Goal: Navigation & Orientation: Understand site structure

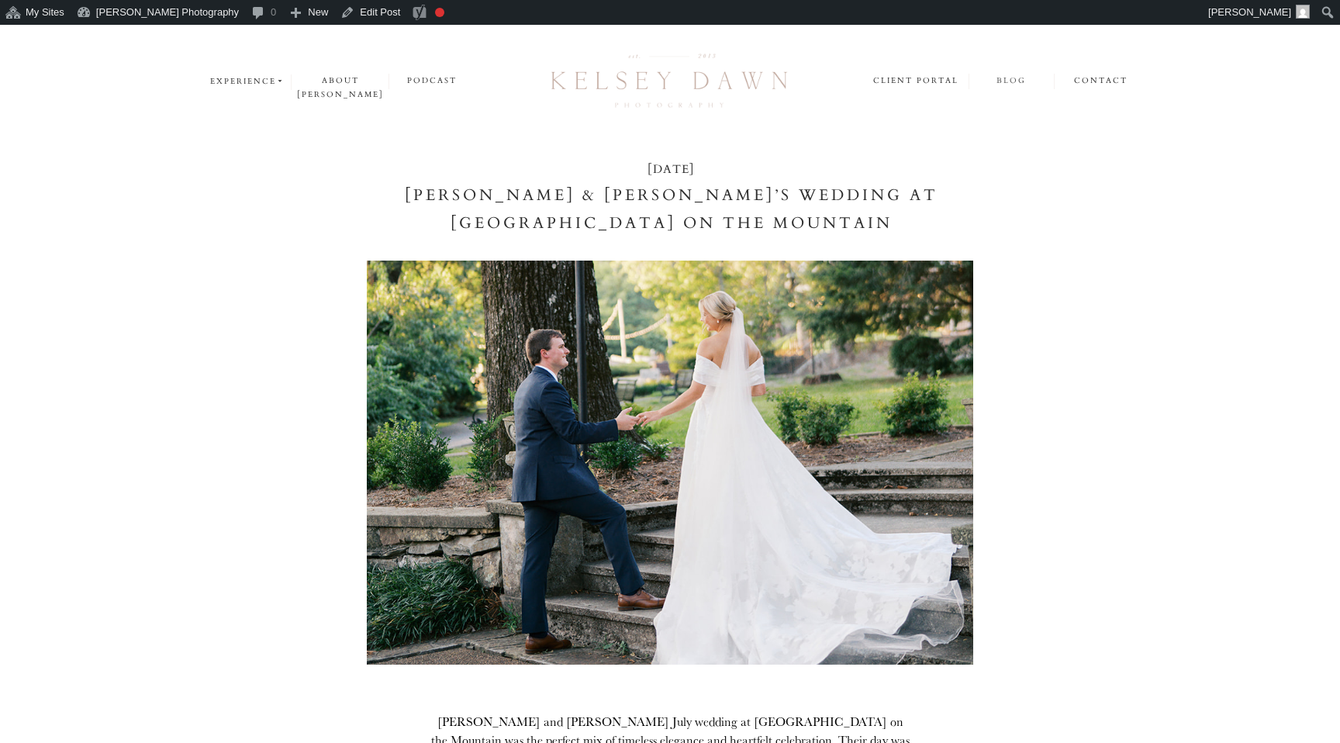
click at [1012, 81] on nav "blog" at bounding box center [1010, 81] width 84 height 15
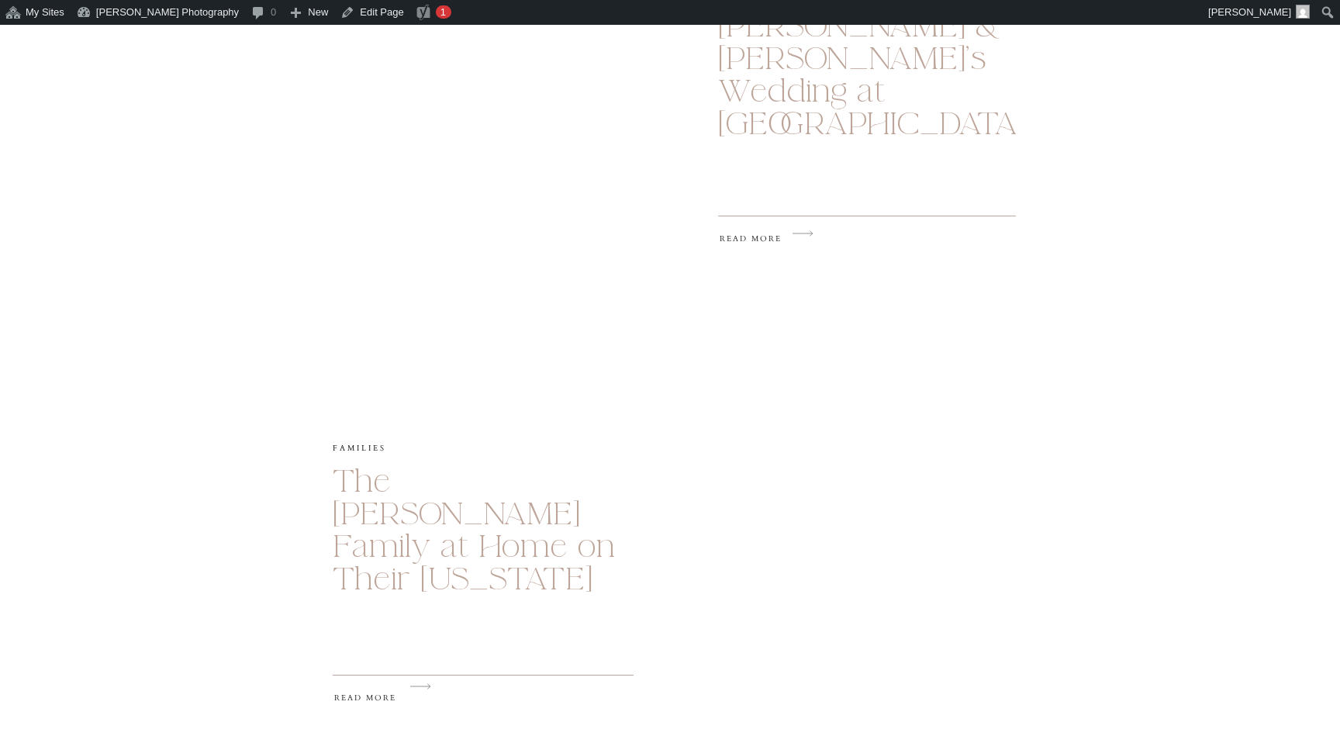
scroll to position [1309, 0]
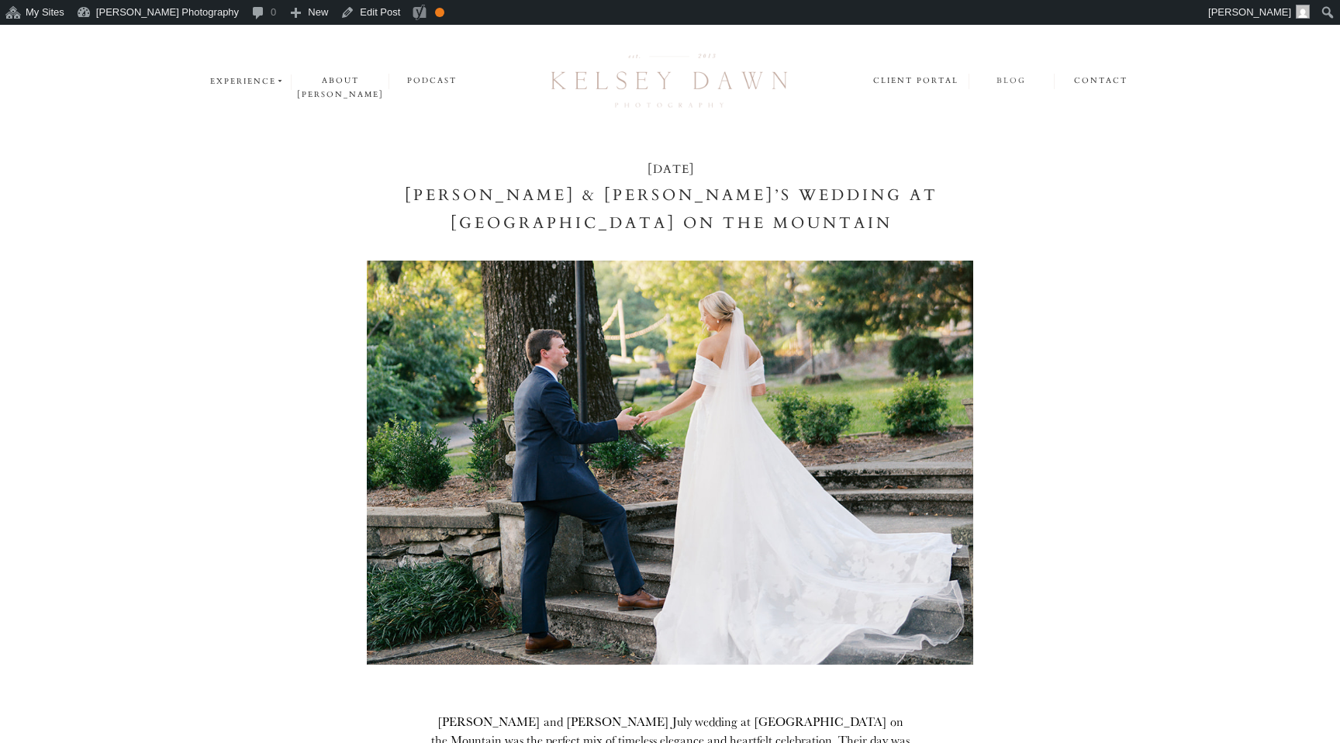
click at [1006, 78] on nav "blog" at bounding box center [1010, 81] width 84 height 15
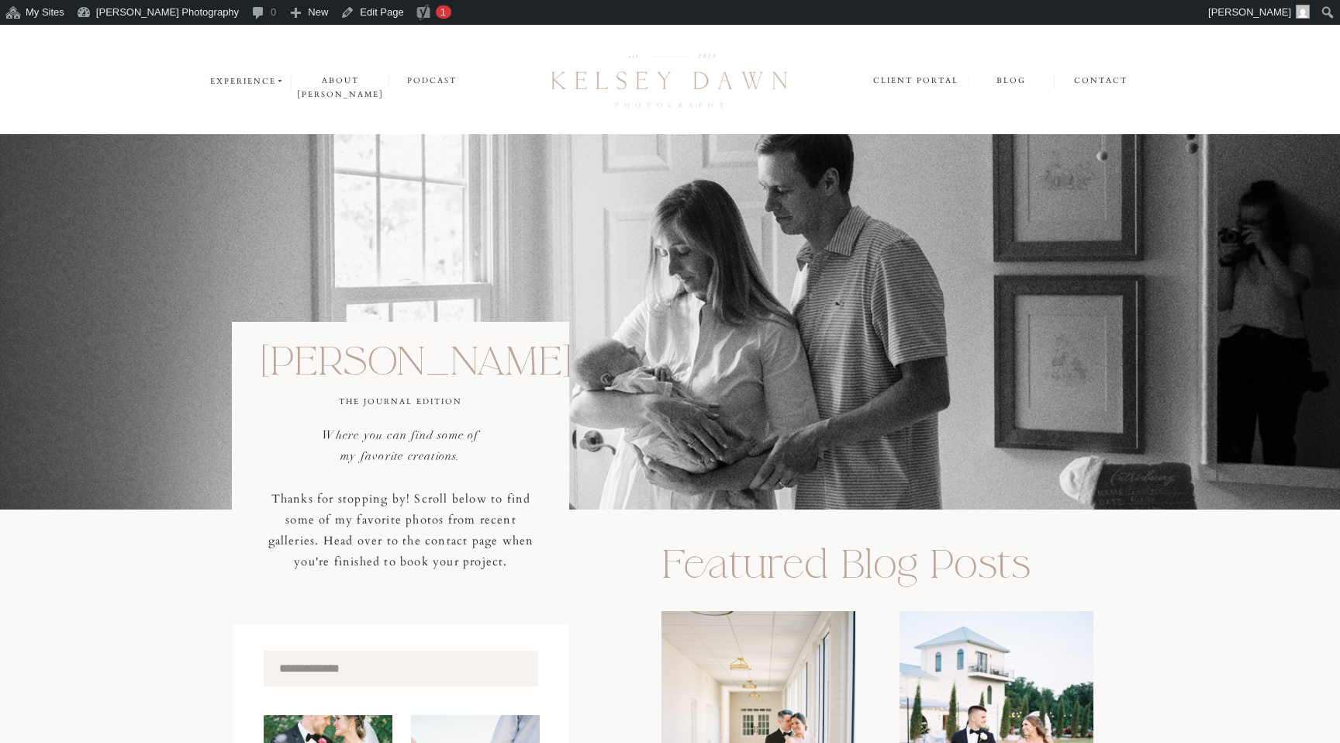
click at [640, 78] on div at bounding box center [669, 82] width 251 height 66
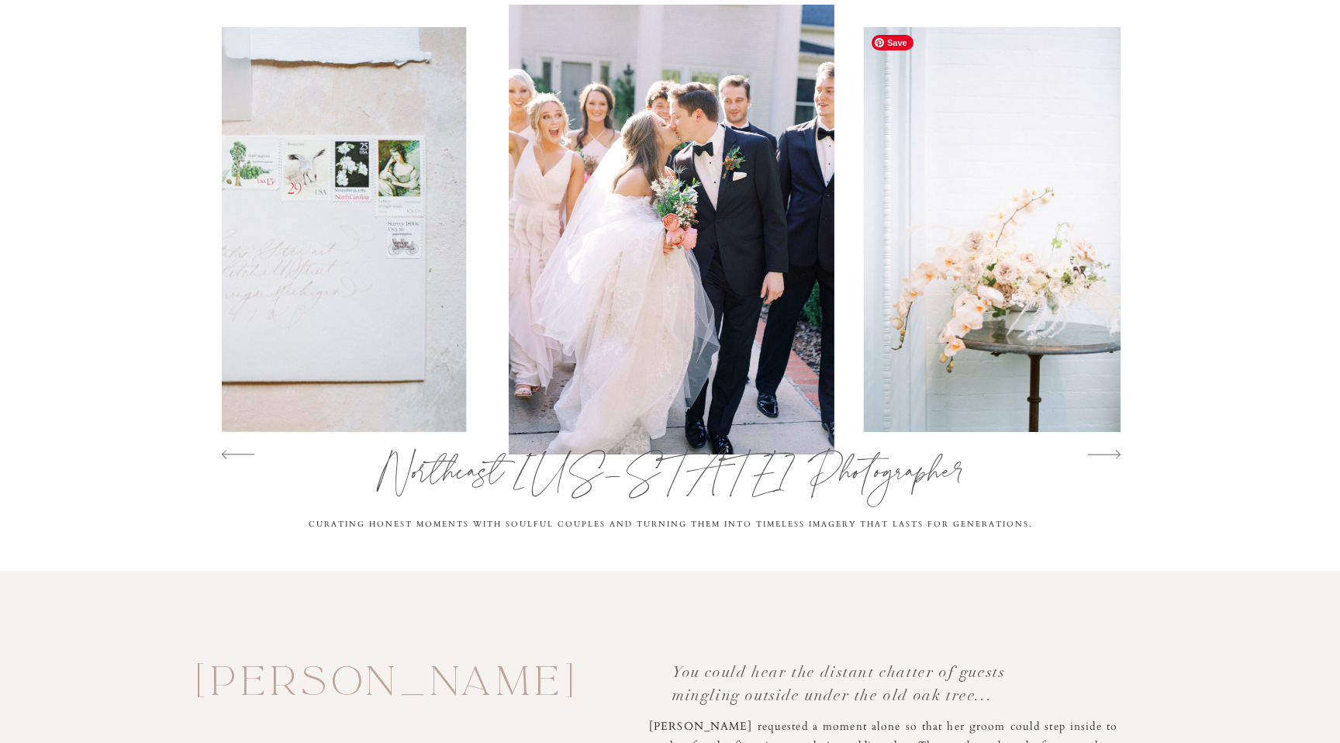
scroll to position [137, 0]
click at [1116, 455] on icon at bounding box center [1104, 453] width 33 height 33
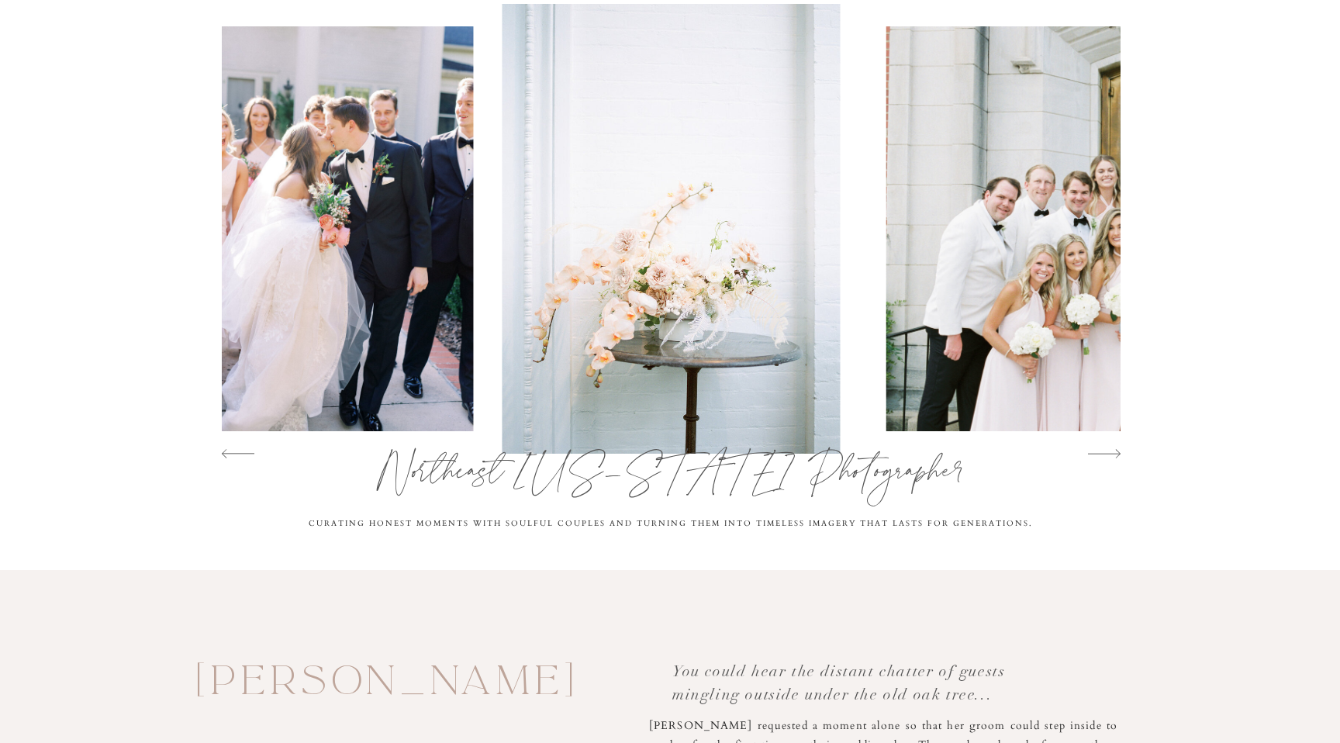
click at [1116, 455] on icon at bounding box center [1104, 453] width 33 height 33
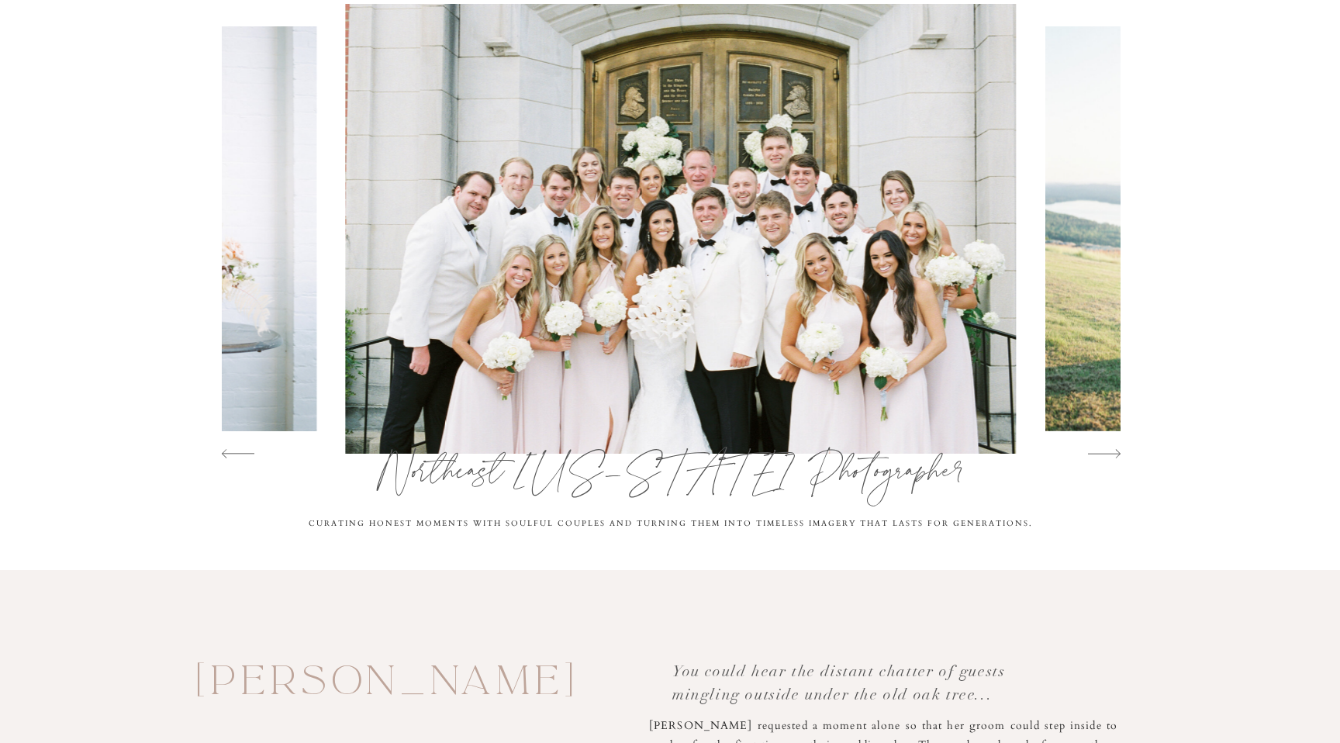
click at [1116, 455] on icon at bounding box center [1104, 453] width 33 height 33
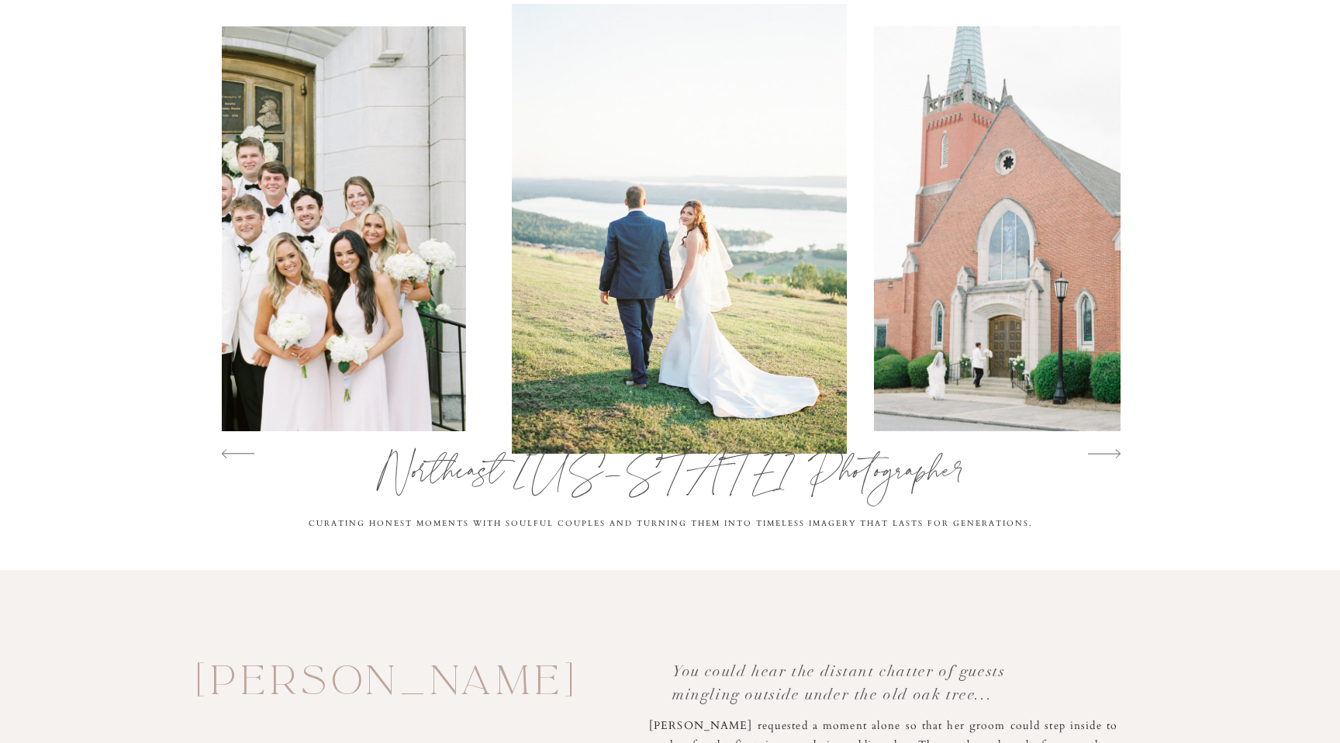
click at [1116, 455] on icon at bounding box center [1104, 453] width 33 height 33
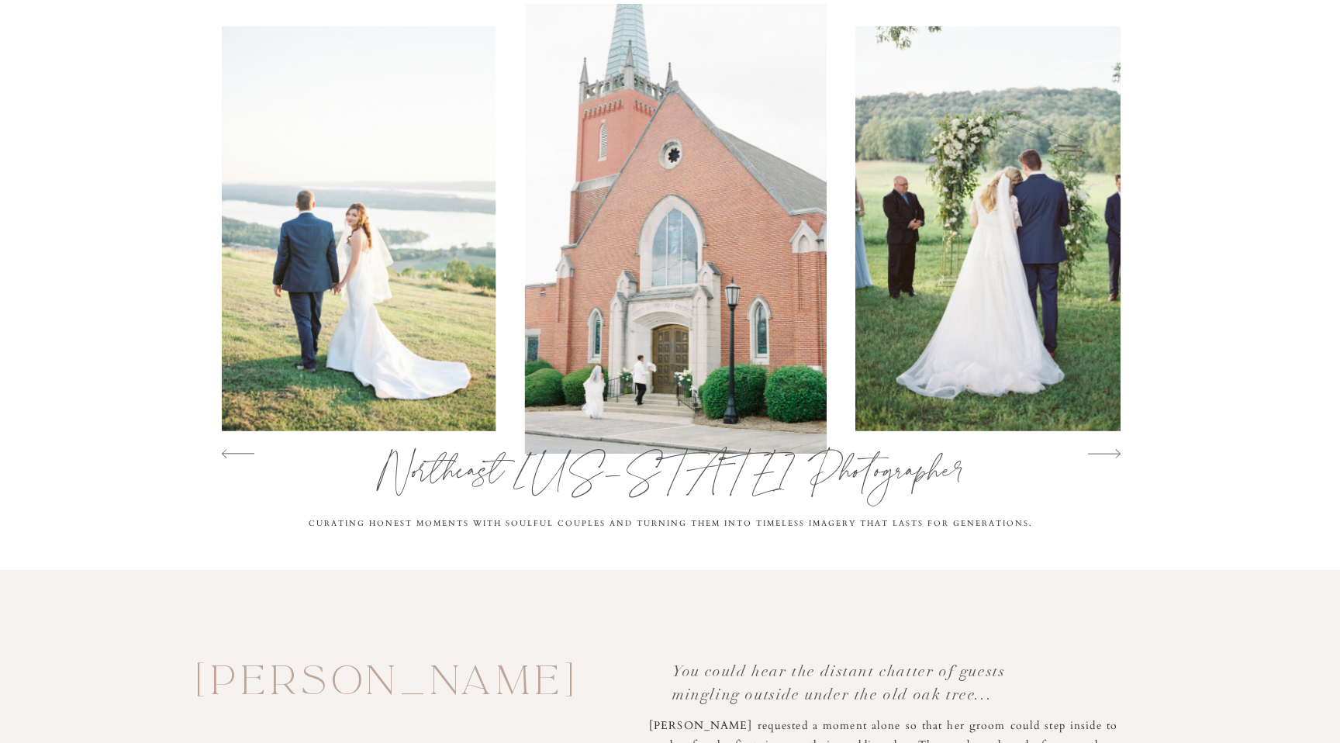
click at [1116, 455] on icon at bounding box center [1104, 453] width 33 height 33
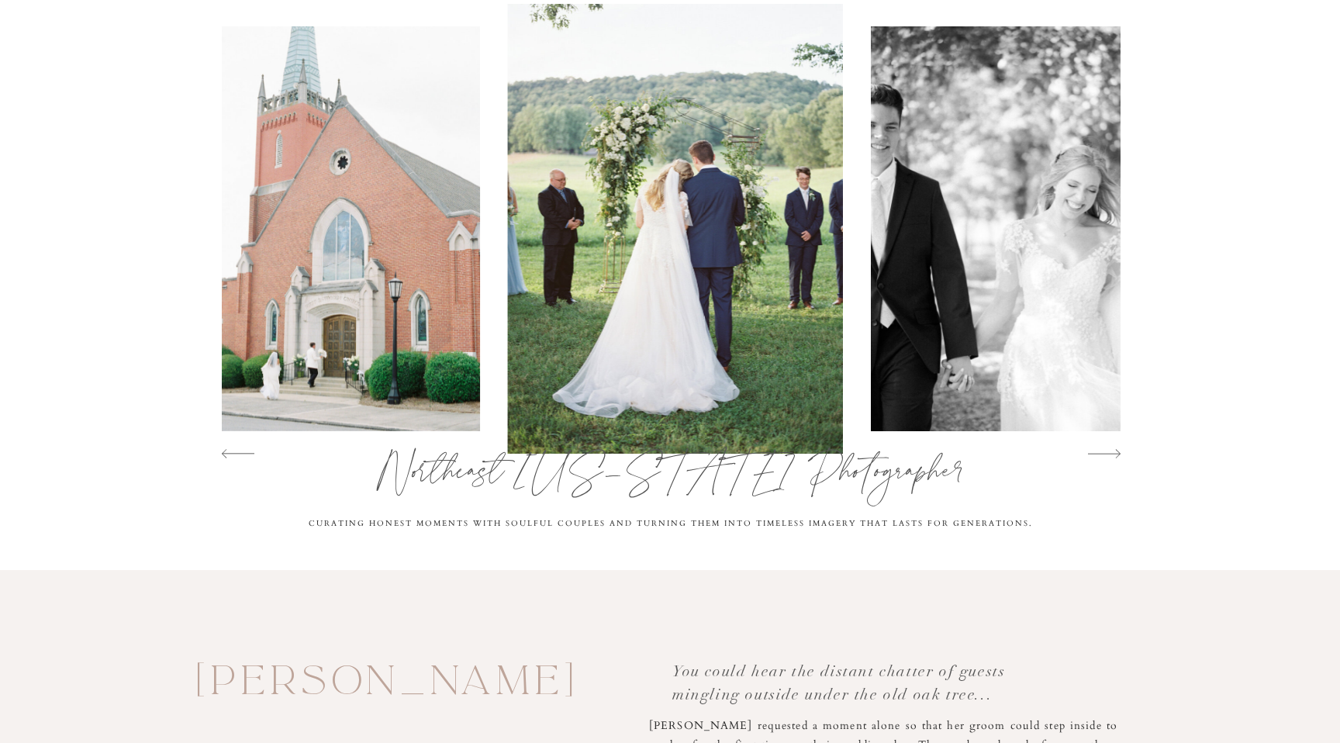
click at [1116, 455] on icon at bounding box center [1104, 453] width 33 height 33
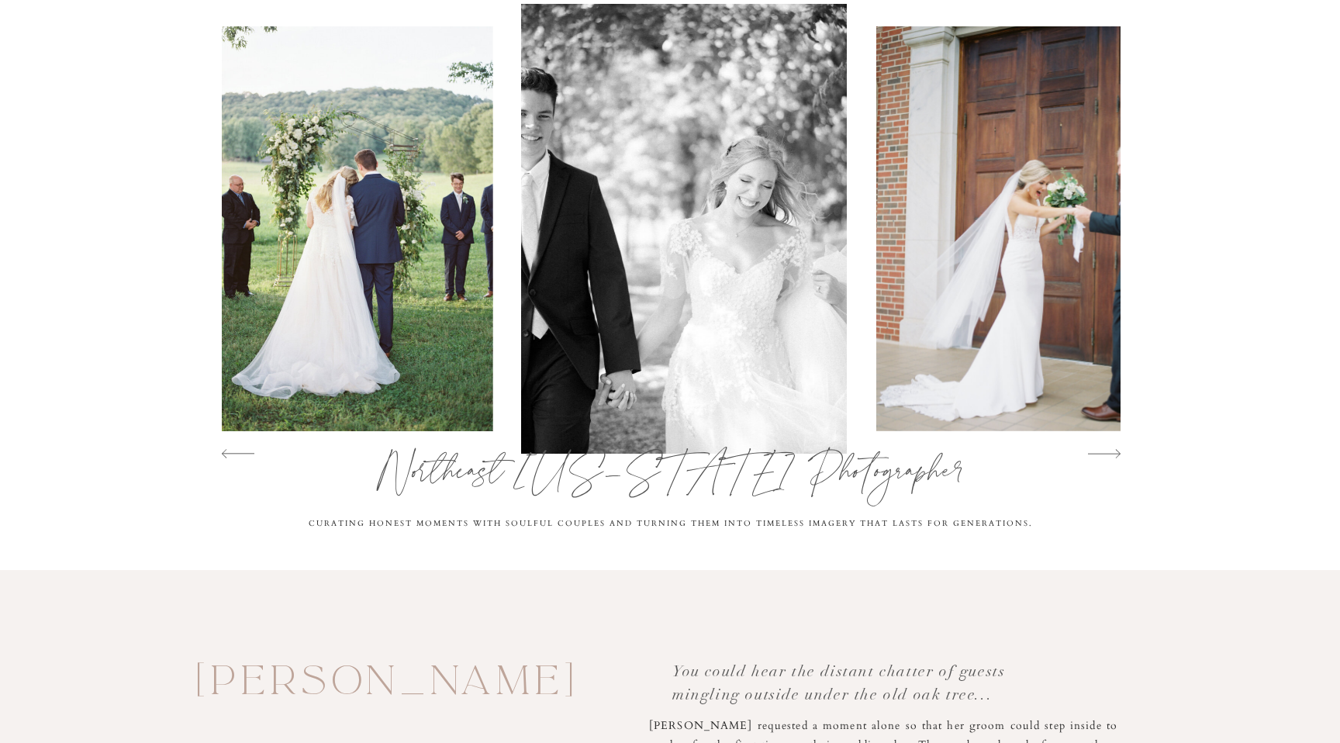
click at [1116, 455] on icon at bounding box center [1104, 453] width 33 height 33
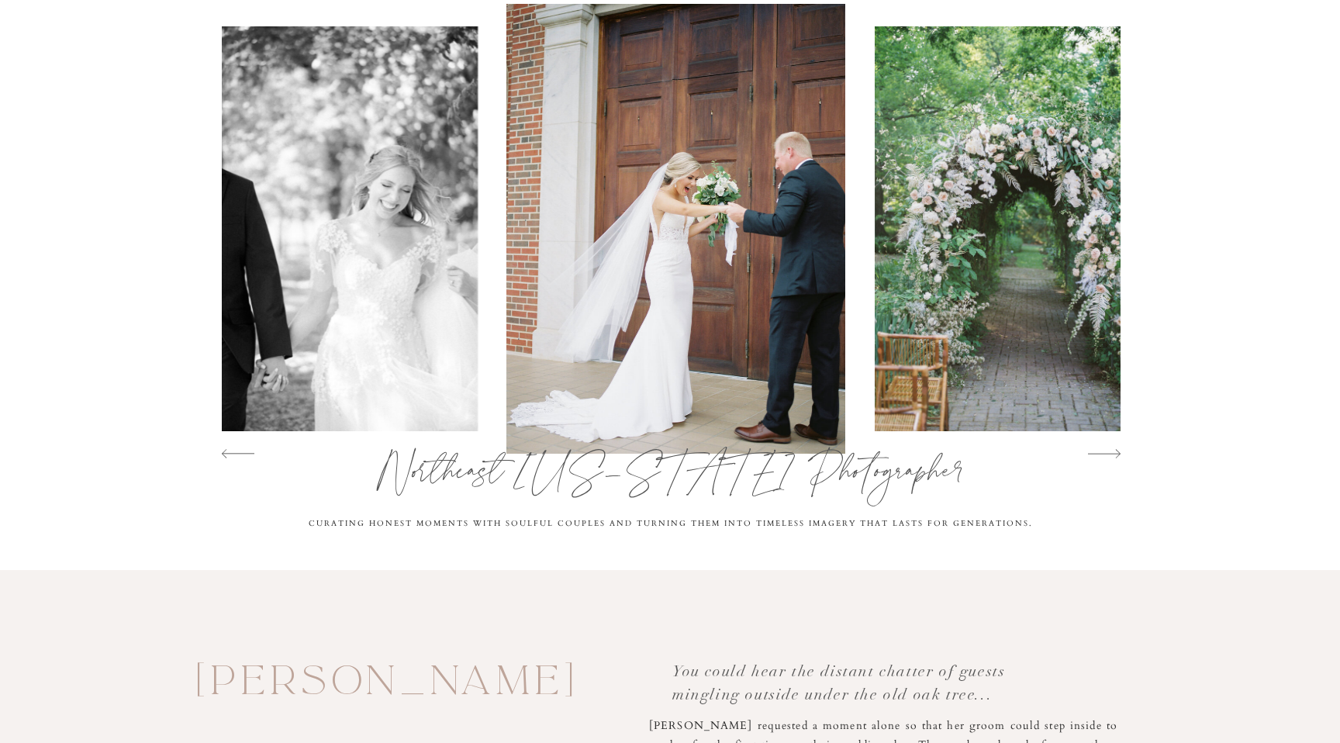
click at [1104, 447] on icon at bounding box center [1104, 453] width 33 height 33
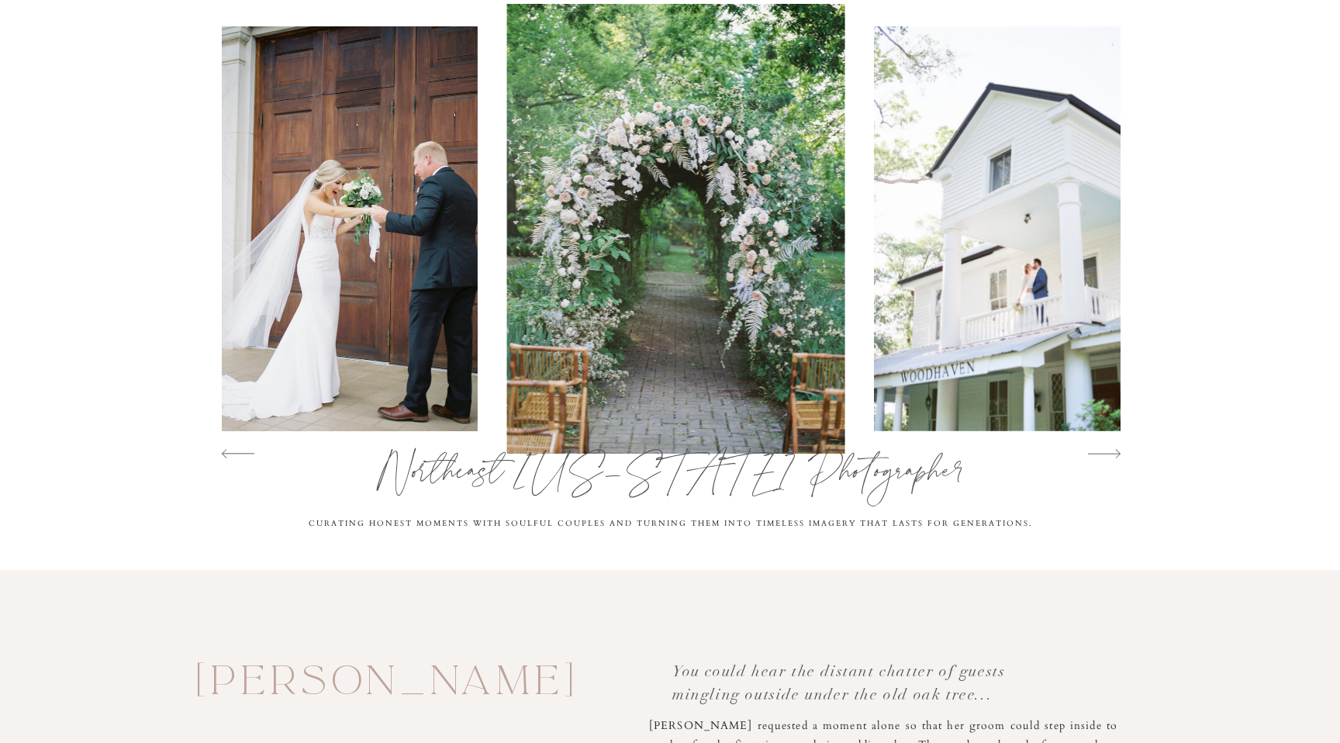
click at [1104, 447] on icon at bounding box center [1104, 453] width 33 height 33
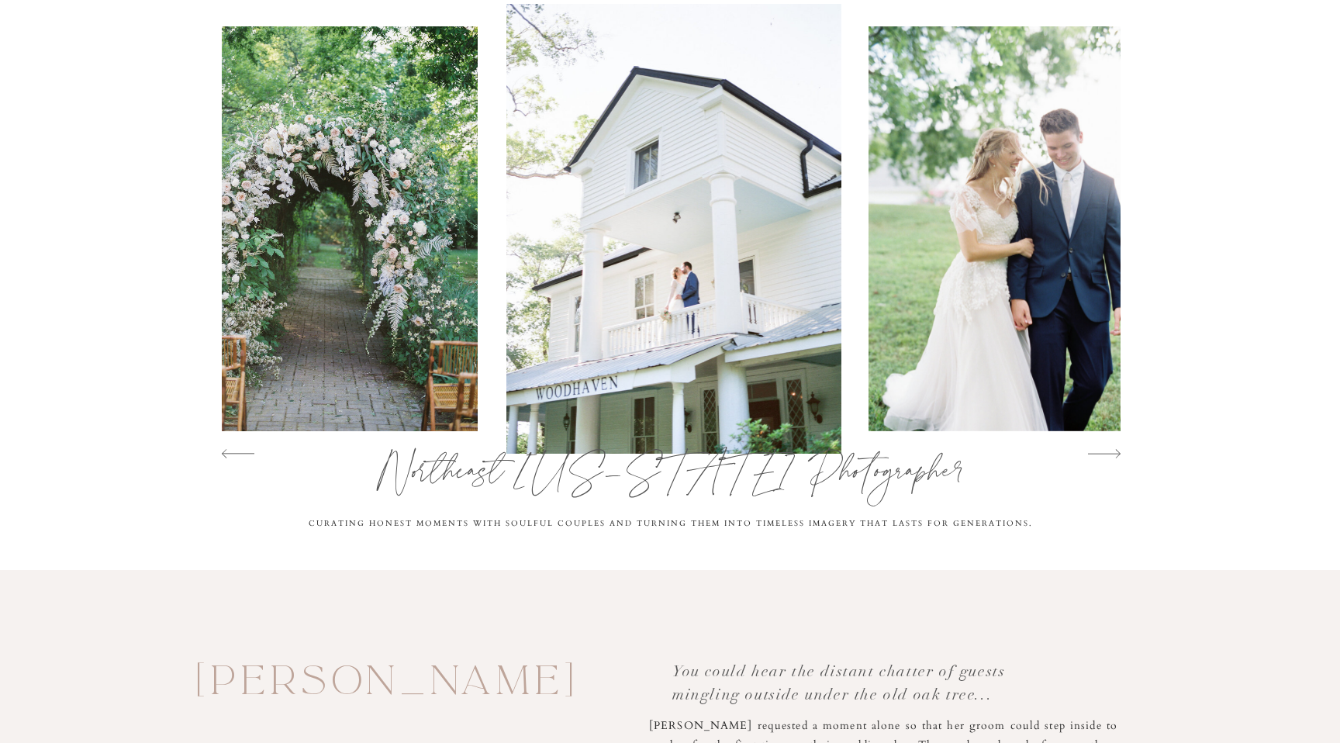
click at [1104, 447] on icon at bounding box center [1104, 453] width 33 height 33
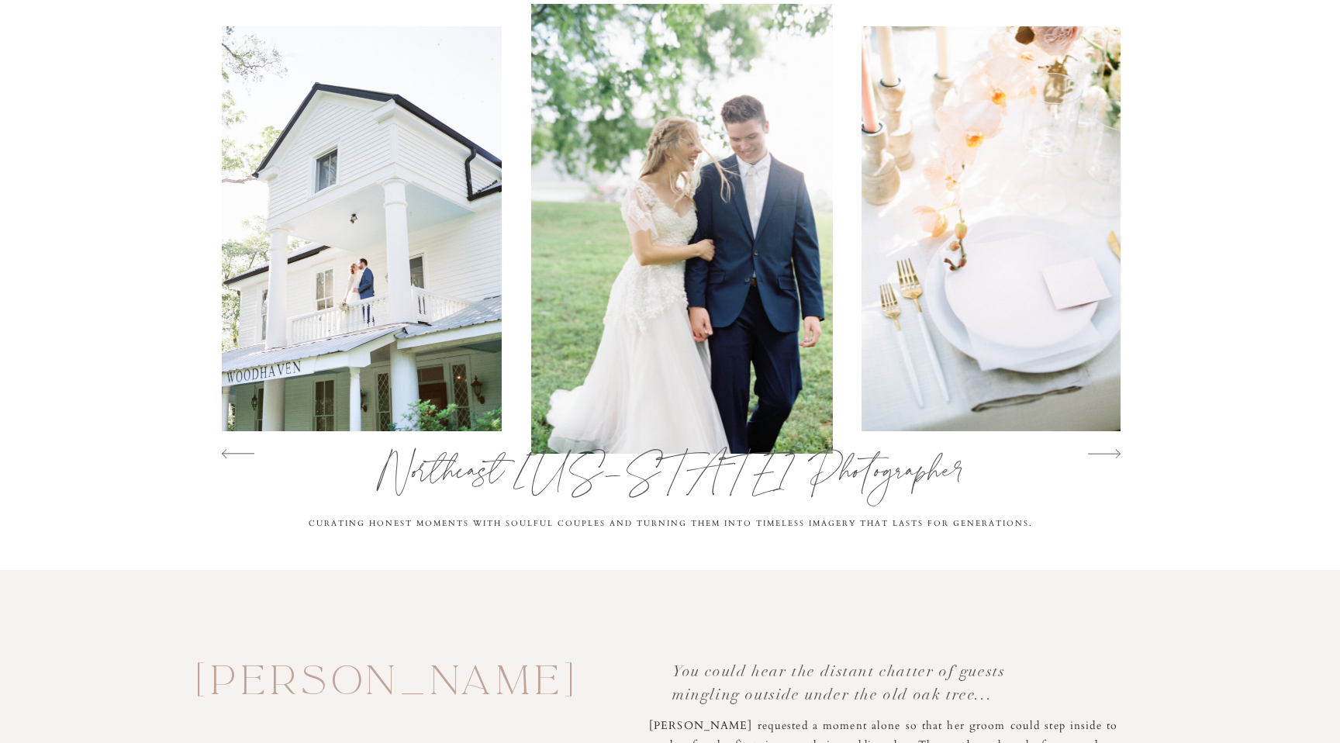
click at [1104, 447] on icon at bounding box center [1104, 453] width 33 height 33
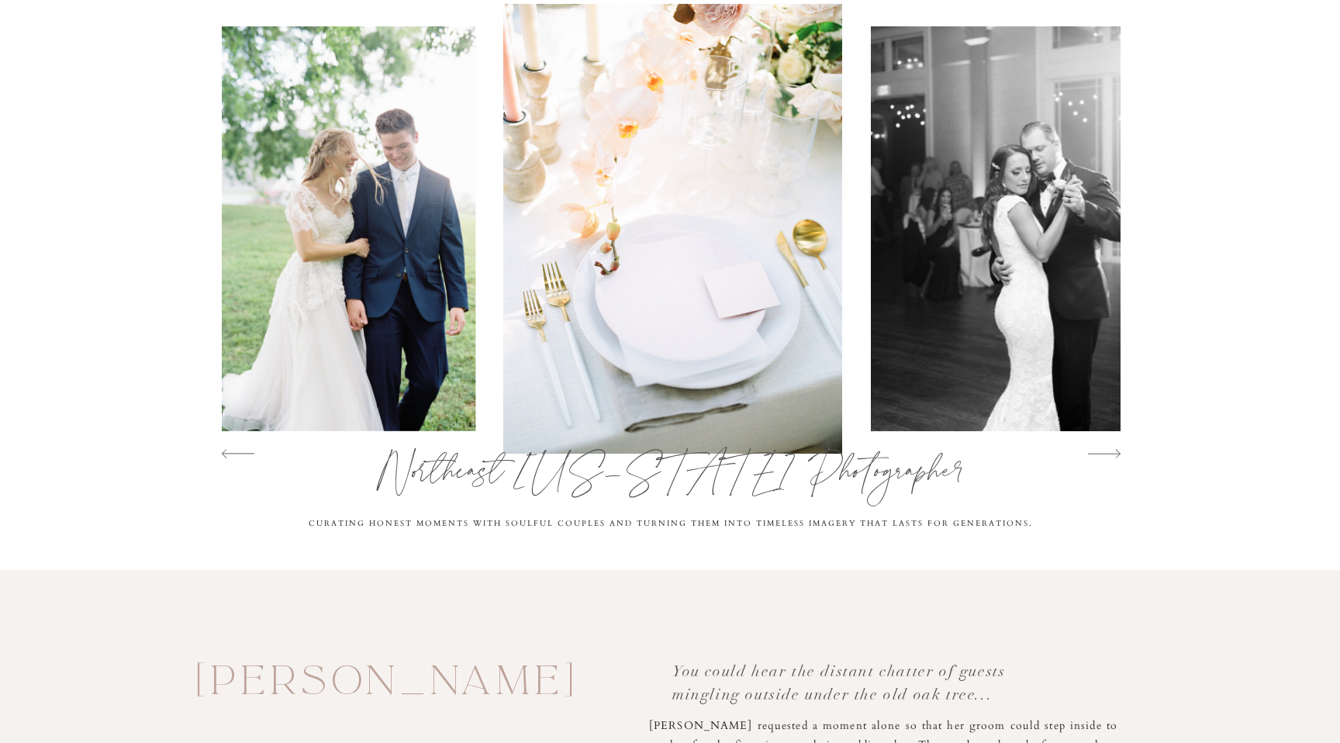
click at [1104, 447] on icon at bounding box center [1104, 453] width 33 height 33
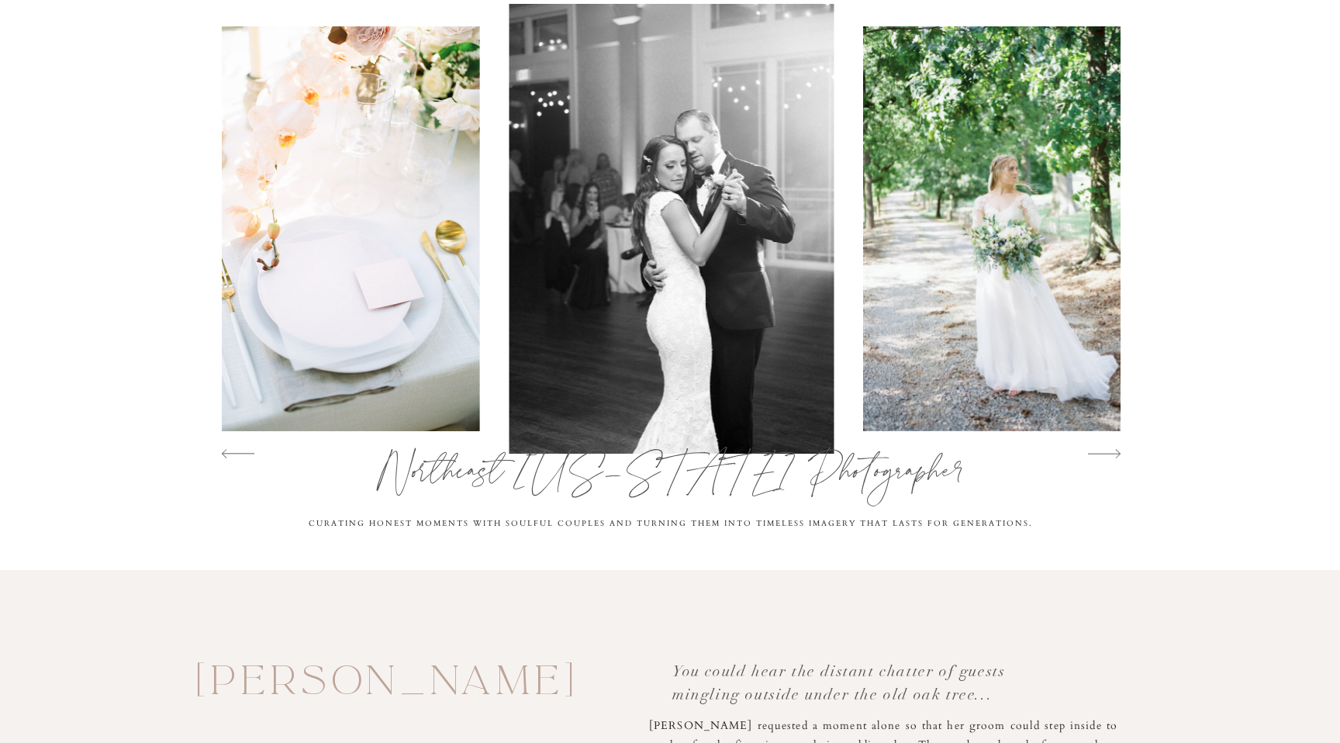
click at [1104, 447] on icon at bounding box center [1104, 453] width 33 height 33
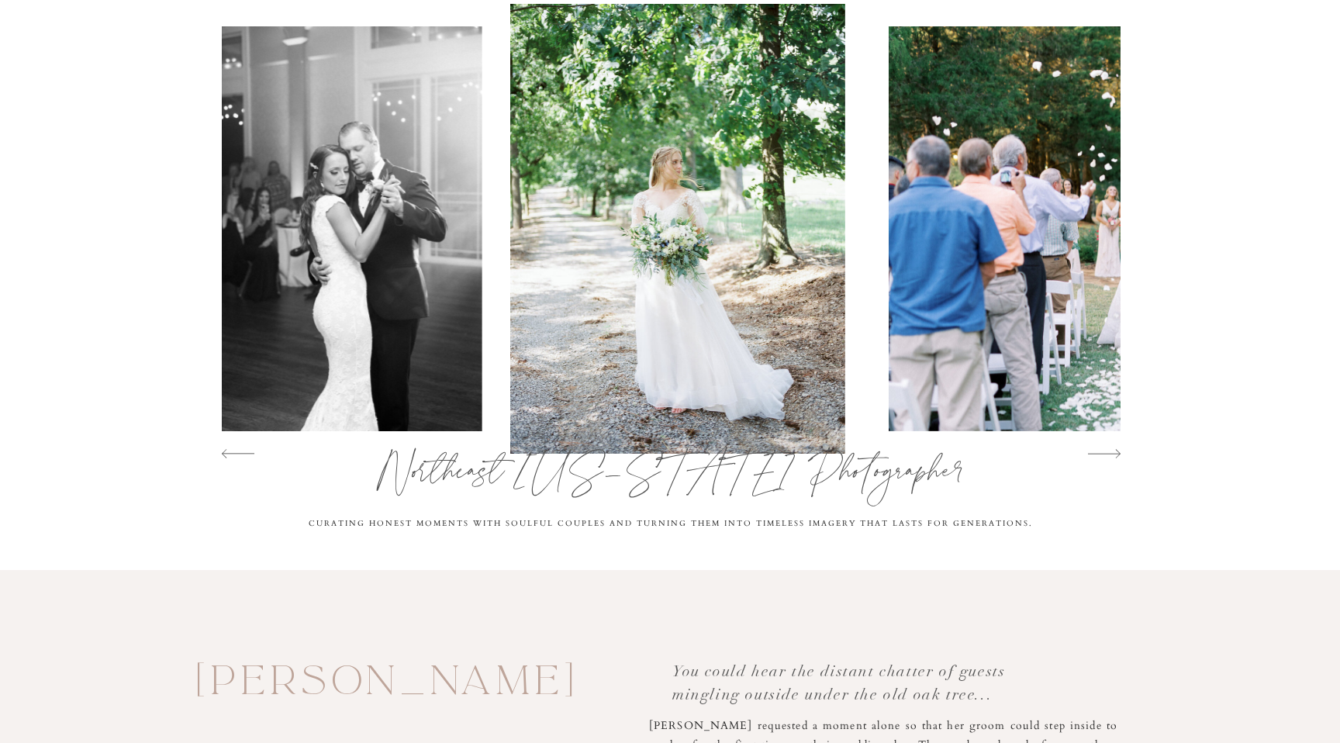
click at [1104, 447] on icon at bounding box center [1104, 453] width 33 height 33
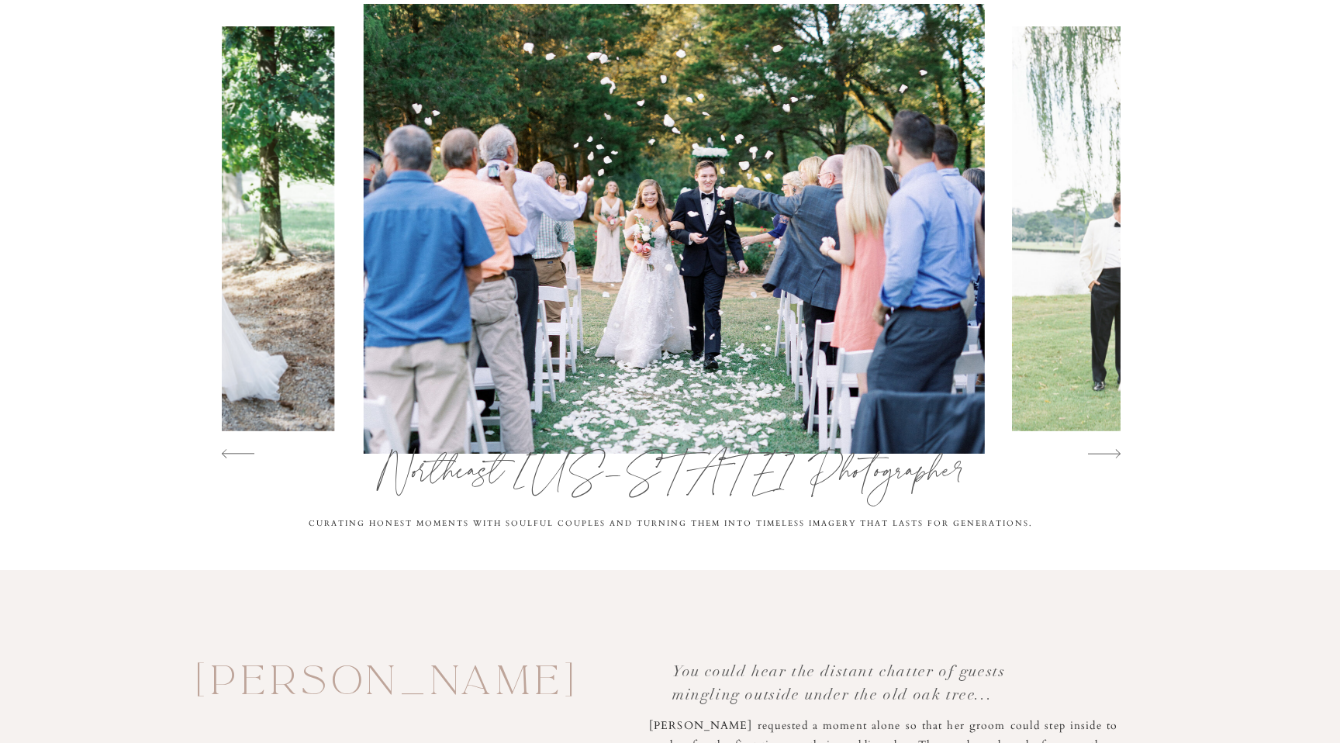
click at [1104, 447] on icon at bounding box center [1104, 453] width 33 height 33
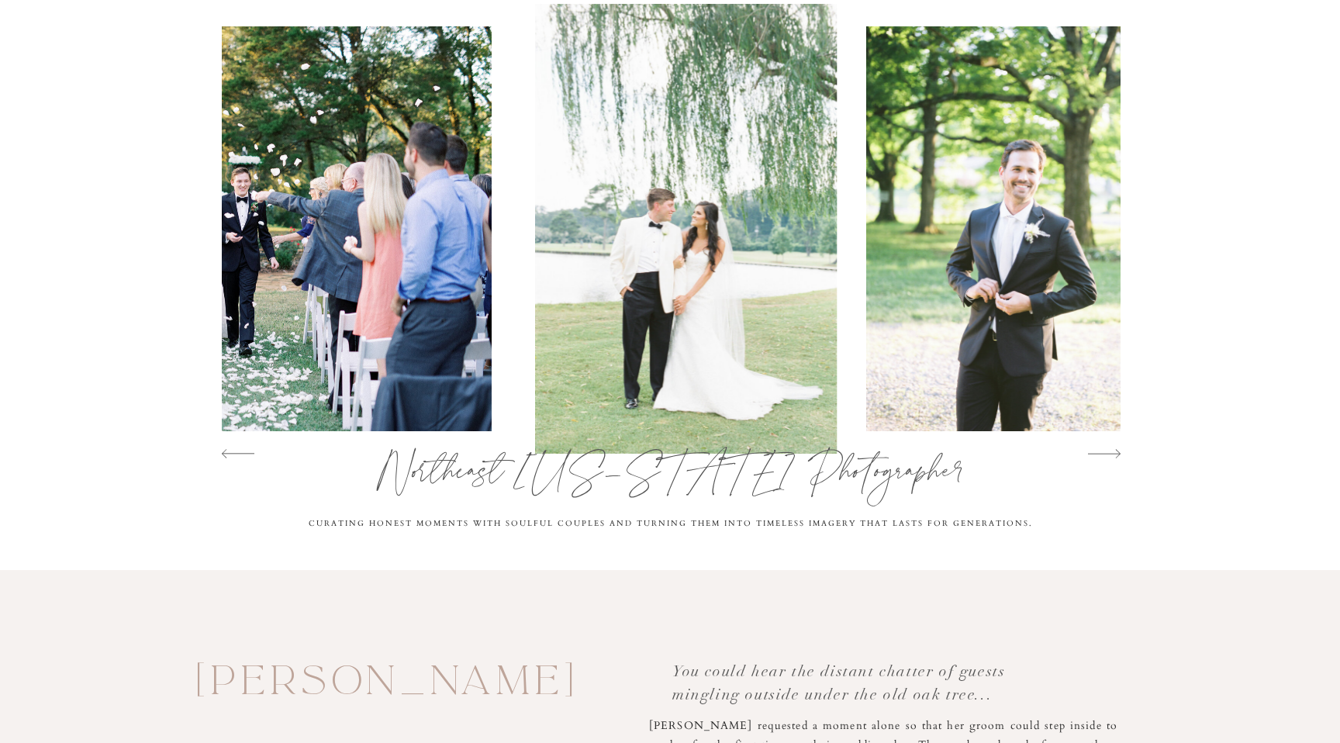
click at [1104, 447] on icon at bounding box center [1104, 453] width 33 height 33
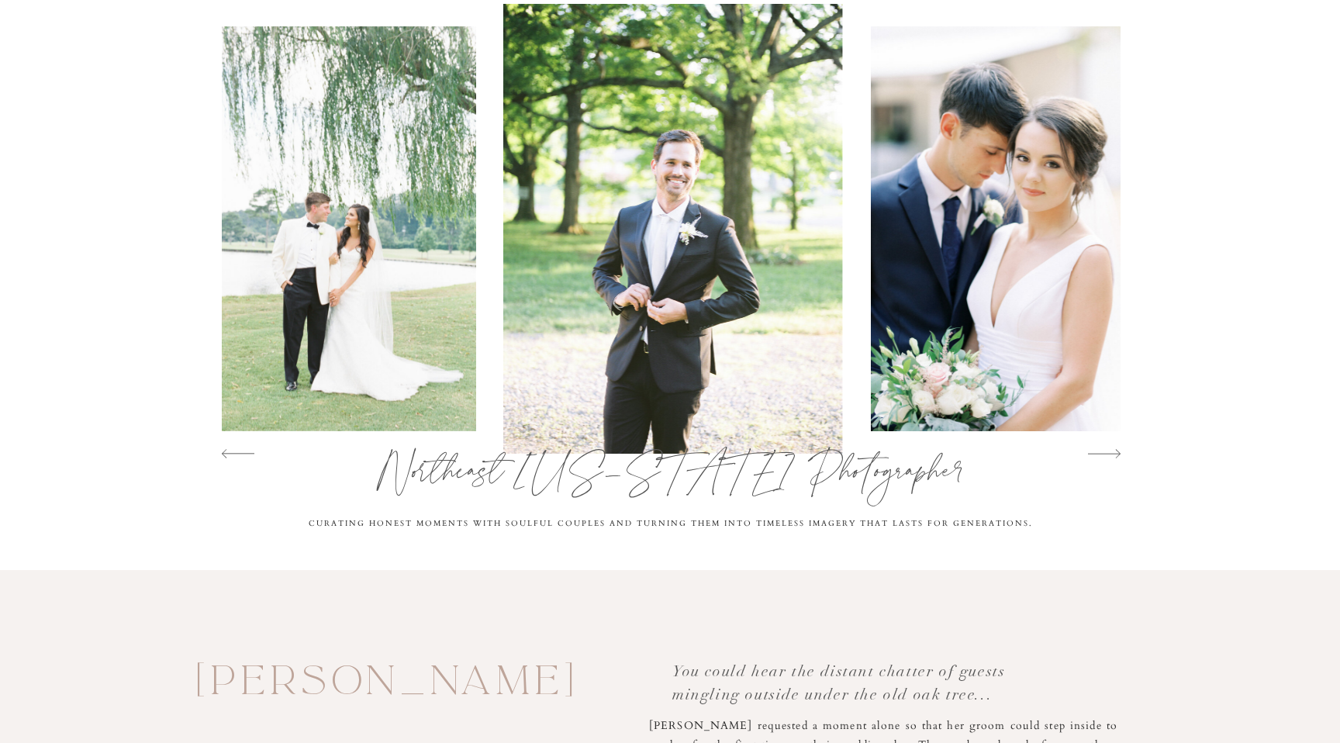
click at [1104, 447] on icon at bounding box center [1104, 453] width 33 height 33
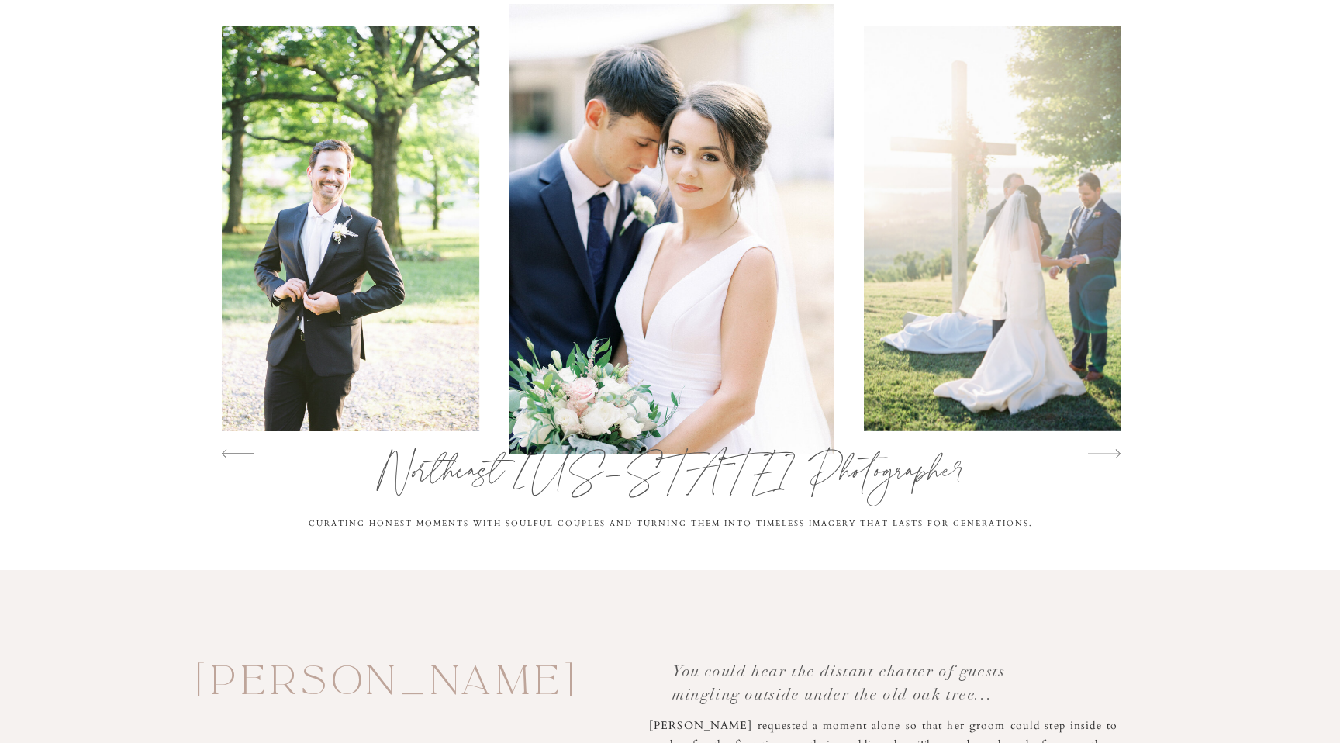
click at [1104, 447] on icon at bounding box center [1104, 453] width 33 height 33
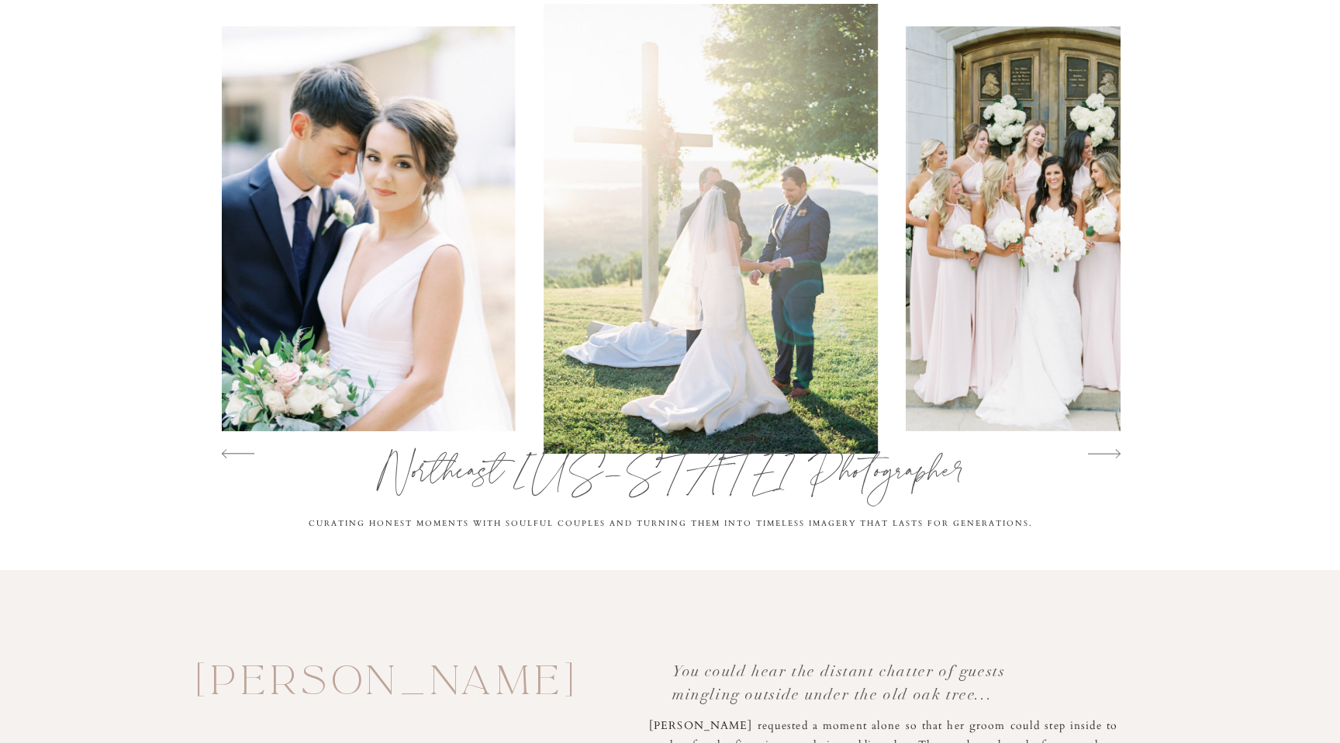
click at [1104, 447] on icon at bounding box center [1104, 453] width 33 height 33
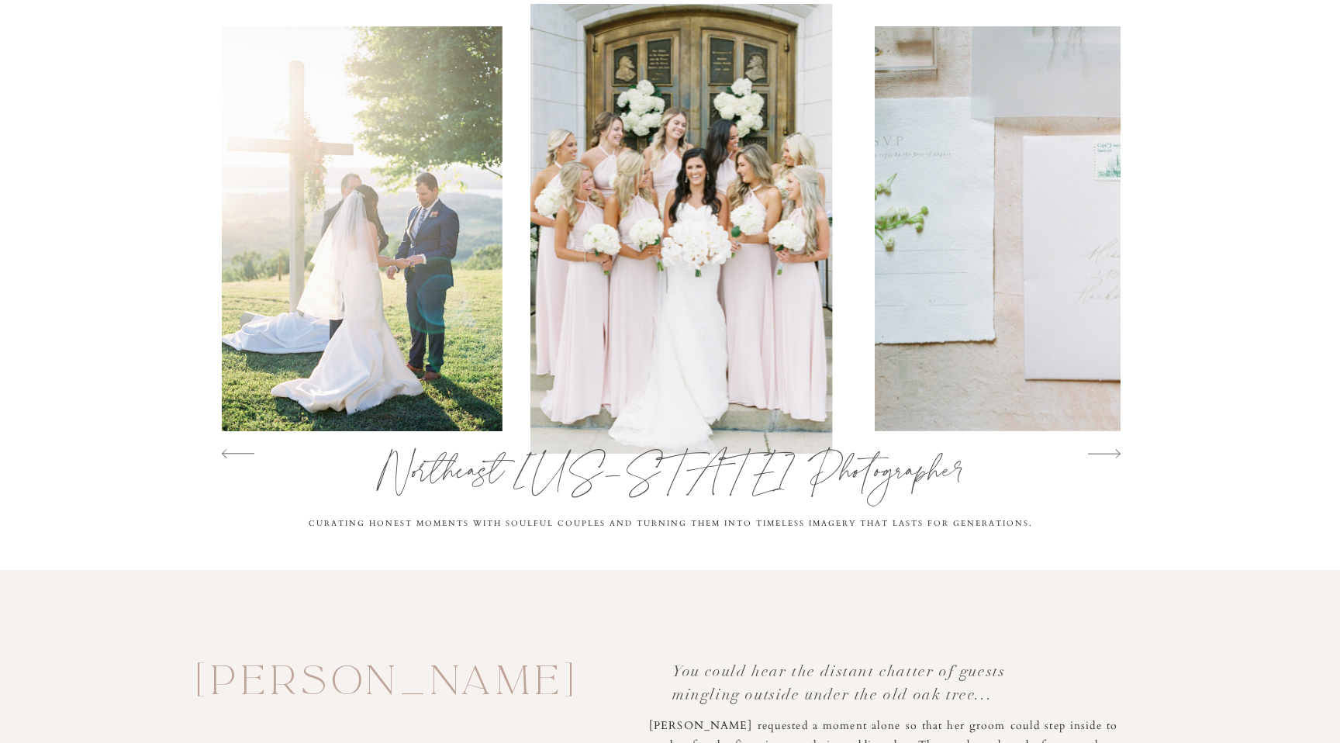
click at [1104, 447] on icon at bounding box center [1104, 453] width 33 height 33
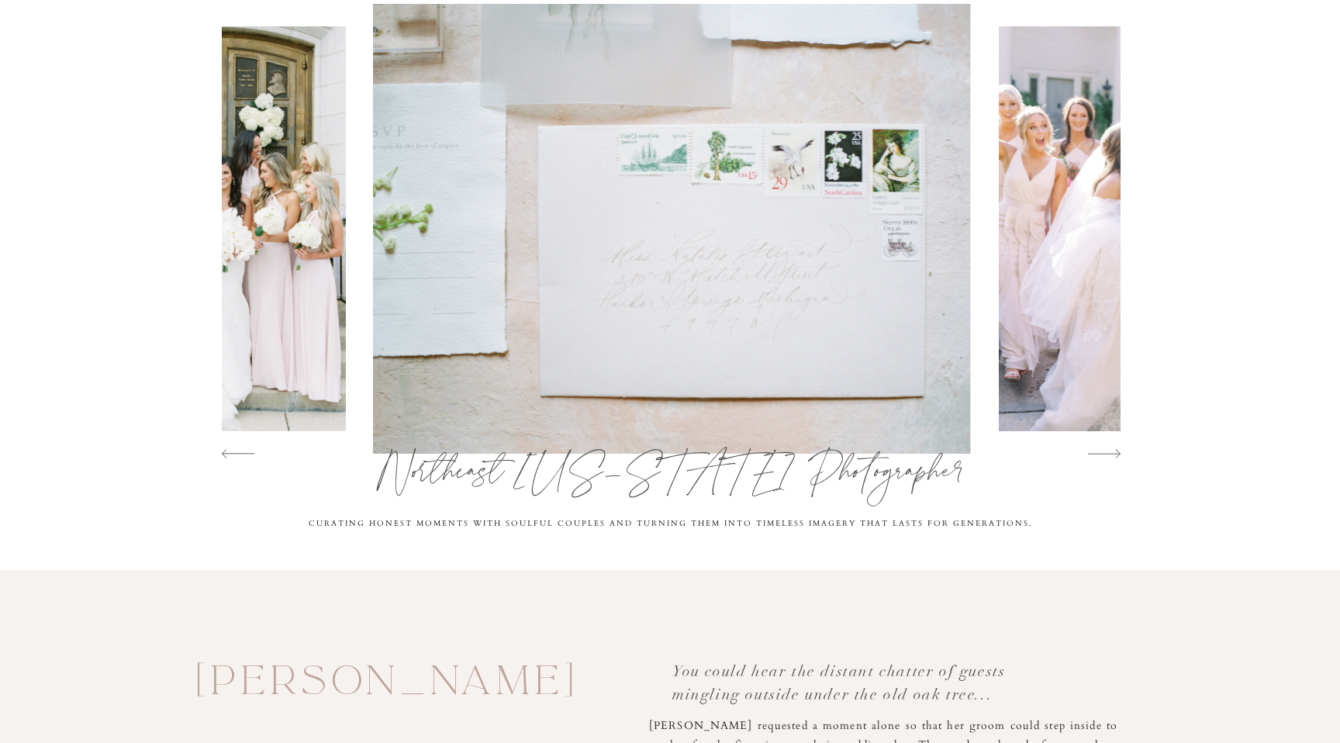
click at [1104, 447] on icon at bounding box center [1104, 453] width 33 height 33
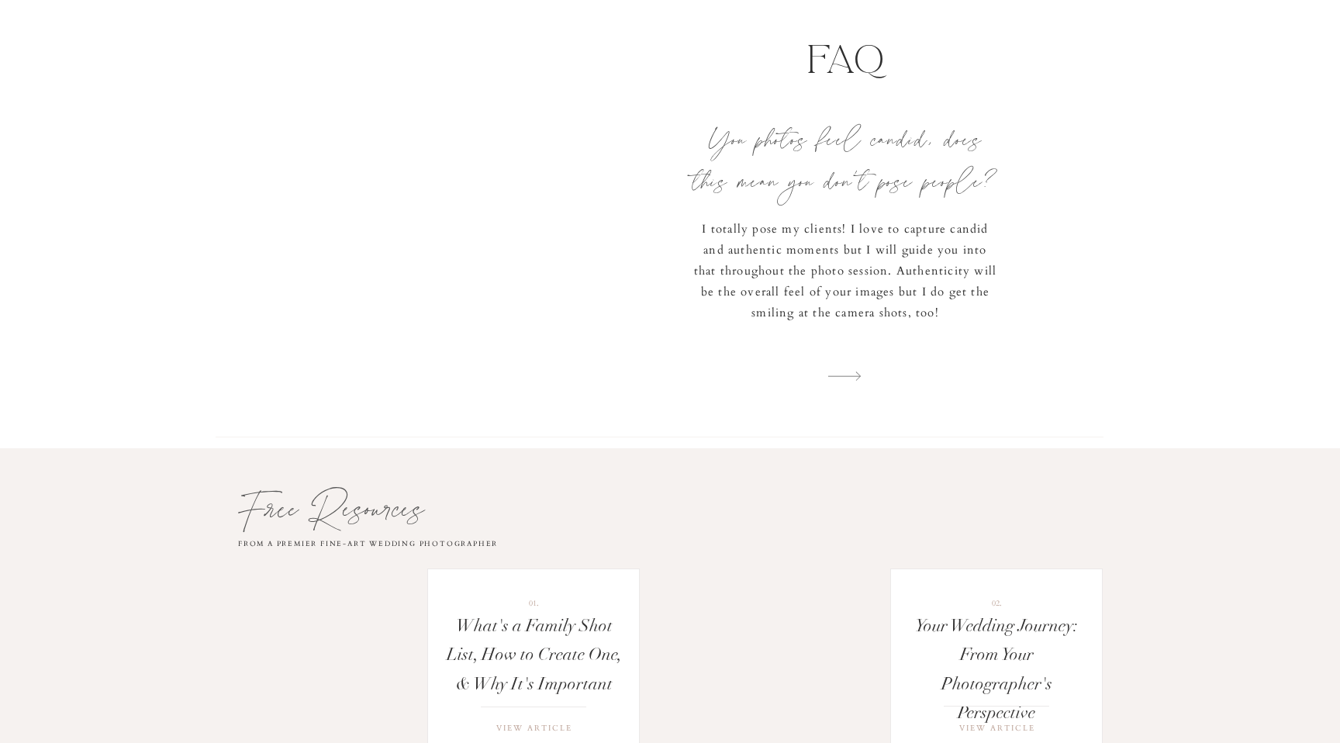
scroll to position [4181, 0]
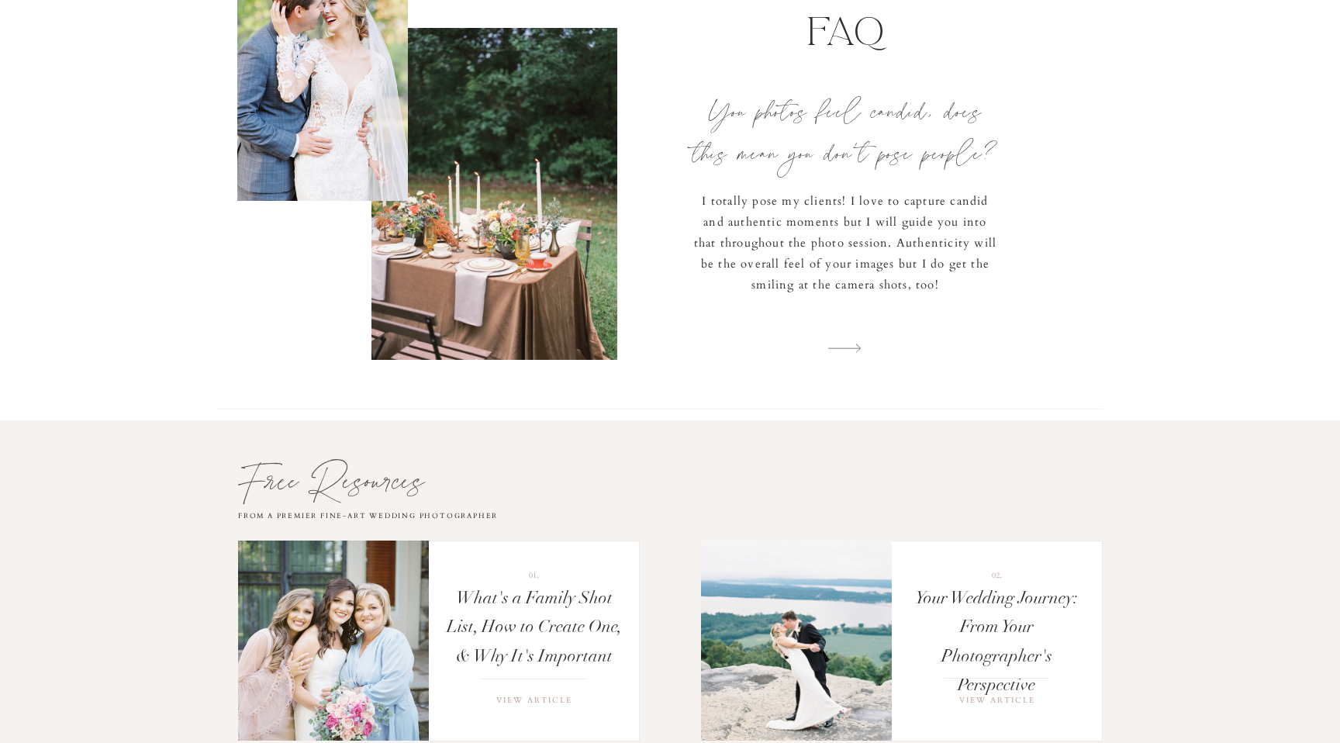
click at [842, 347] on icon at bounding box center [844, 348] width 33 height 33
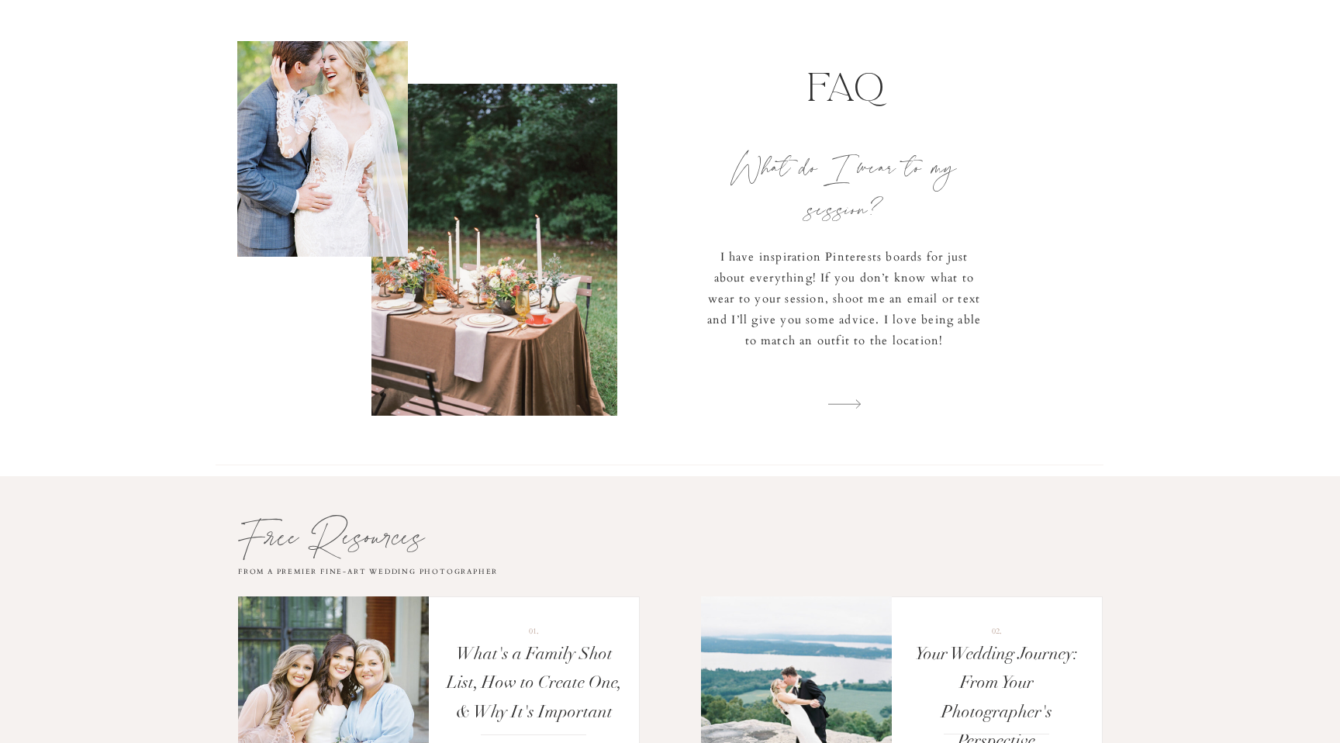
scroll to position [4122, 0]
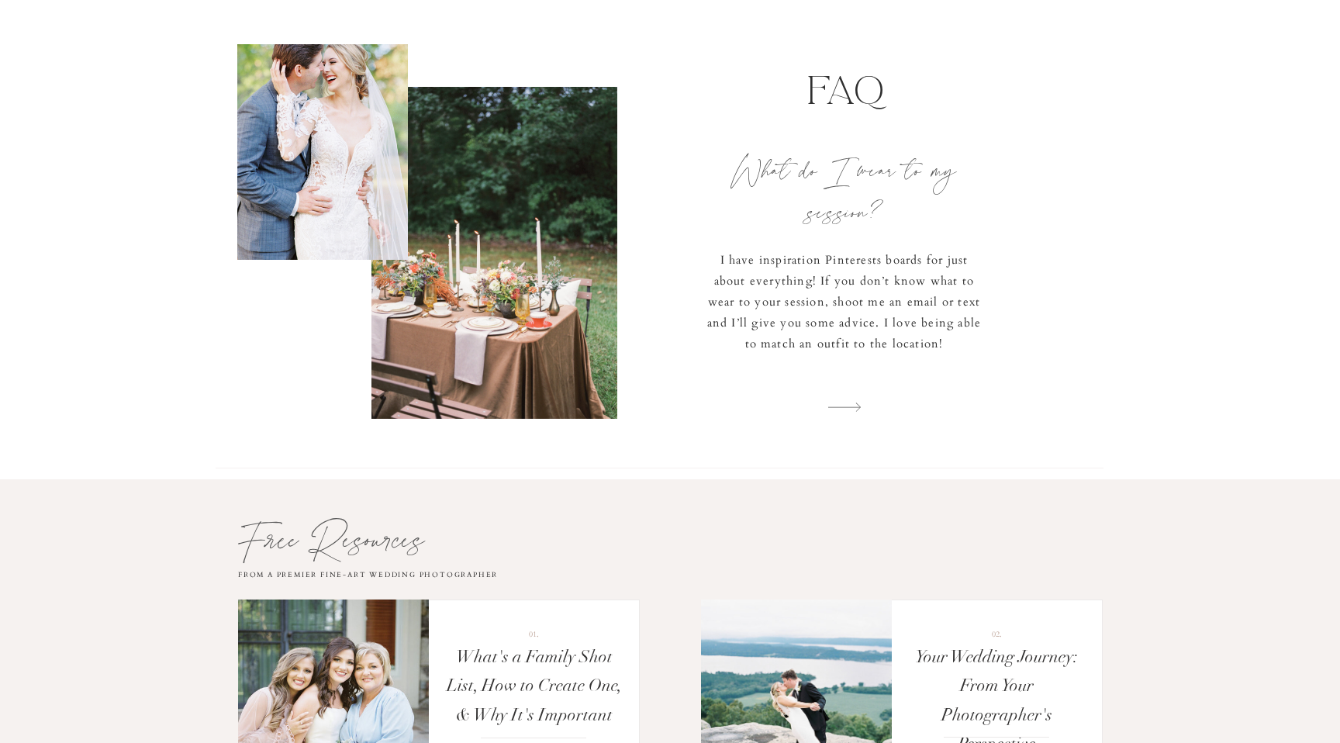
click at [854, 403] on icon at bounding box center [844, 407] width 33 height 33
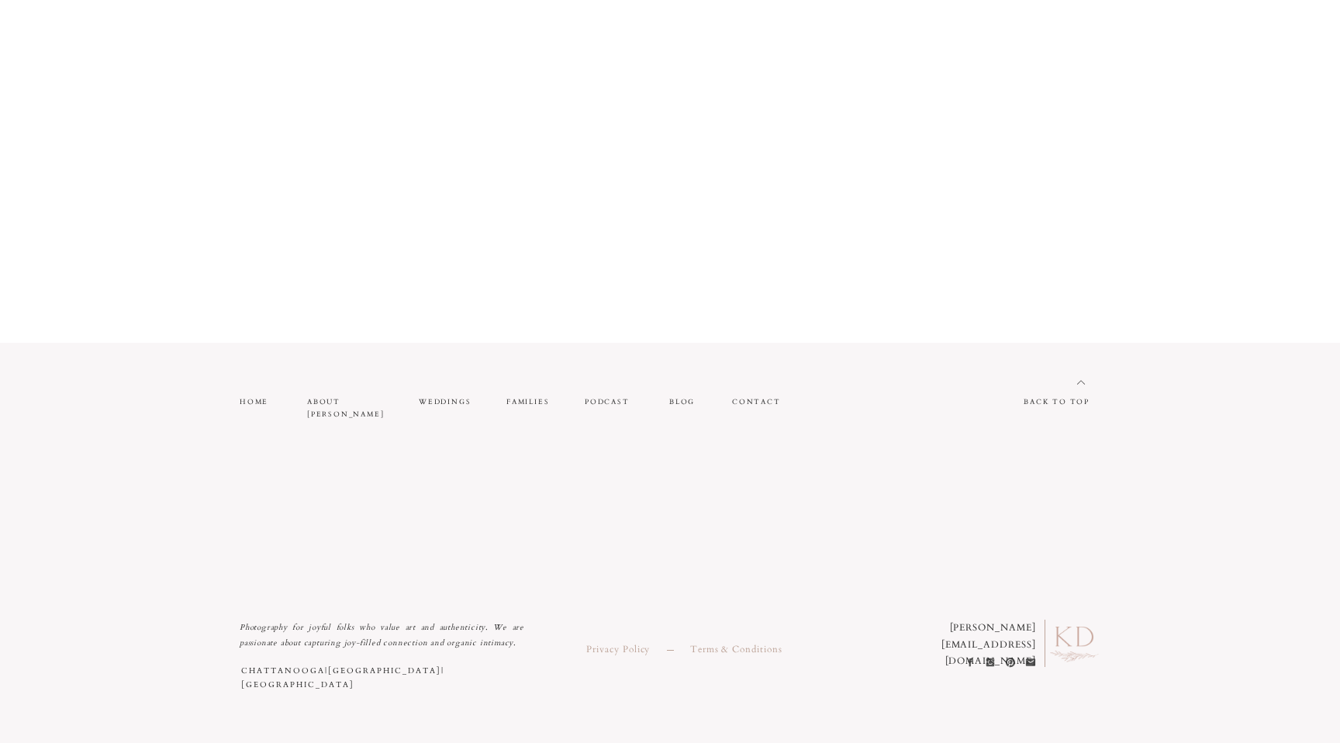
scroll to position [6247, 0]
click at [360, 395] on nav "about [PERSON_NAME]" at bounding box center [346, 399] width 78 height 13
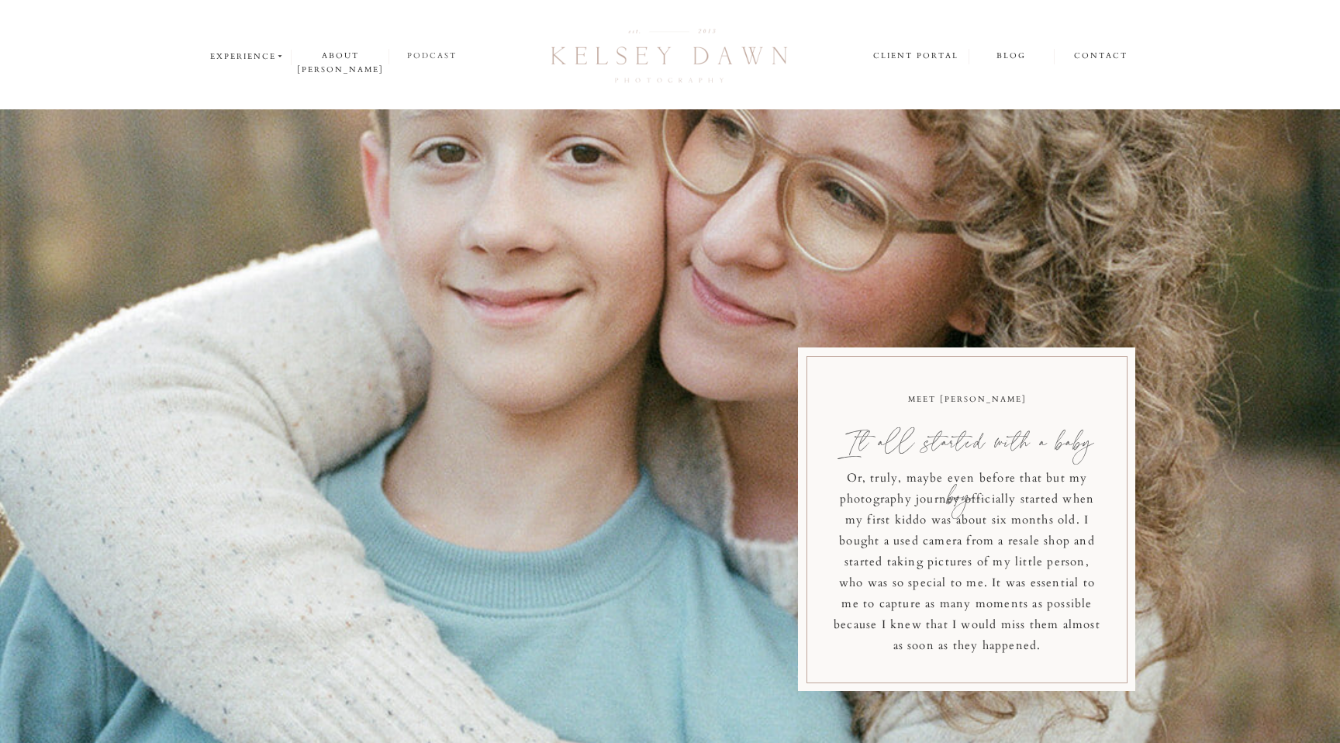
click at [440, 50] on nav "podcast" at bounding box center [431, 56] width 85 height 15
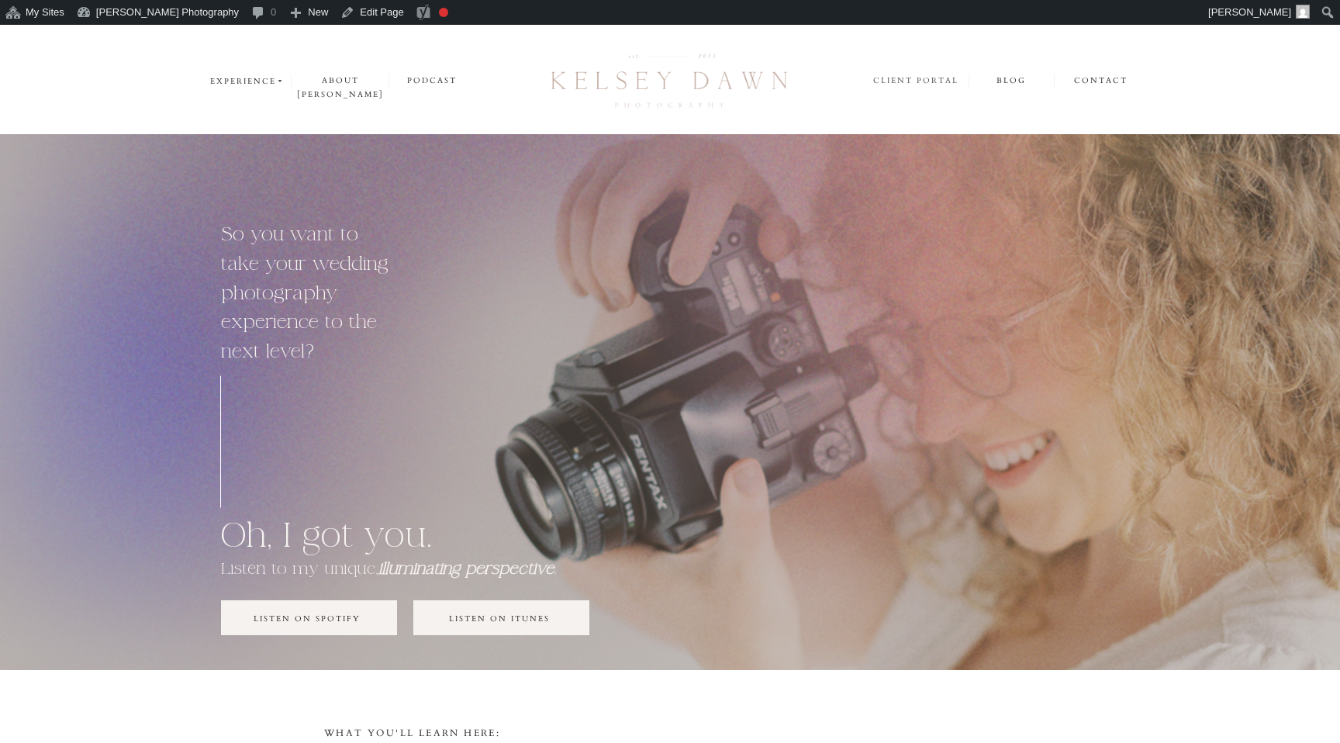
click at [933, 82] on nav "client portal" at bounding box center [917, 82] width 88 height 16
click at [1001, 86] on nav "blog" at bounding box center [1010, 81] width 84 height 15
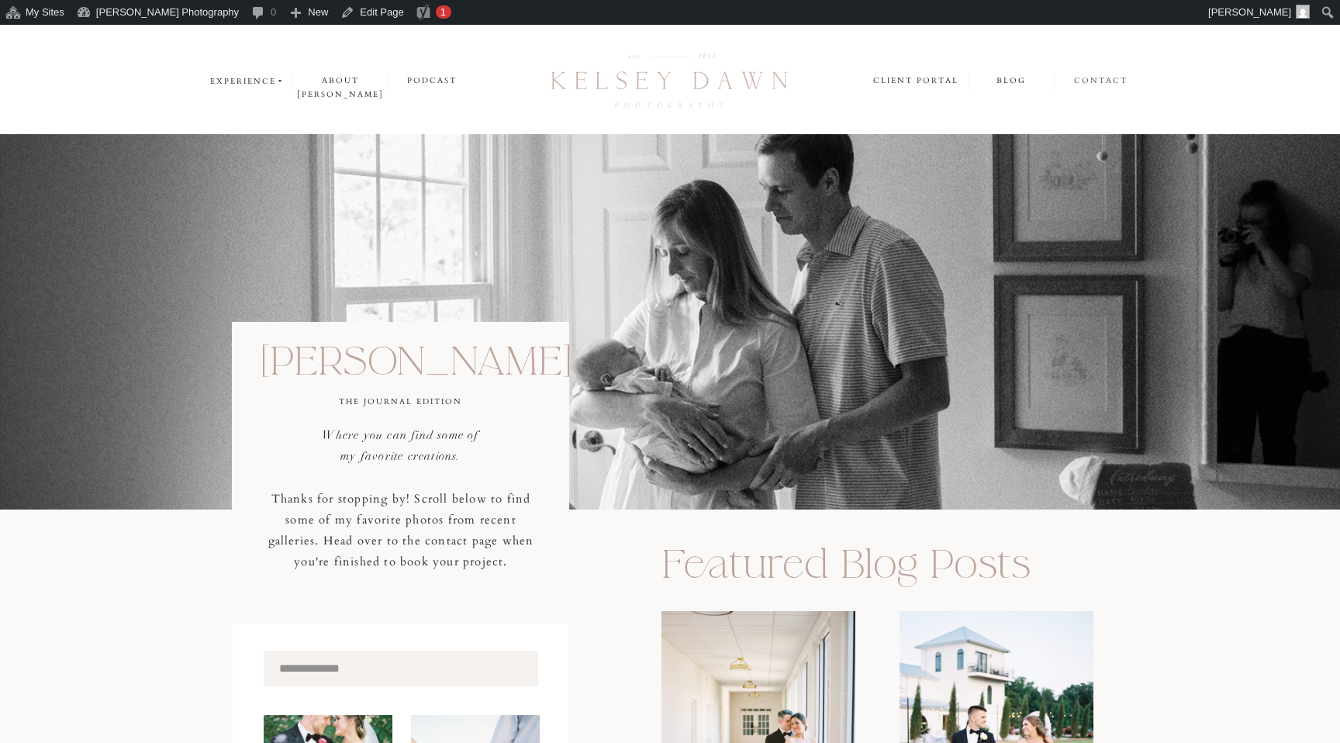
click at [1090, 77] on nav "contact" at bounding box center [1101, 82] width 54 height 16
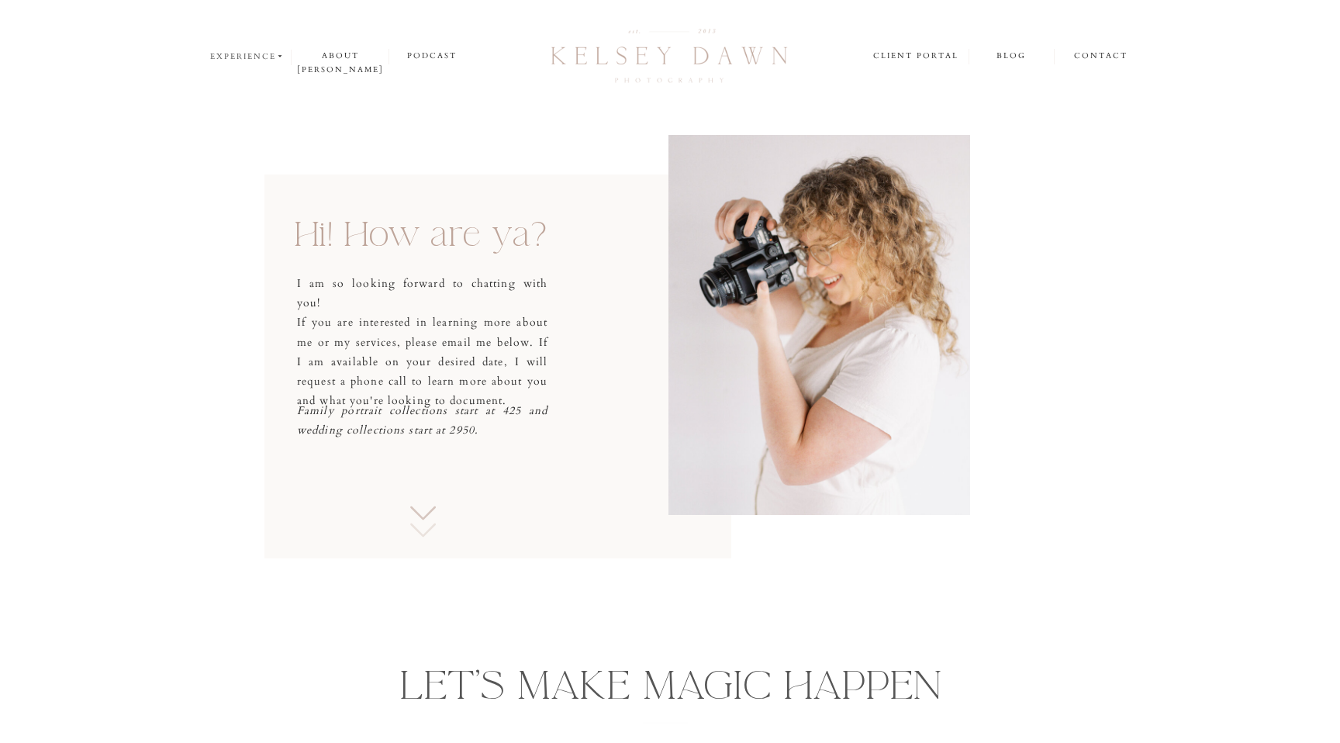
click at [264, 57] on nav "experience" at bounding box center [247, 57] width 75 height 14
click at [258, 98] on p "families" at bounding box center [250, 97] width 81 height 13
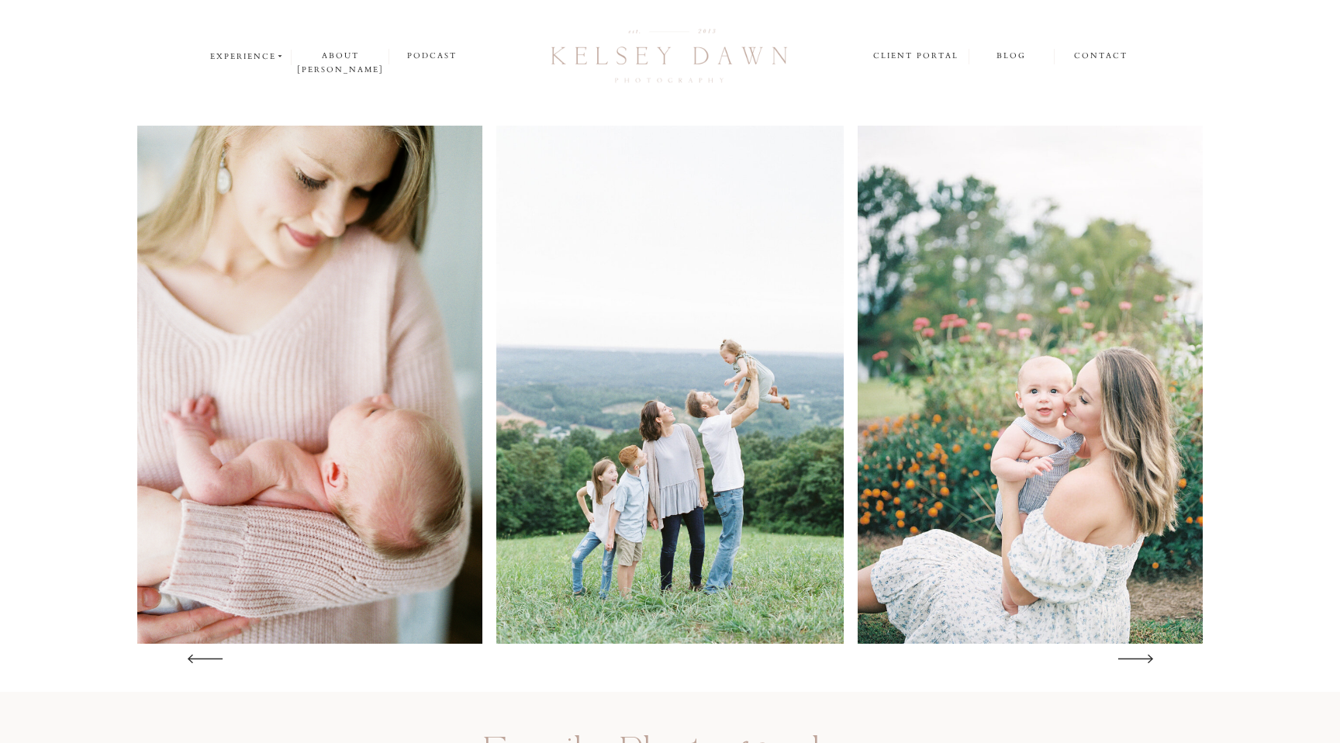
click at [1144, 659] on icon at bounding box center [1135, 659] width 49 height 46
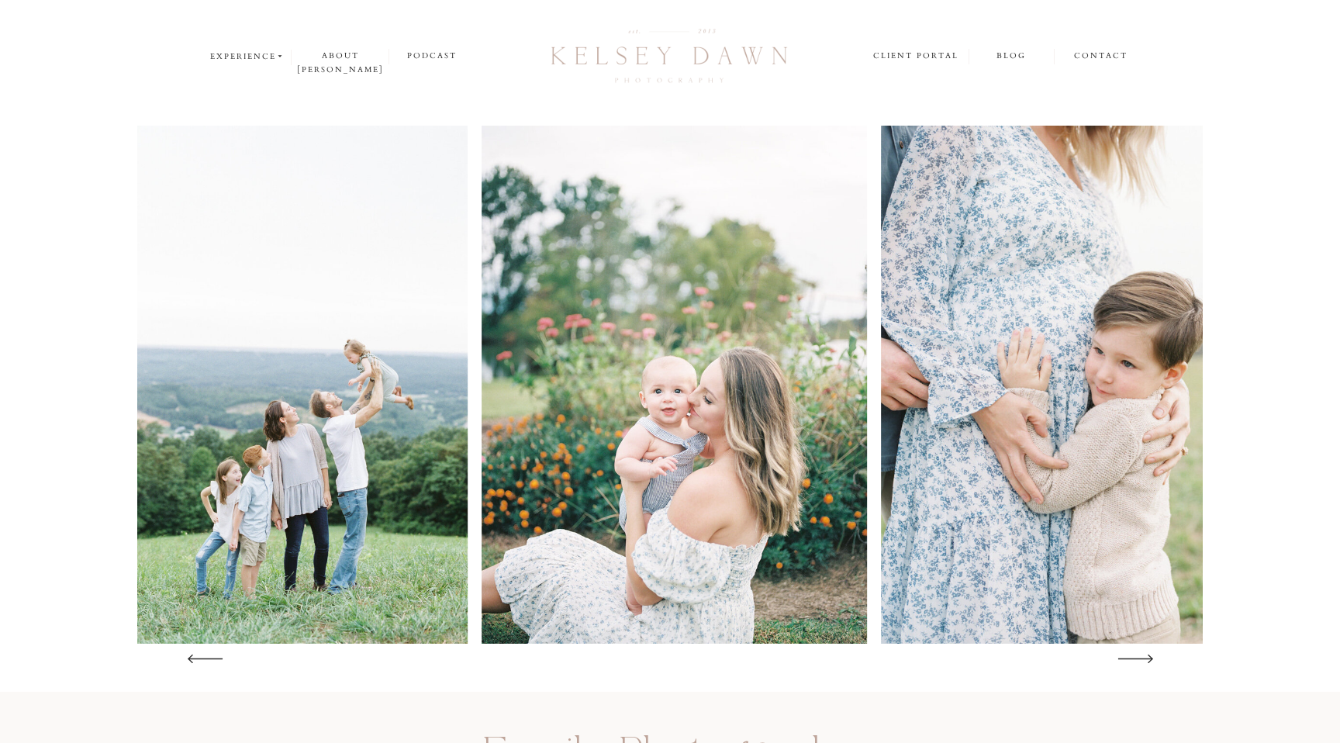
click at [1144, 659] on icon at bounding box center [1135, 659] width 49 height 46
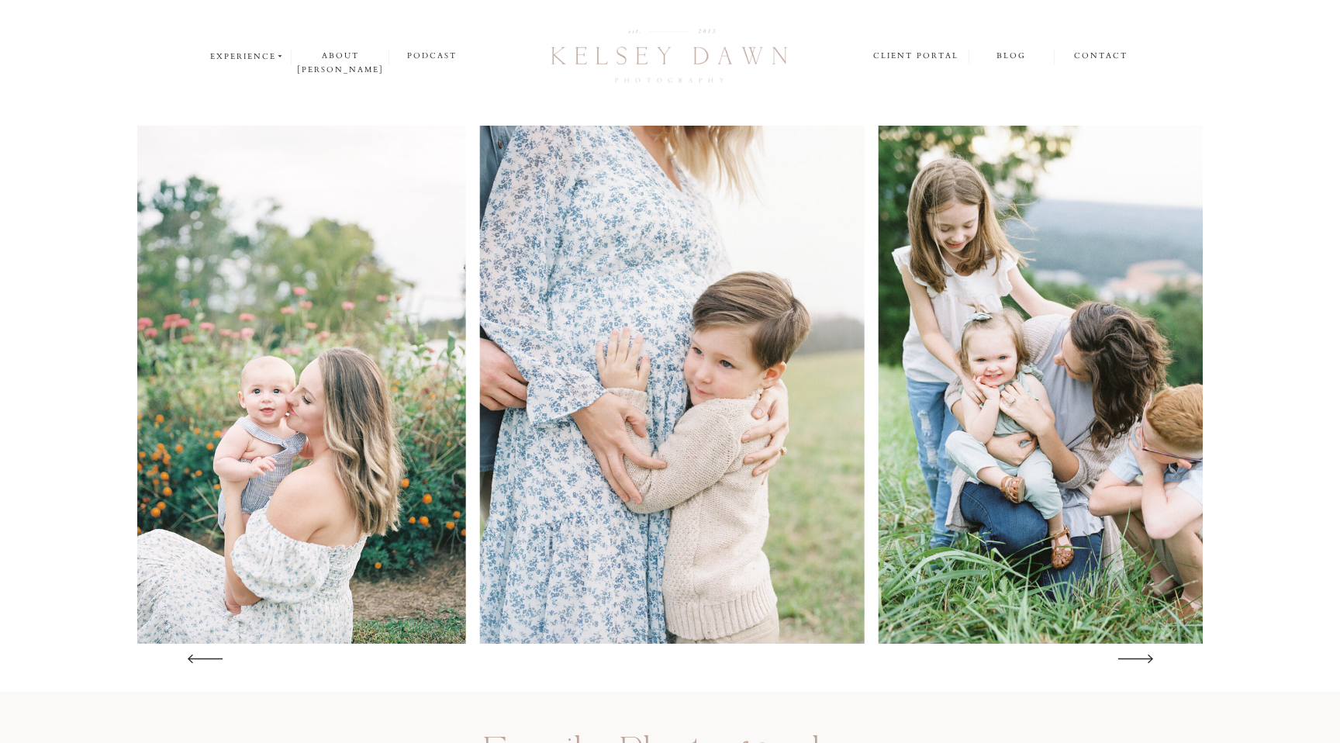
click at [1144, 659] on icon at bounding box center [1135, 659] width 49 height 46
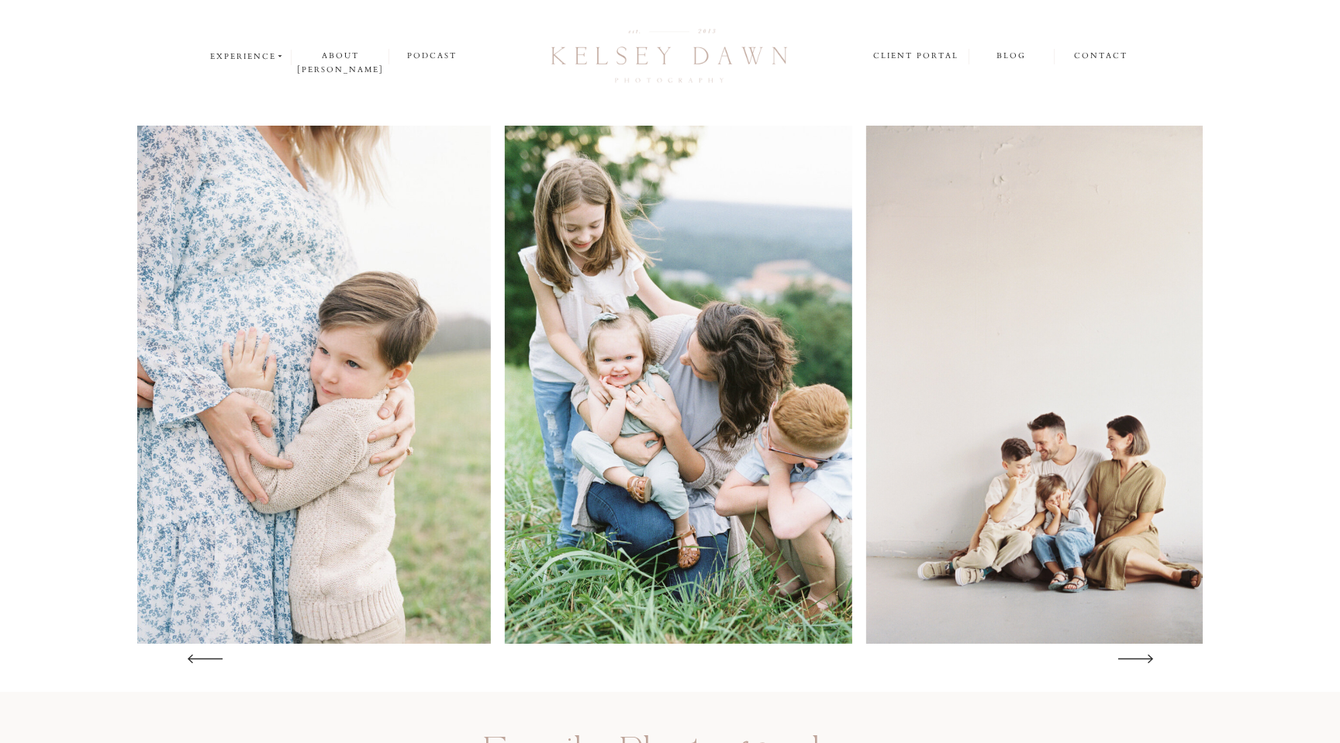
click at [1144, 659] on icon at bounding box center [1135, 659] width 49 height 46
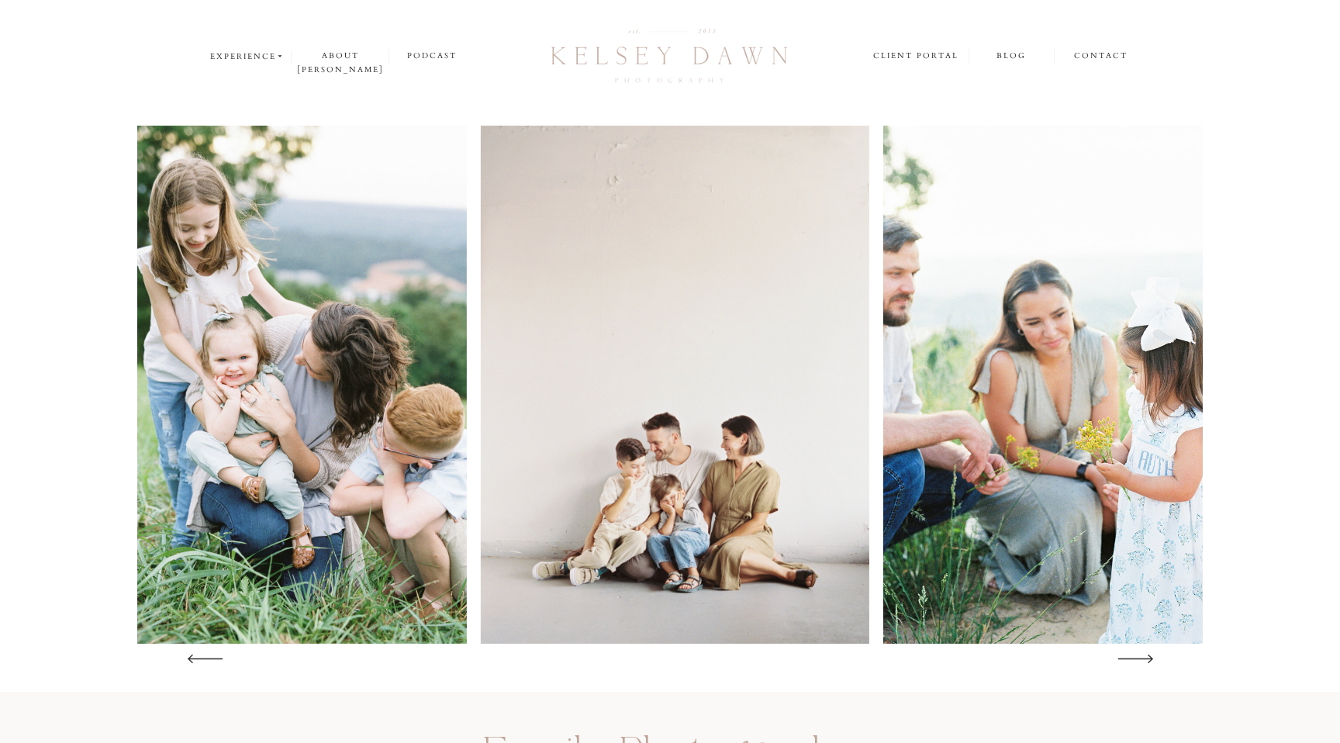
click at [1144, 659] on icon at bounding box center [1135, 659] width 49 height 46
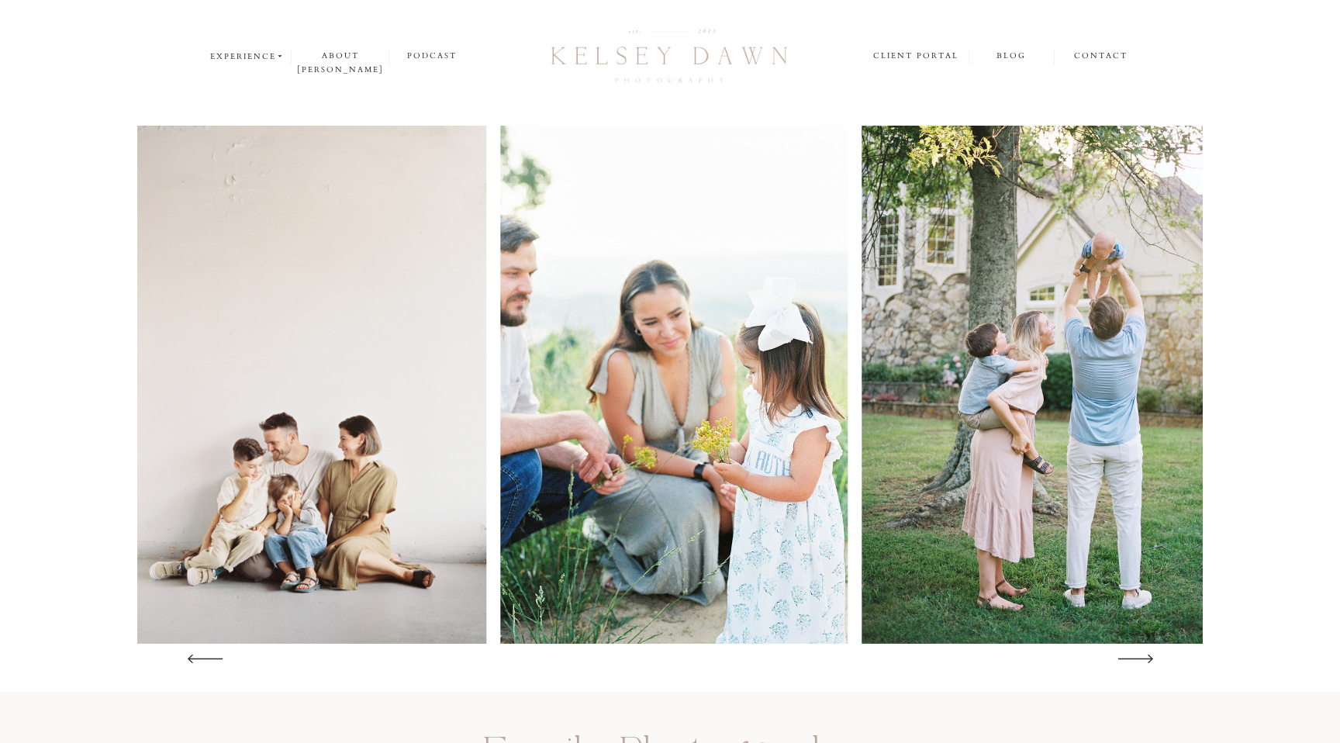
click at [1144, 658] on polygon at bounding box center [1135, 658] width 35 height 9
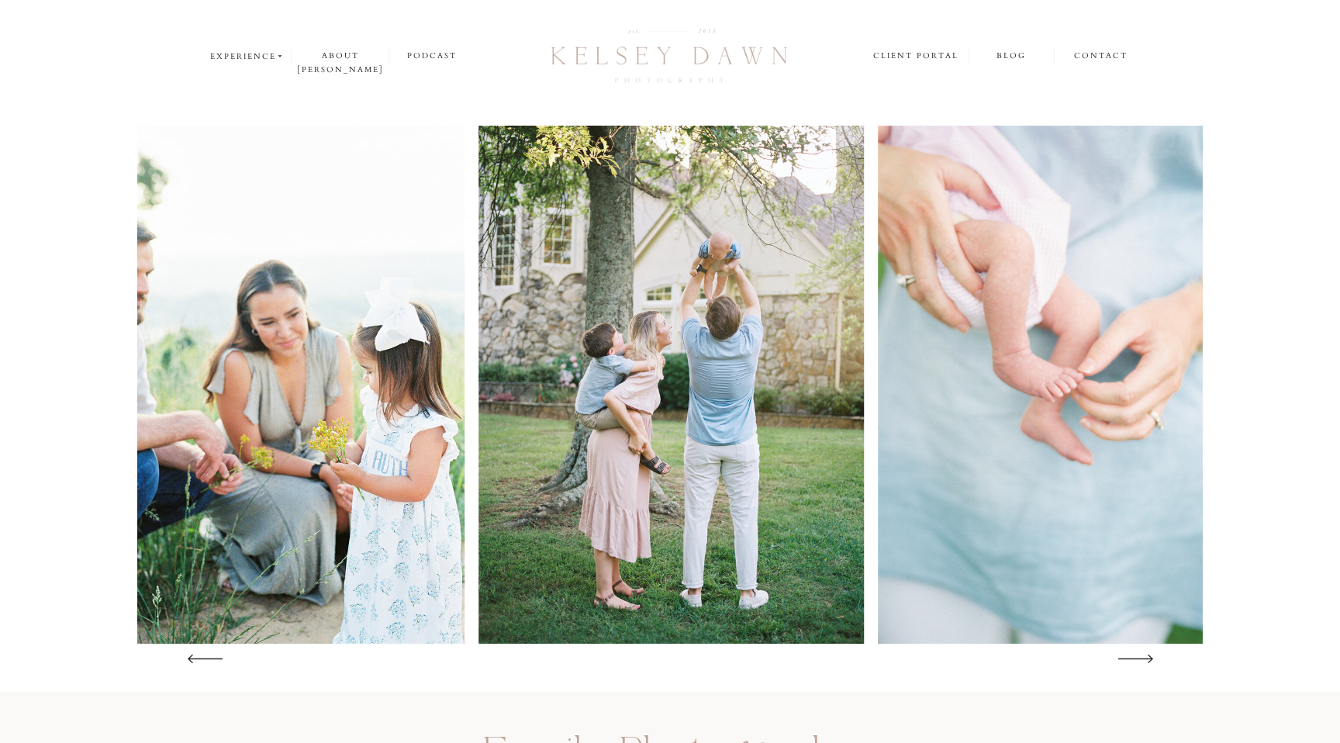
click at [1144, 658] on polygon at bounding box center [1135, 658] width 35 height 9
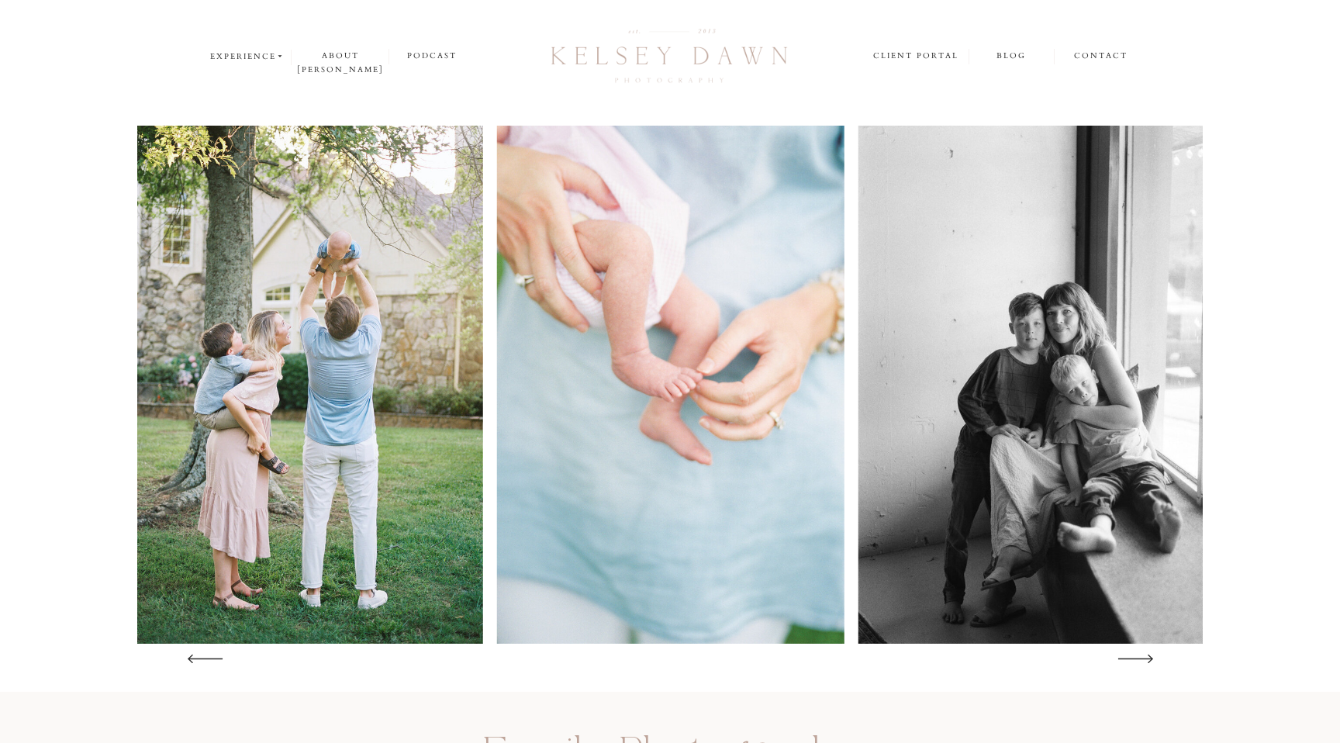
click at [1144, 658] on polygon at bounding box center [1135, 658] width 35 height 9
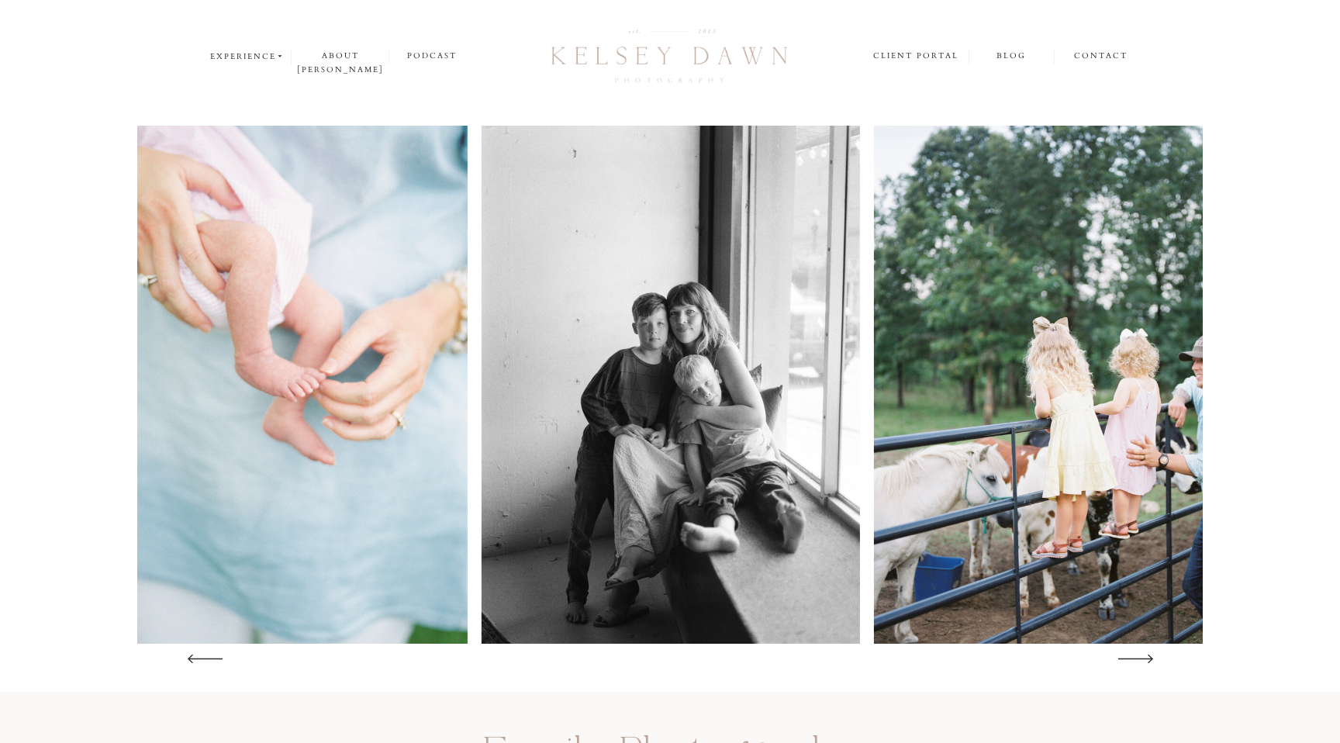
click at [1144, 658] on polygon at bounding box center [1135, 658] width 35 height 9
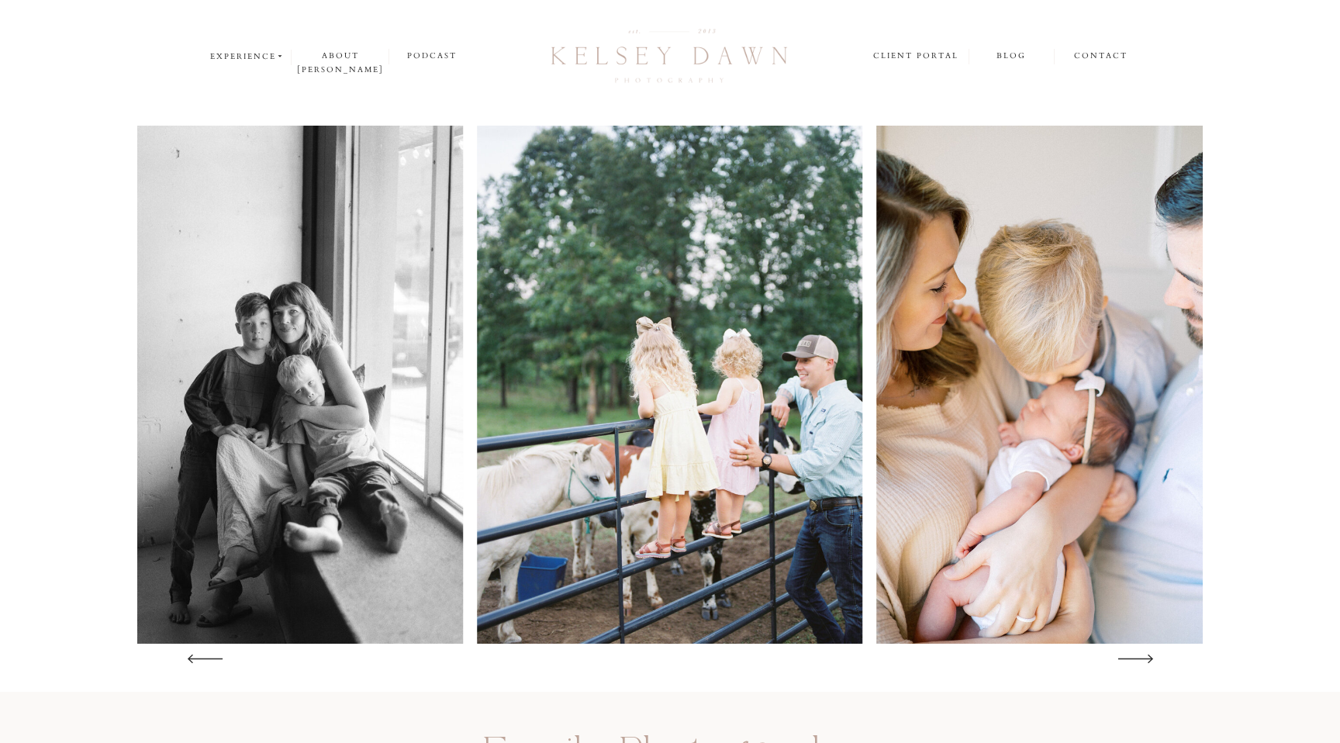
click at [1144, 658] on polygon at bounding box center [1135, 658] width 35 height 9
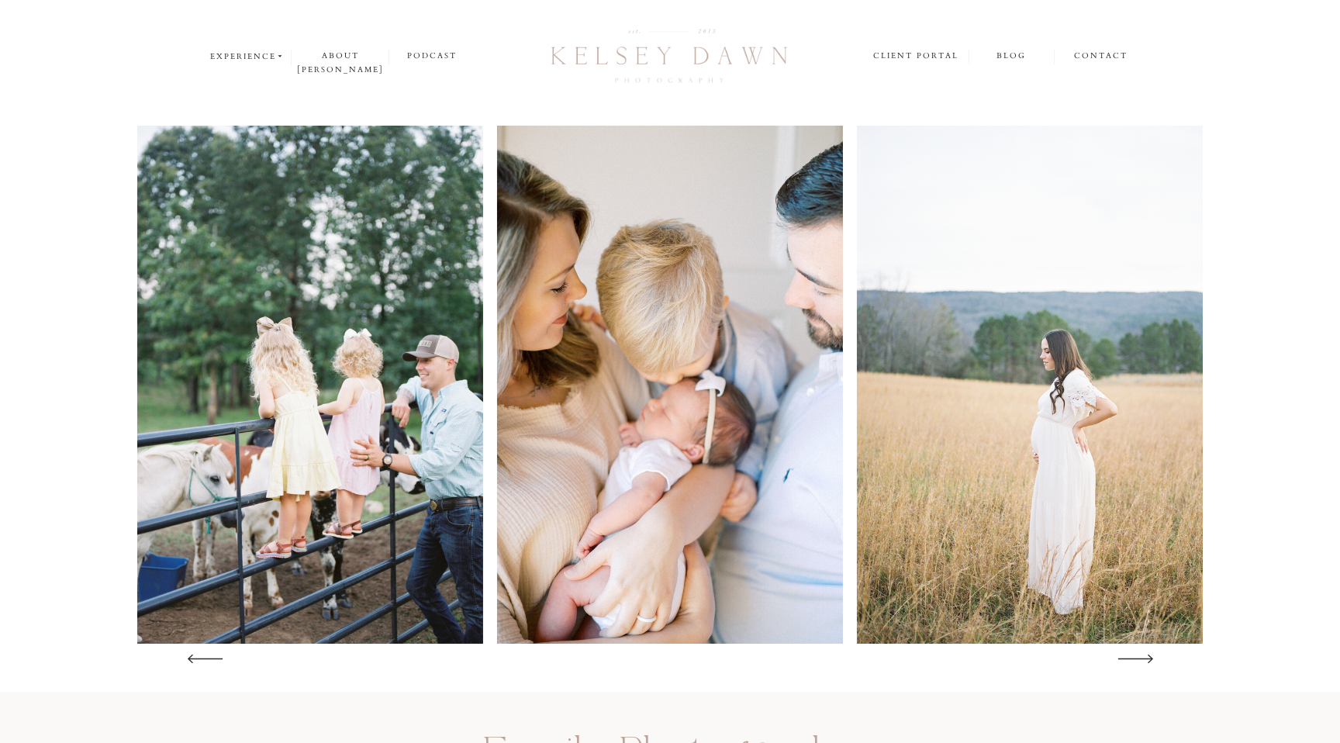
click at [1144, 658] on polygon at bounding box center [1135, 658] width 35 height 9
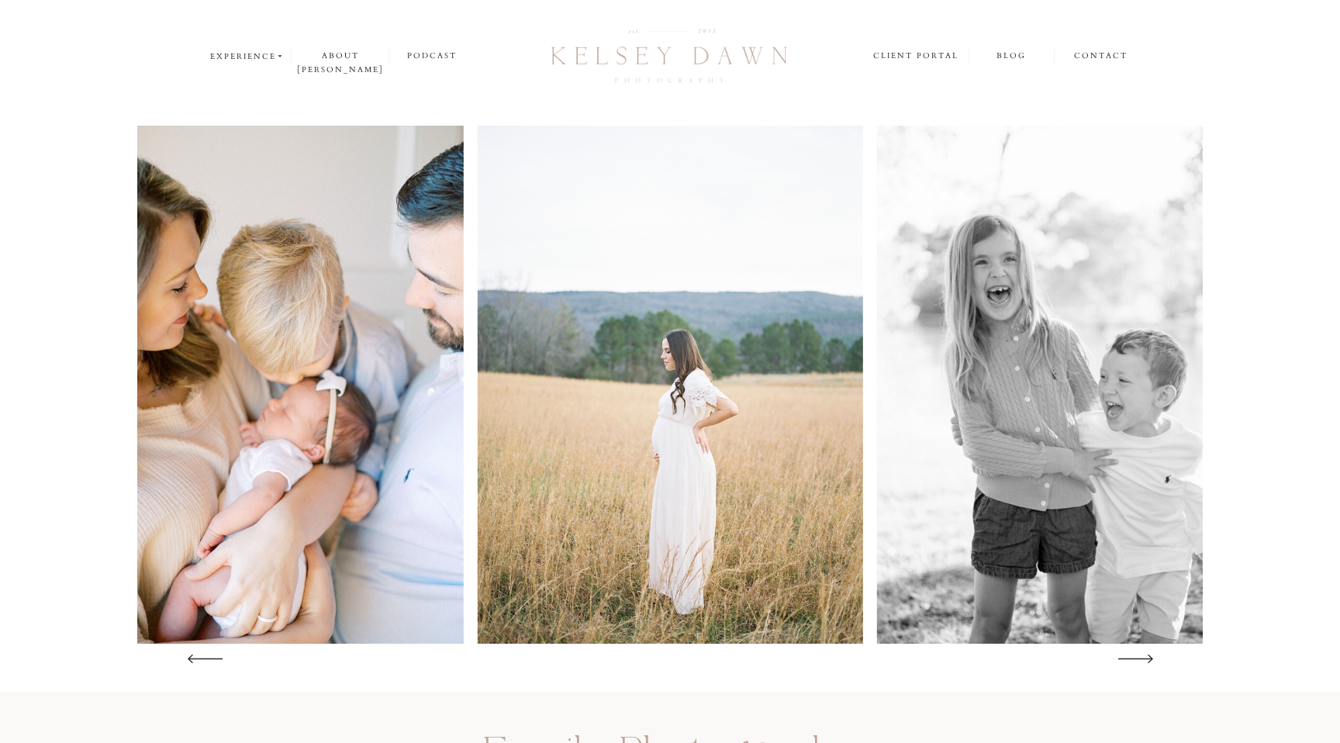
click at [1144, 659] on icon at bounding box center [1135, 659] width 49 height 46
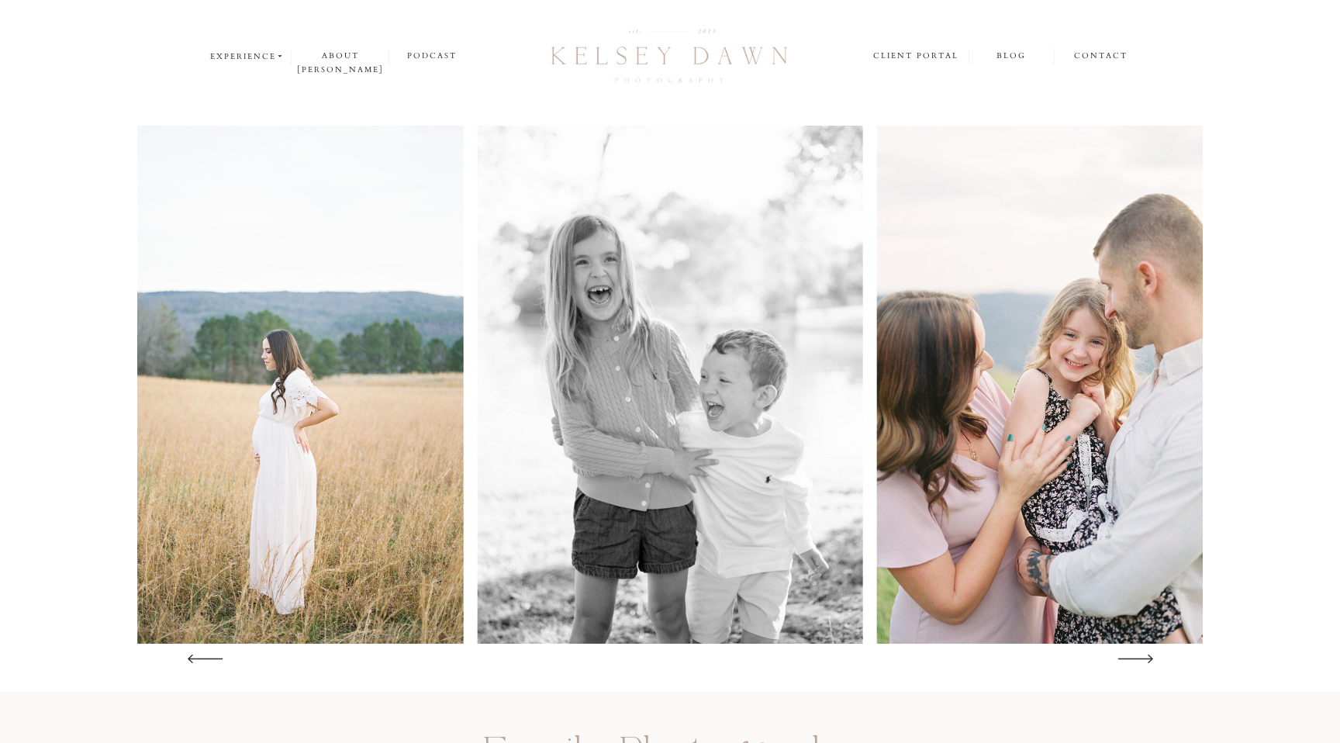
click at [1144, 659] on icon at bounding box center [1135, 659] width 49 height 46
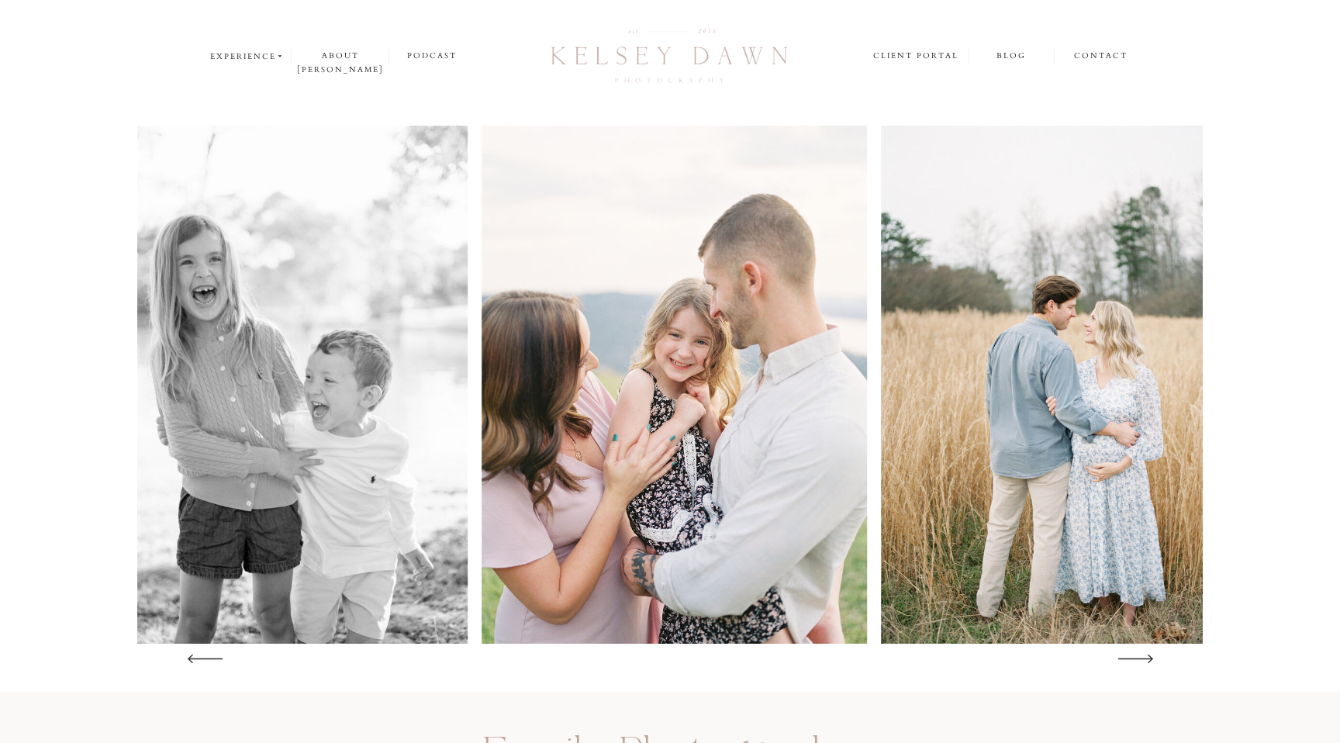
click at [1144, 659] on icon at bounding box center [1135, 659] width 49 height 46
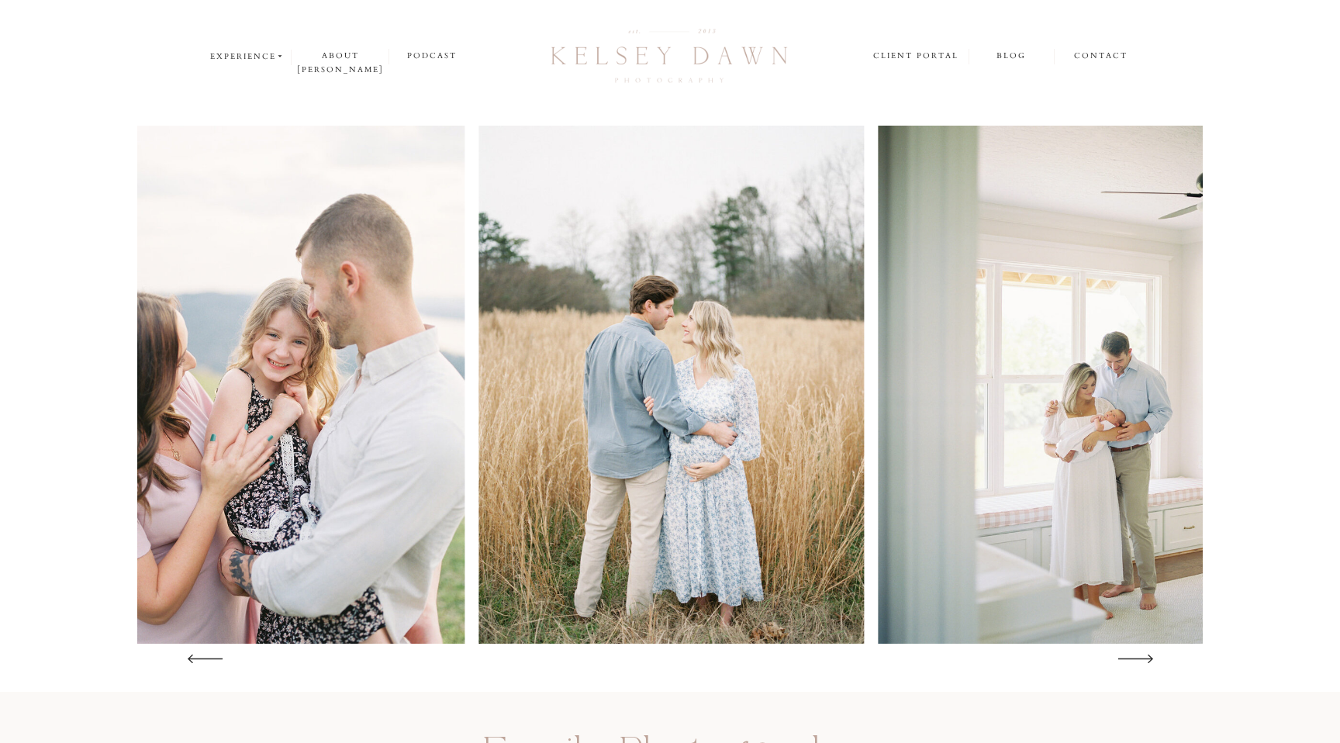
click at [1144, 659] on icon at bounding box center [1135, 659] width 49 height 46
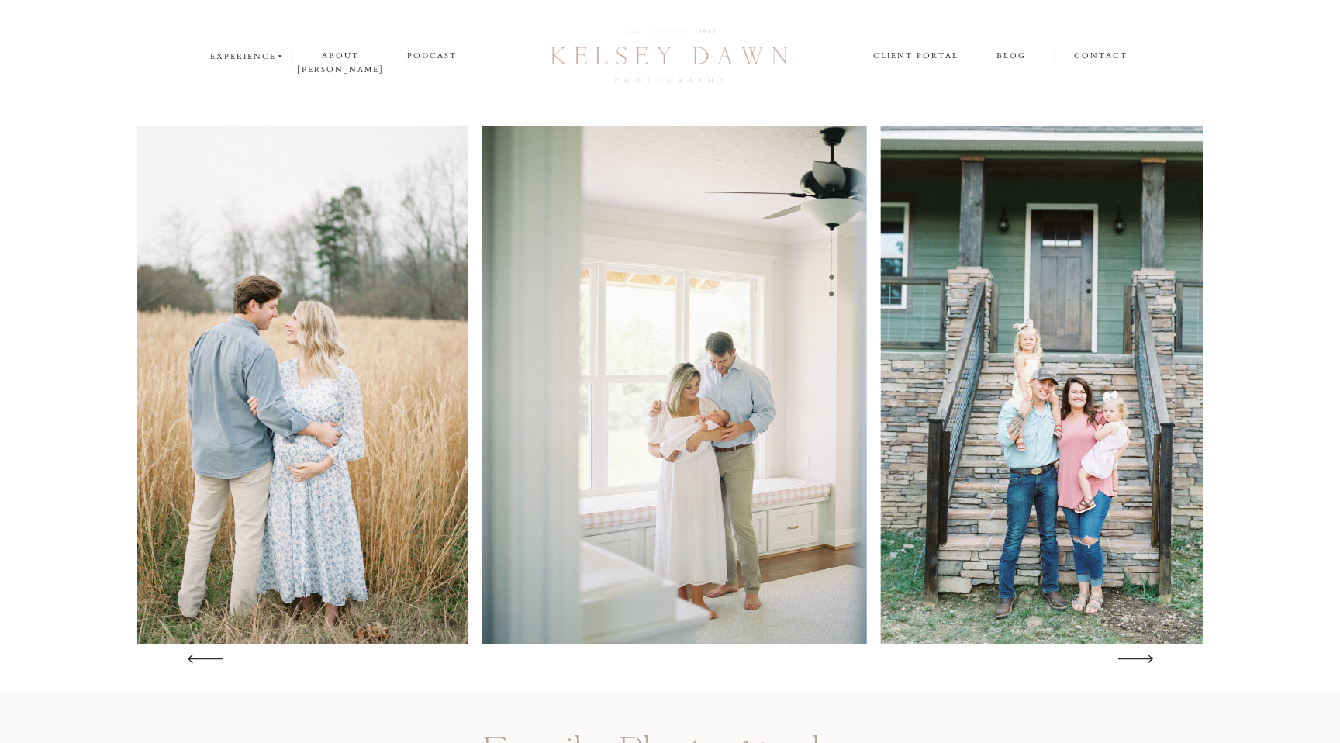
click at [1144, 659] on icon at bounding box center [1135, 659] width 49 height 46
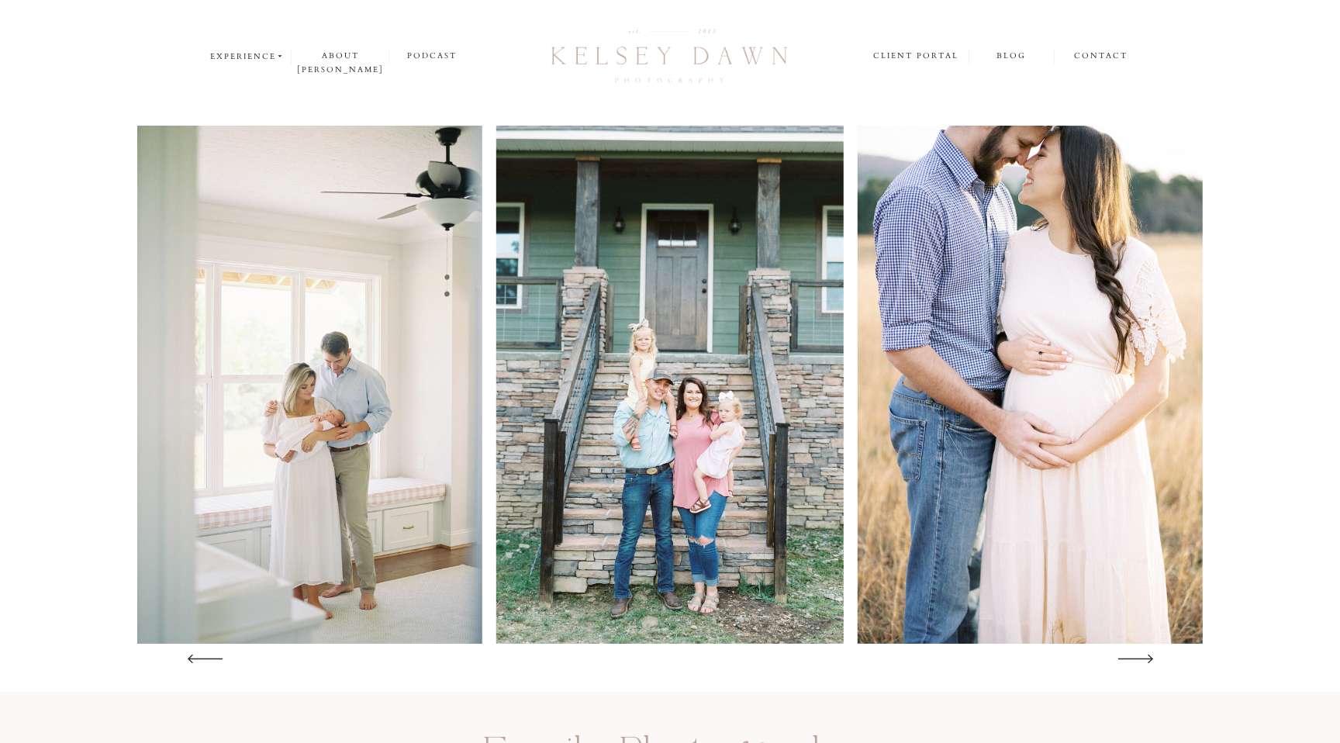
click at [1144, 659] on icon at bounding box center [1135, 659] width 49 height 46
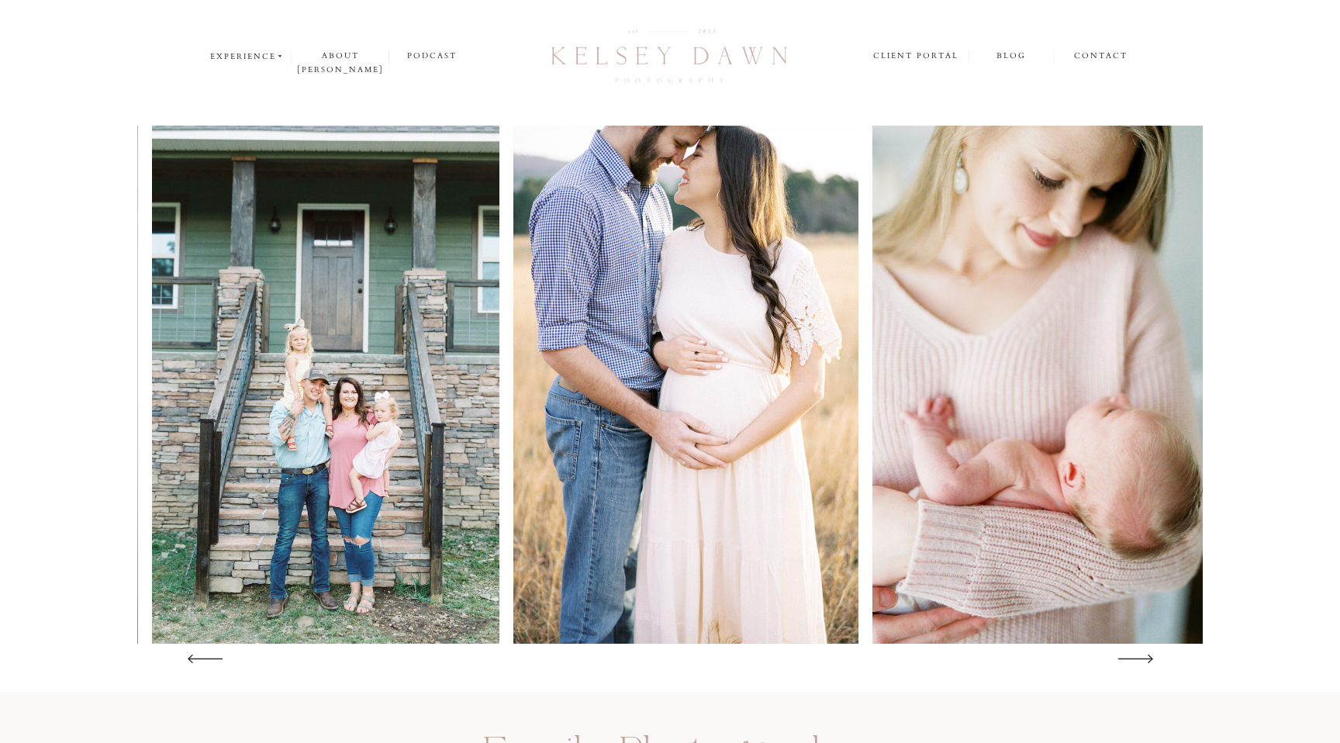
click at [1144, 659] on icon at bounding box center [1135, 659] width 49 height 46
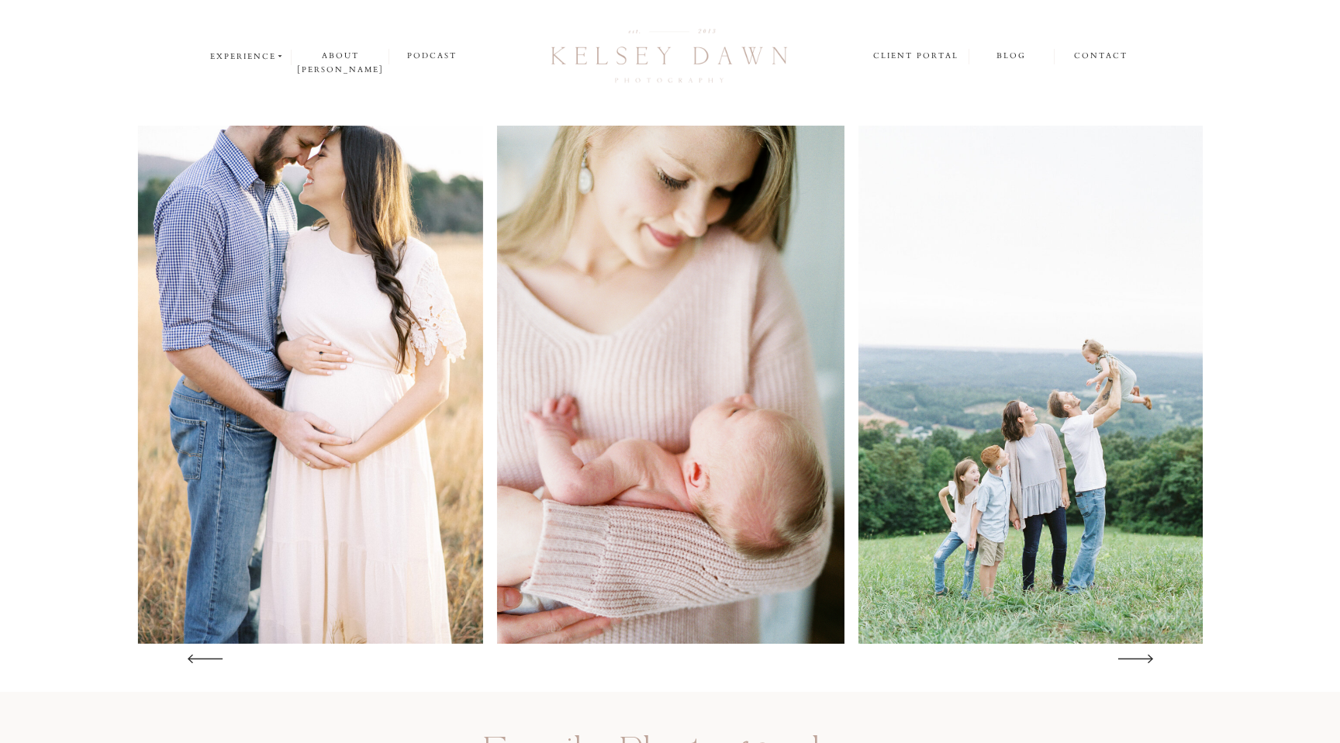
click at [1144, 659] on icon at bounding box center [1135, 659] width 49 height 46
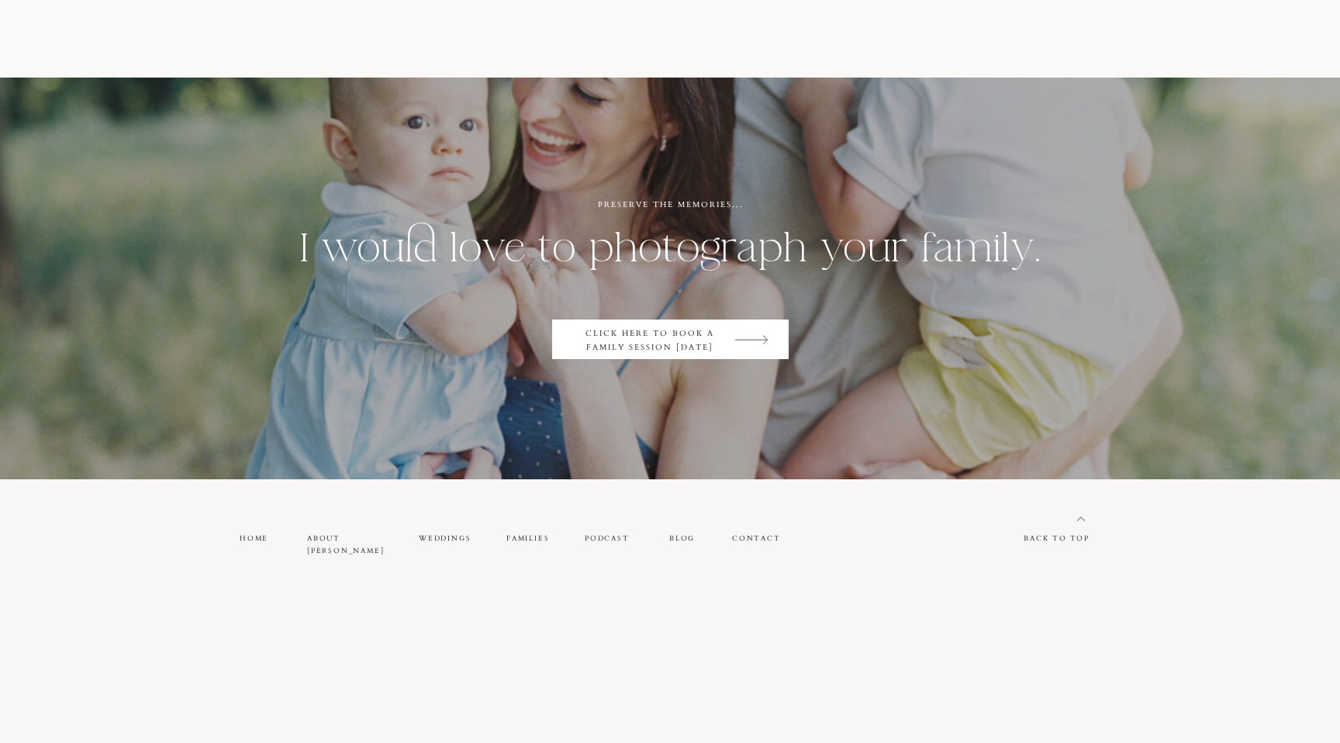
scroll to position [4653, 0]
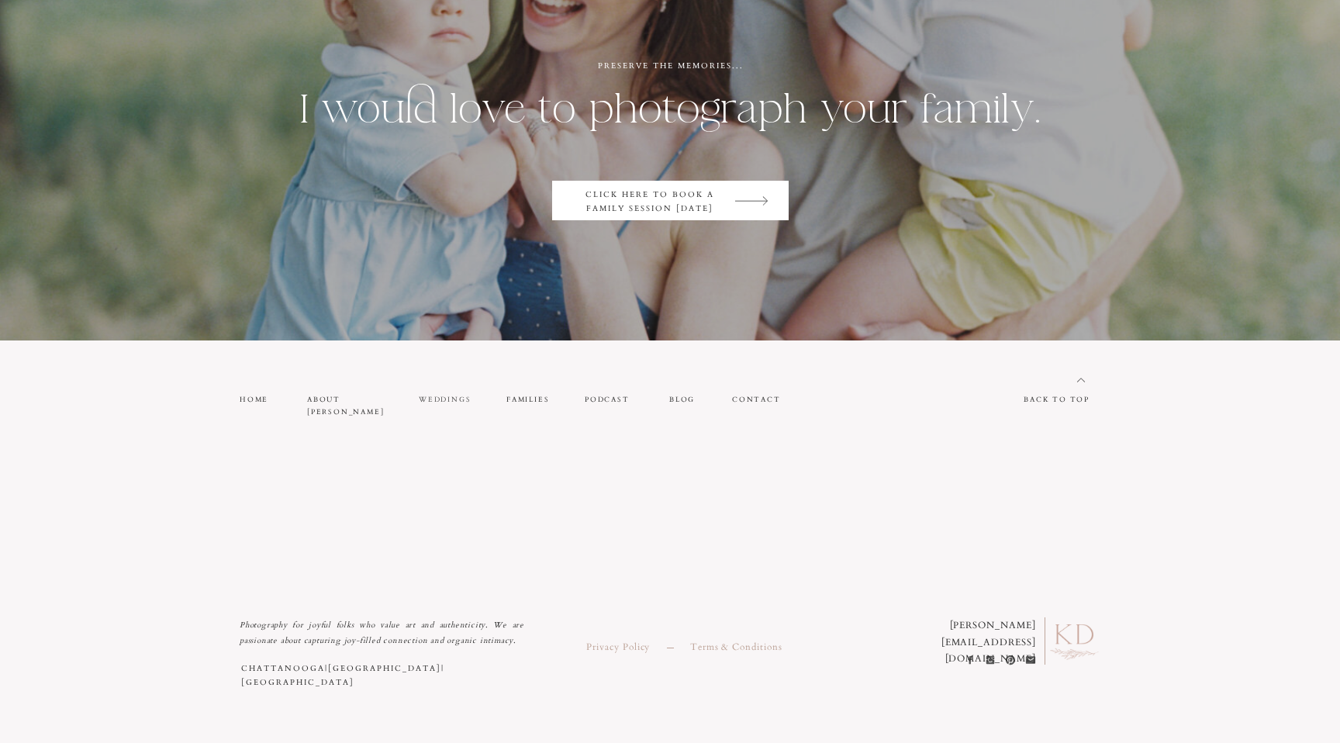
click at [430, 396] on nav "weddings" at bounding box center [445, 399] width 53 height 13
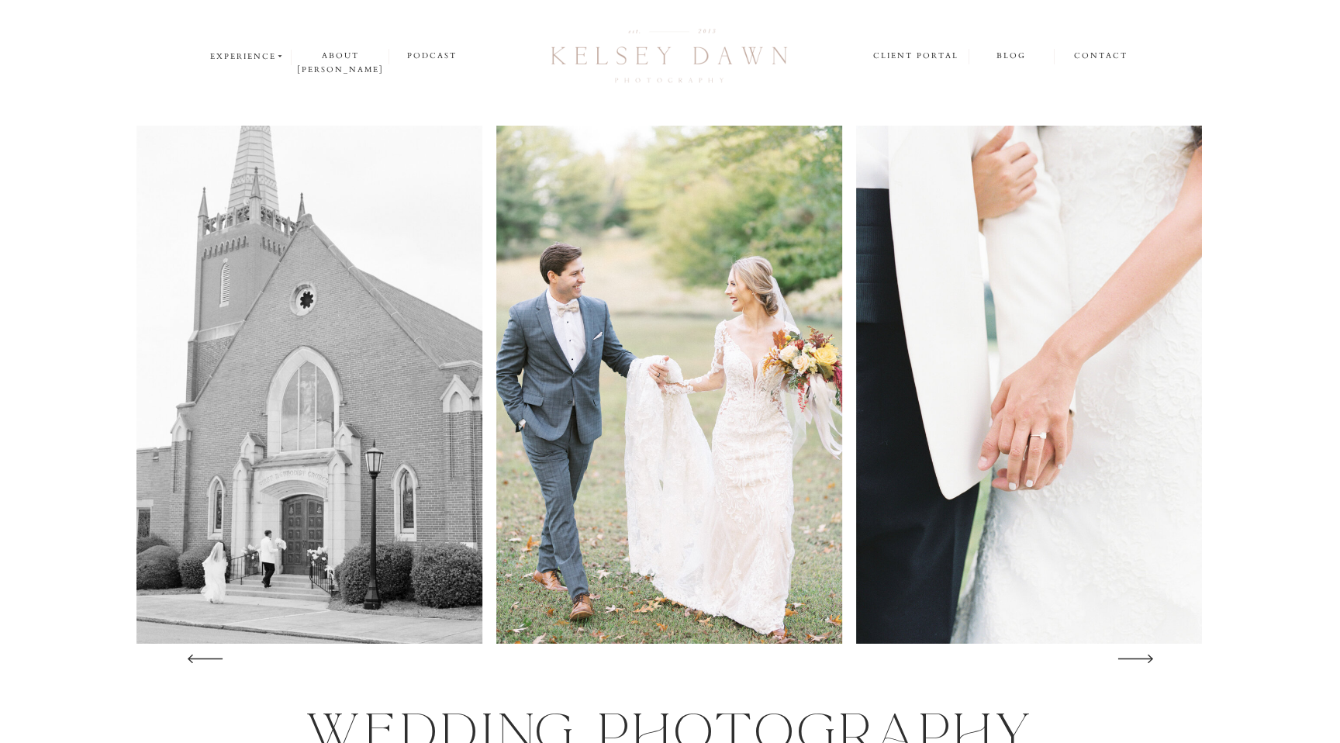
click at [1133, 662] on icon at bounding box center [1135, 659] width 49 height 46
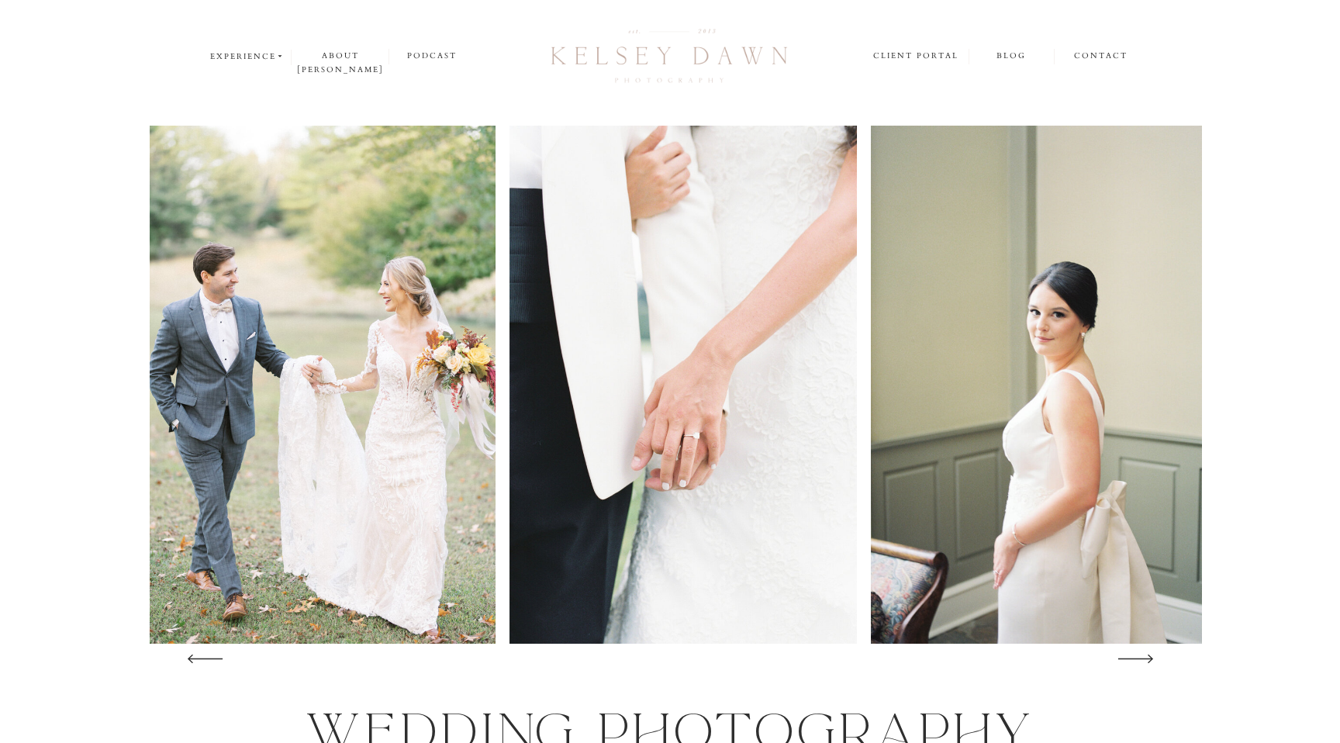
click at [1133, 662] on icon at bounding box center [1135, 659] width 49 height 46
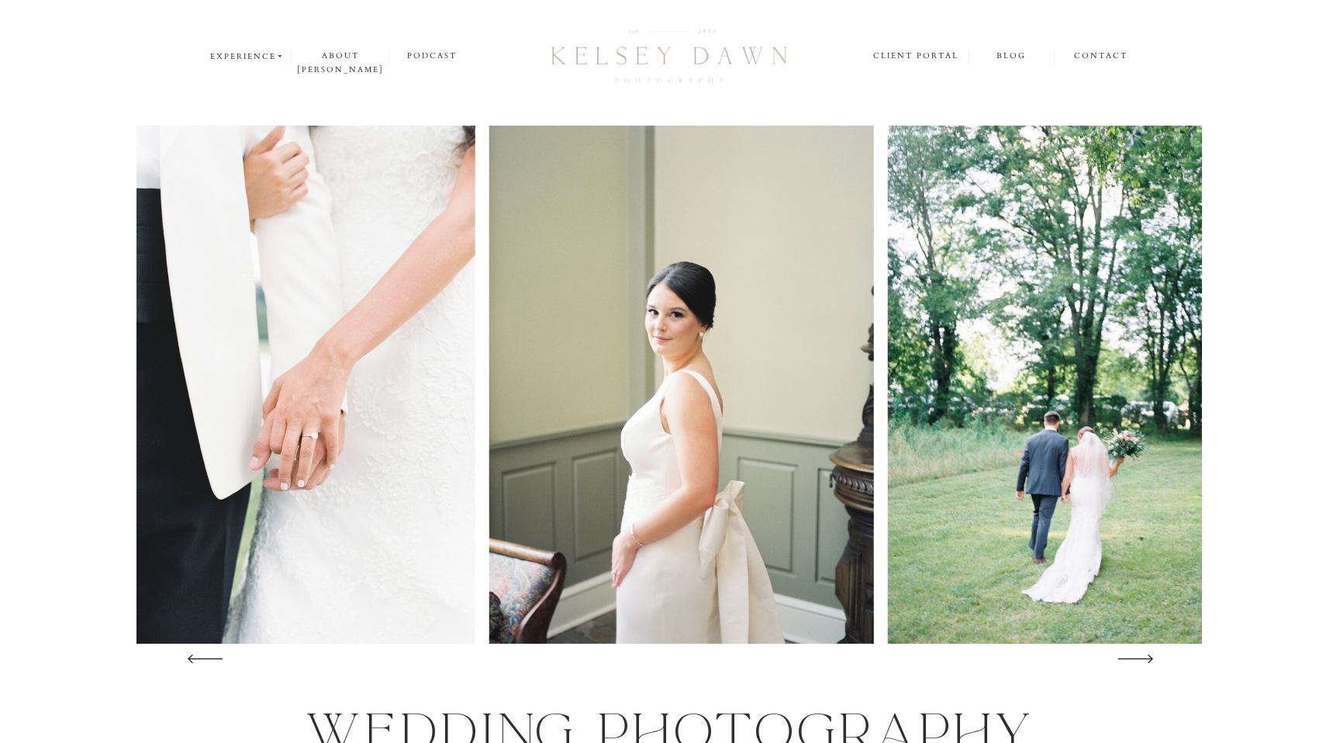
click at [1133, 662] on icon at bounding box center [1135, 659] width 49 height 46
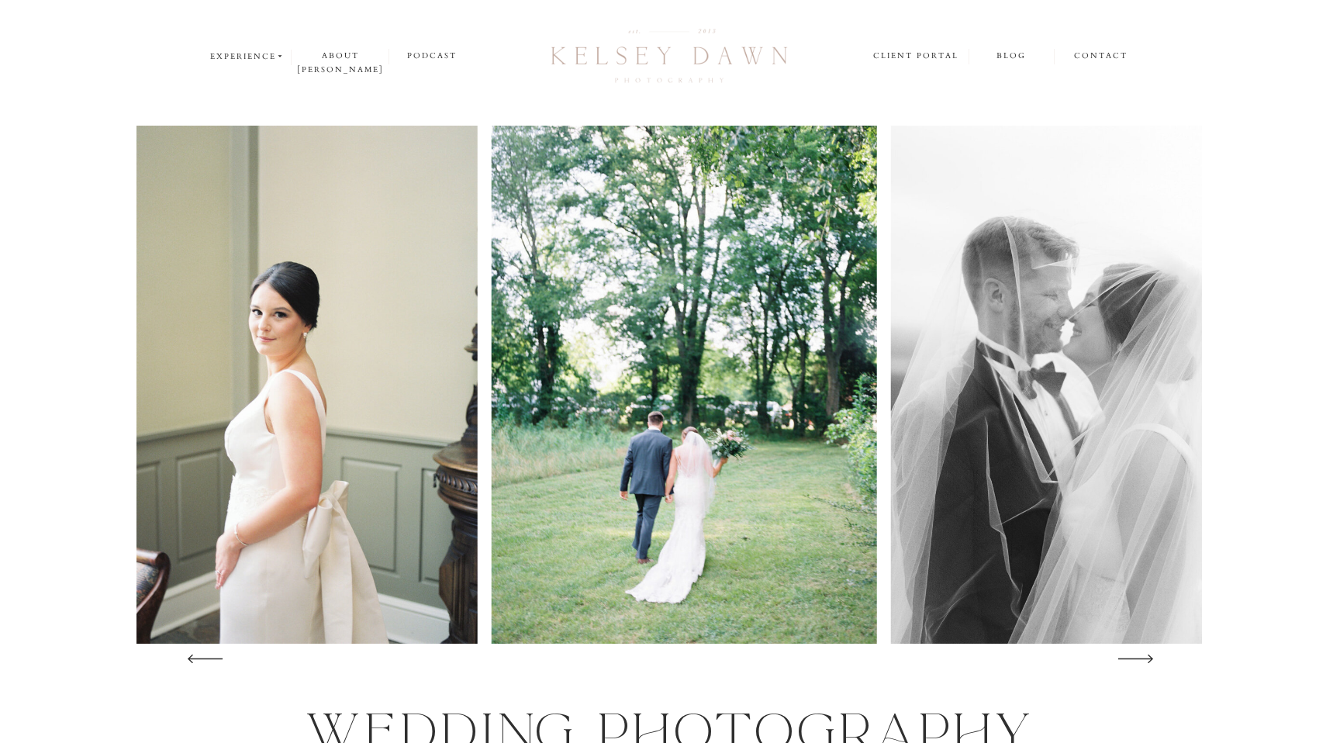
click at [1133, 662] on icon at bounding box center [1135, 659] width 49 height 46
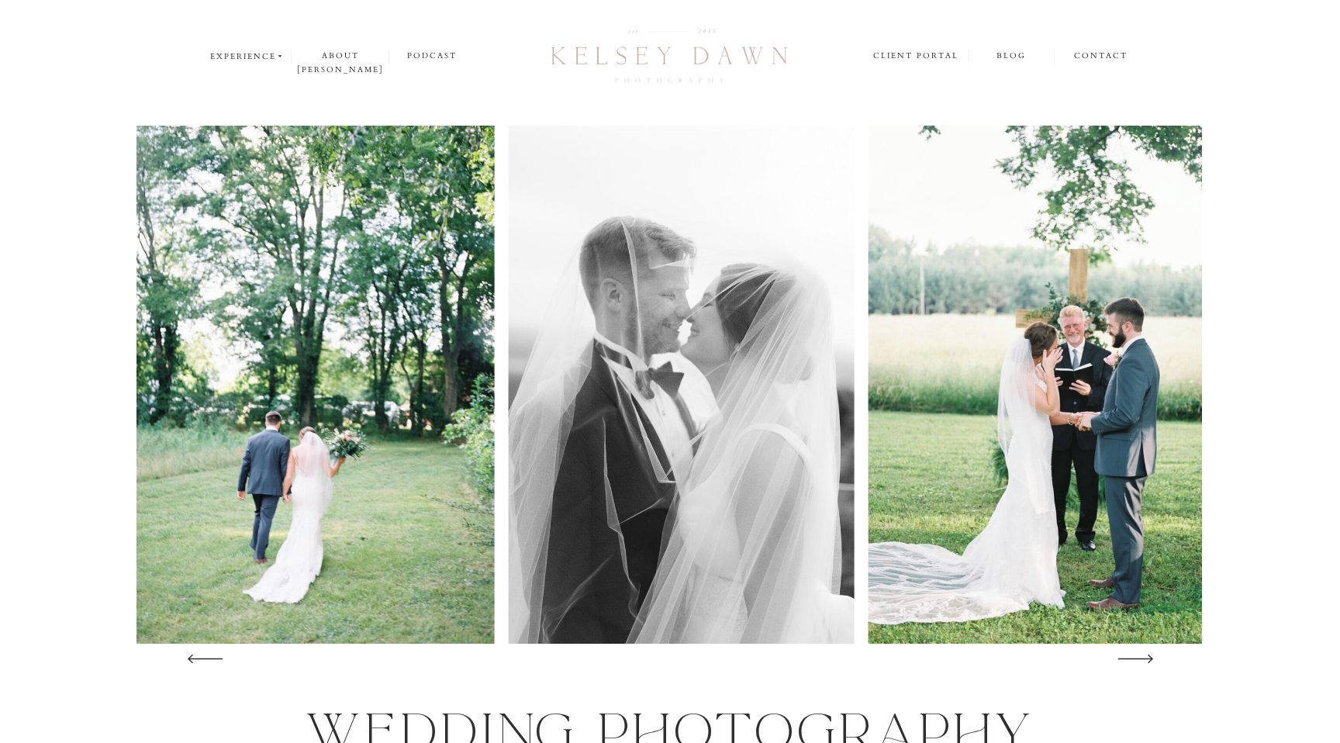
click at [1133, 662] on icon at bounding box center [1135, 659] width 49 height 46
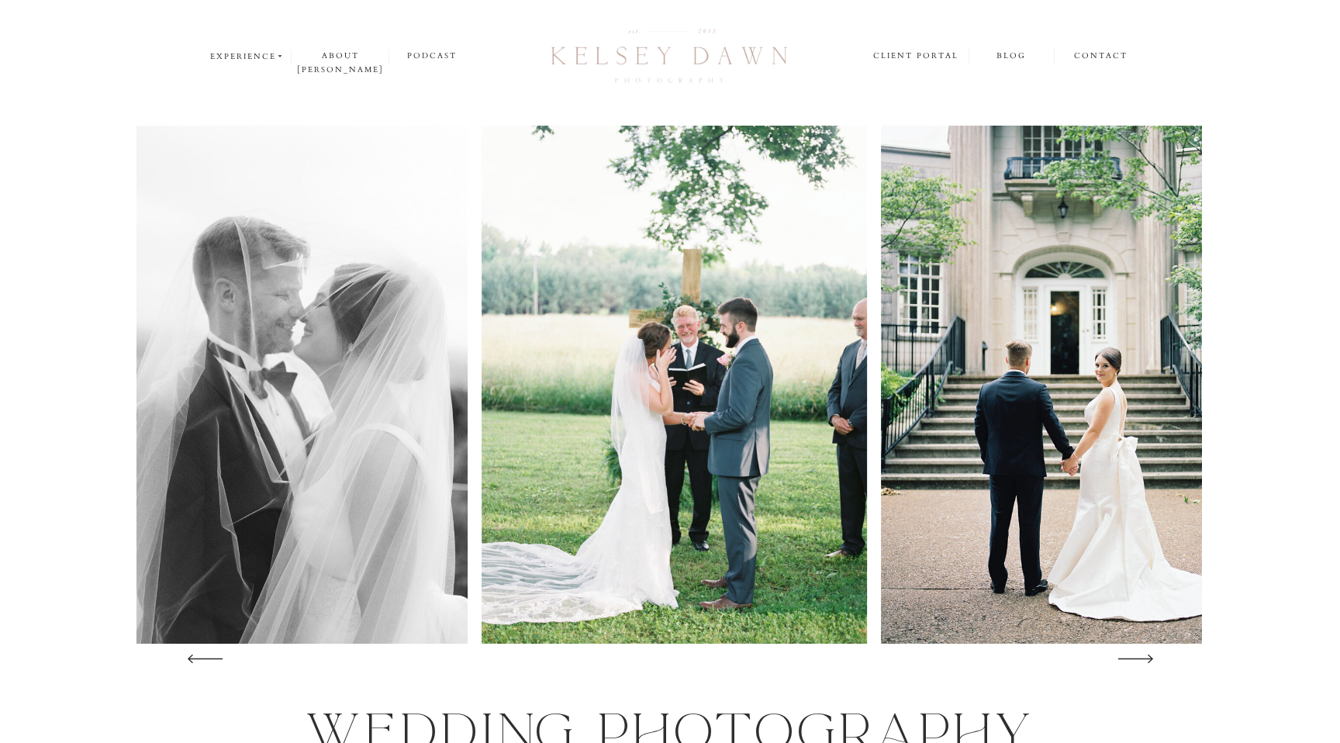
click at [1133, 662] on icon at bounding box center [1135, 659] width 49 height 46
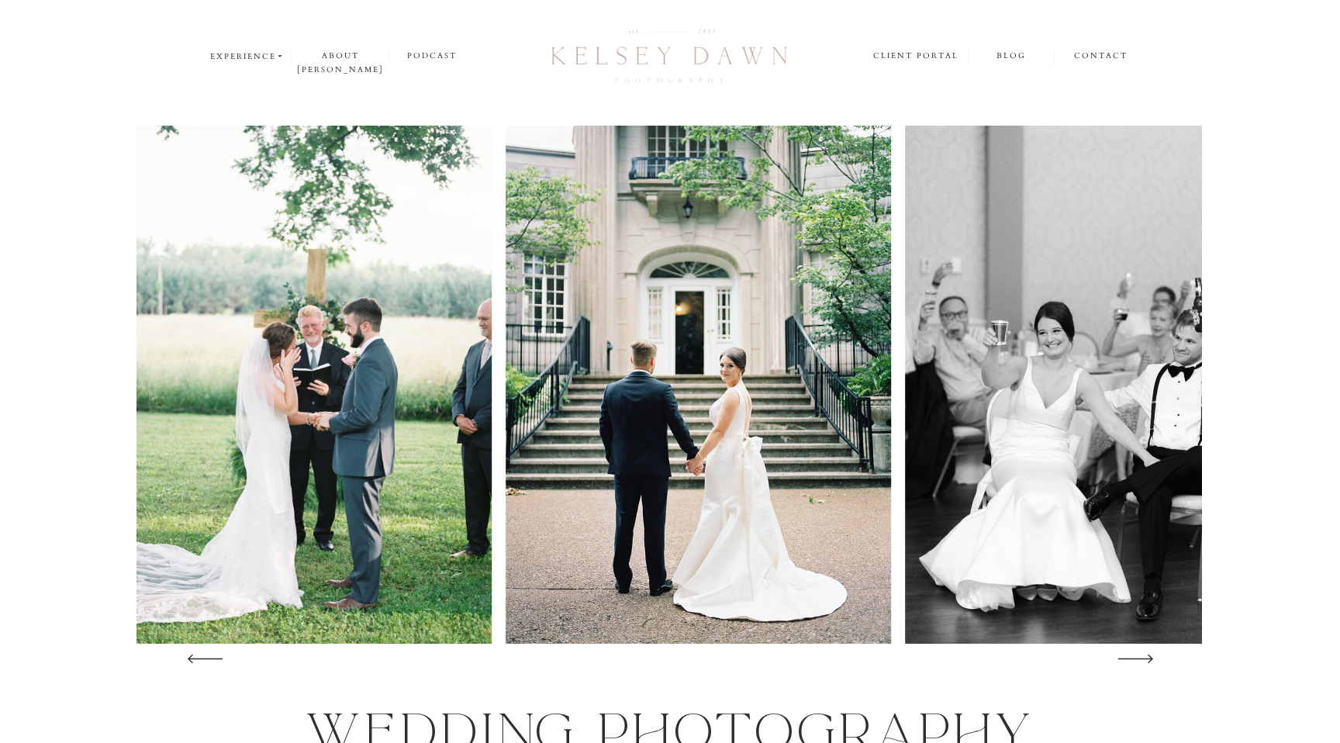
click at [1133, 662] on icon at bounding box center [1135, 659] width 49 height 46
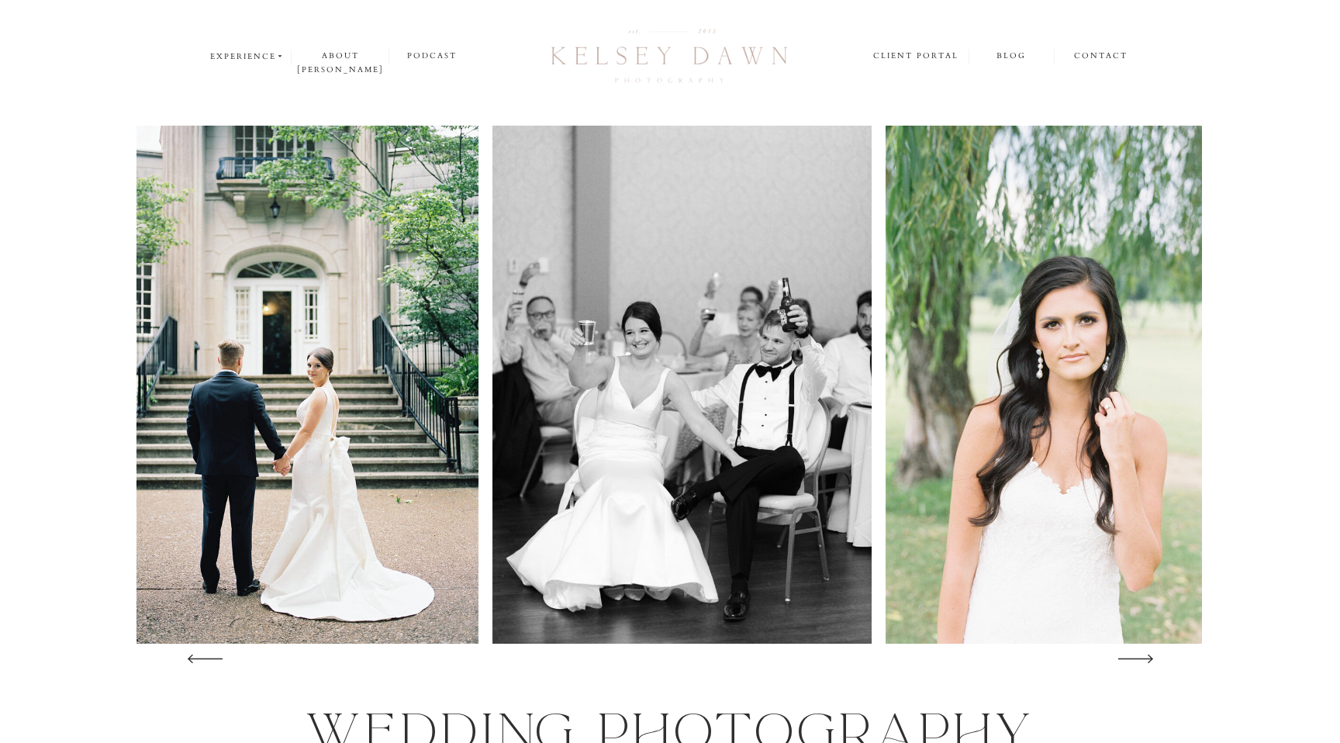
click at [1133, 662] on icon at bounding box center [1135, 659] width 49 height 46
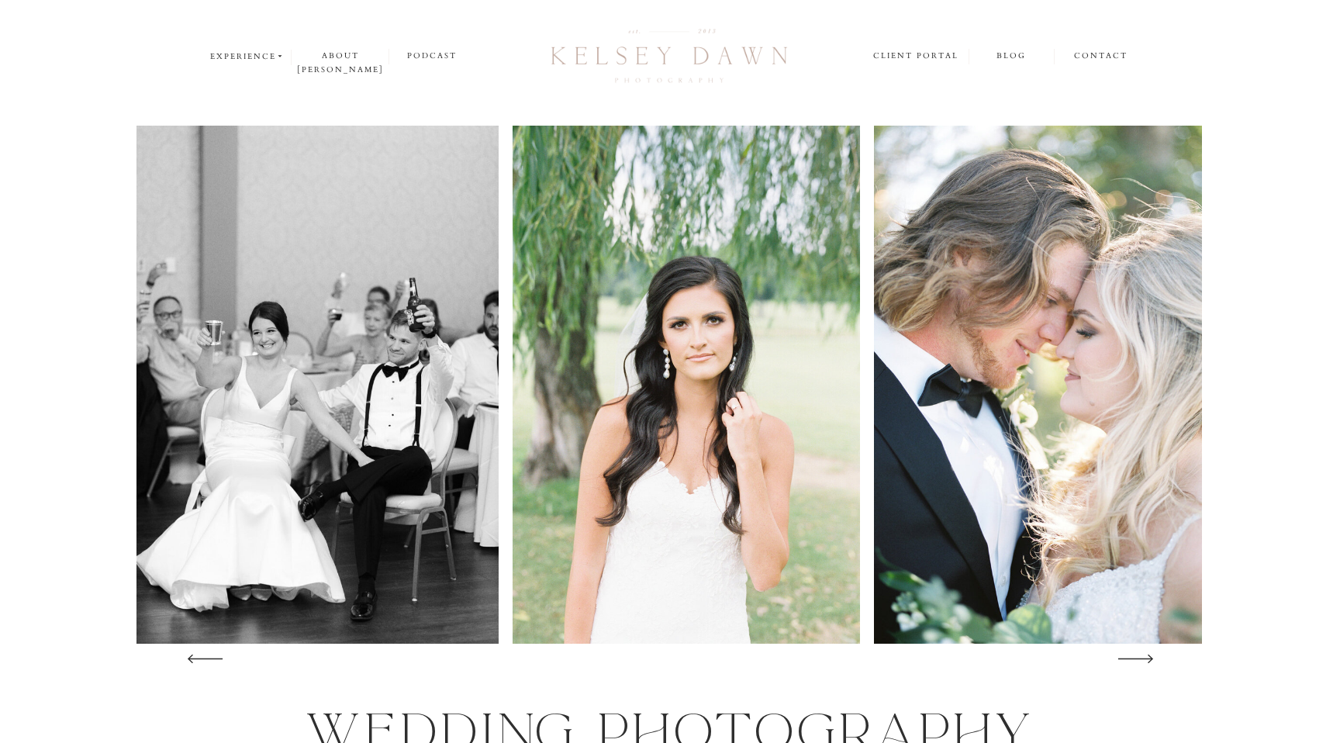
click at [1133, 662] on icon at bounding box center [1135, 659] width 49 height 46
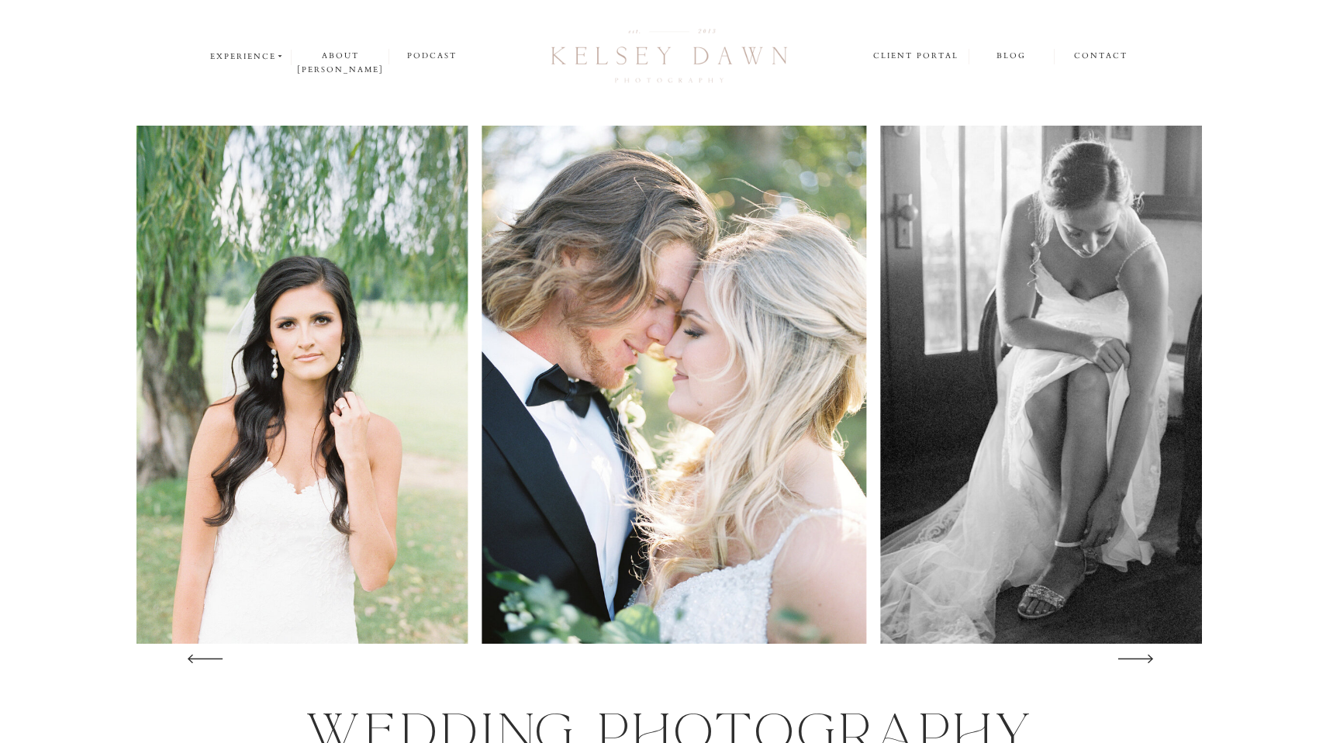
click at [1133, 662] on icon at bounding box center [1135, 659] width 49 height 46
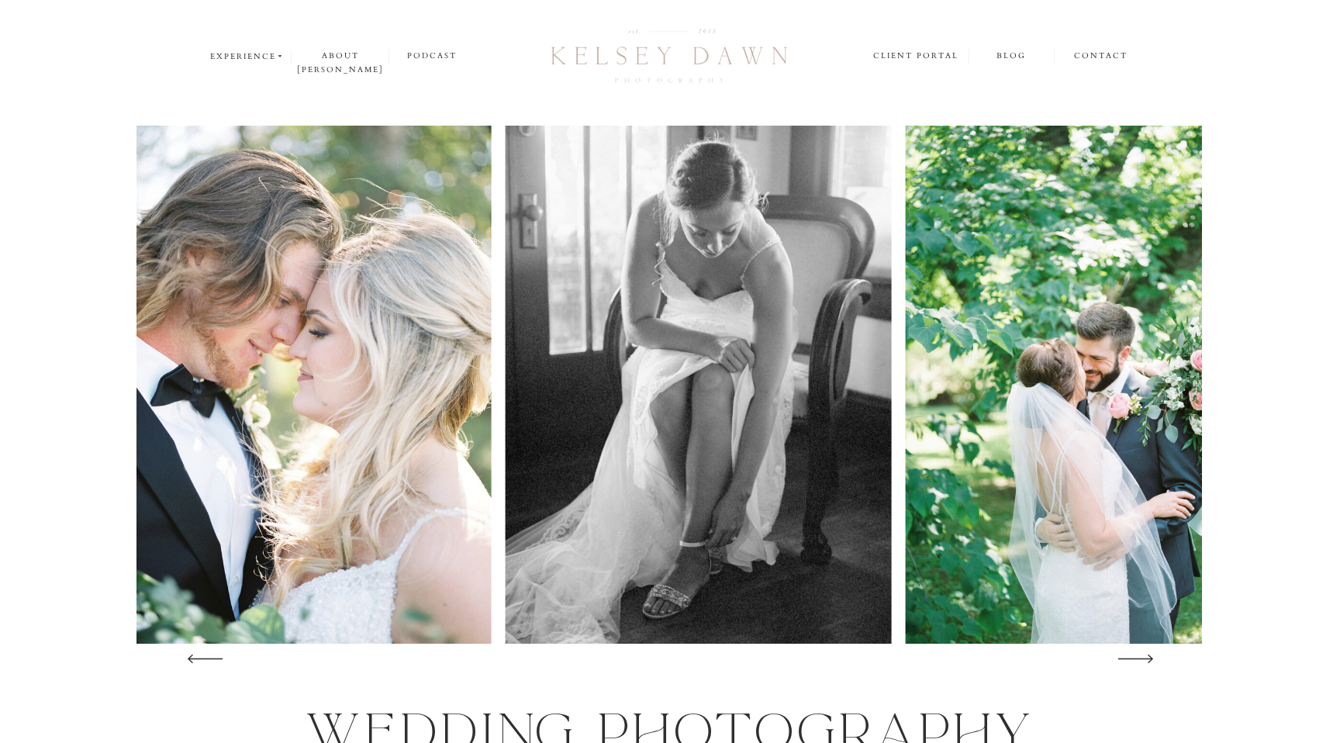
click at [1133, 662] on icon at bounding box center [1135, 659] width 49 height 46
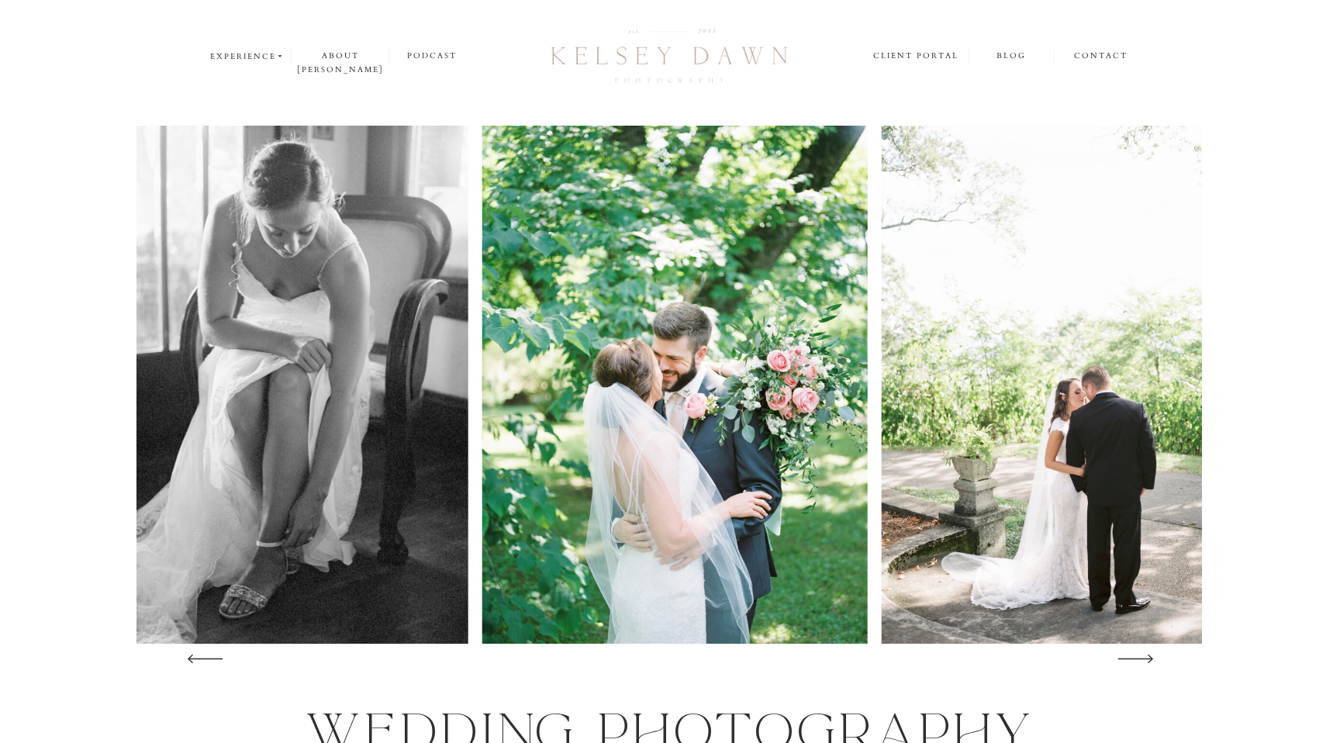
click at [1133, 662] on icon at bounding box center [1135, 659] width 49 height 46
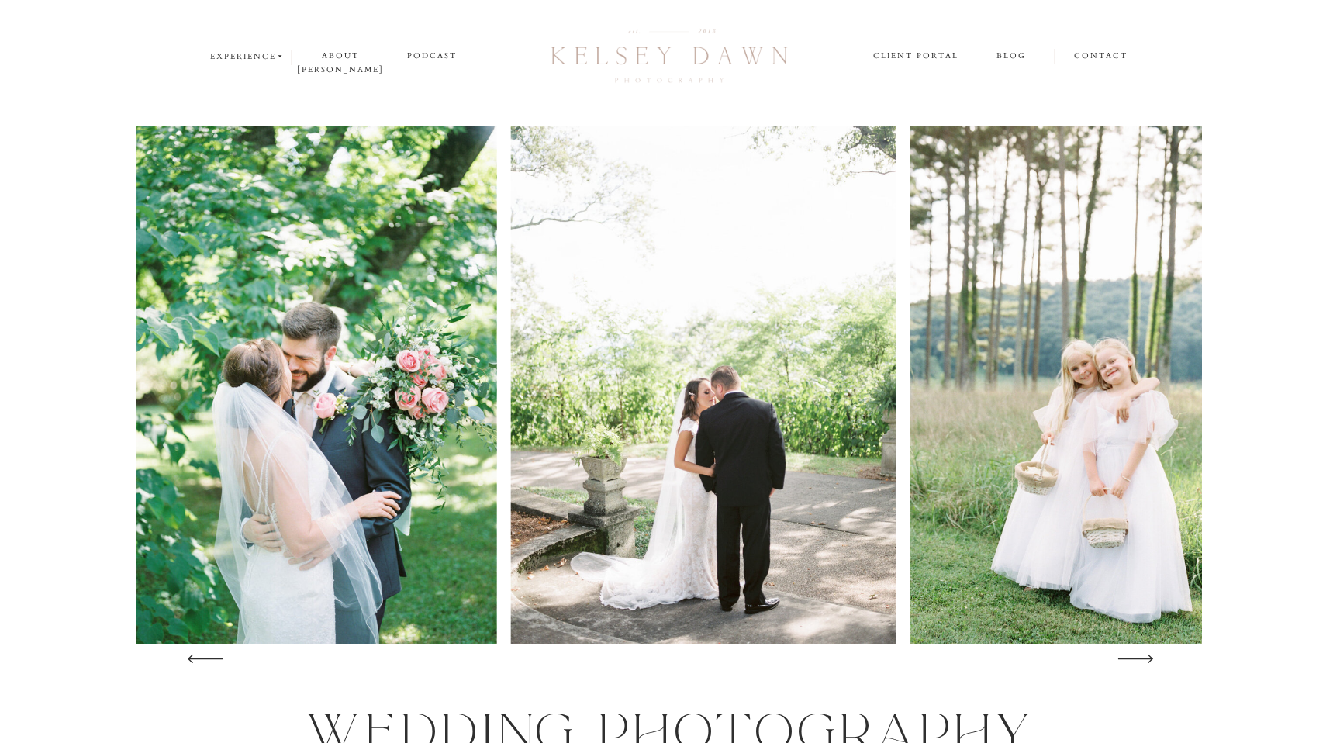
click at [1133, 662] on icon at bounding box center [1135, 659] width 49 height 46
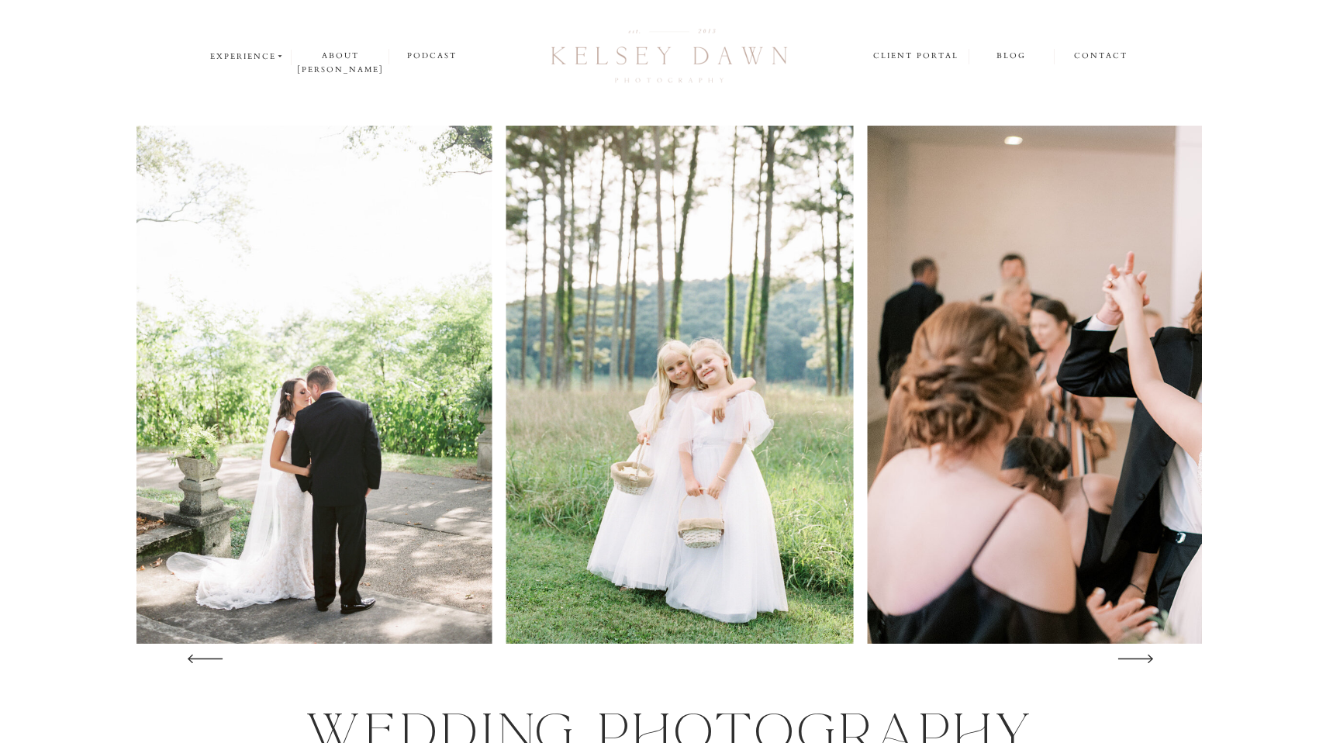
click at [1133, 662] on icon at bounding box center [1135, 659] width 49 height 46
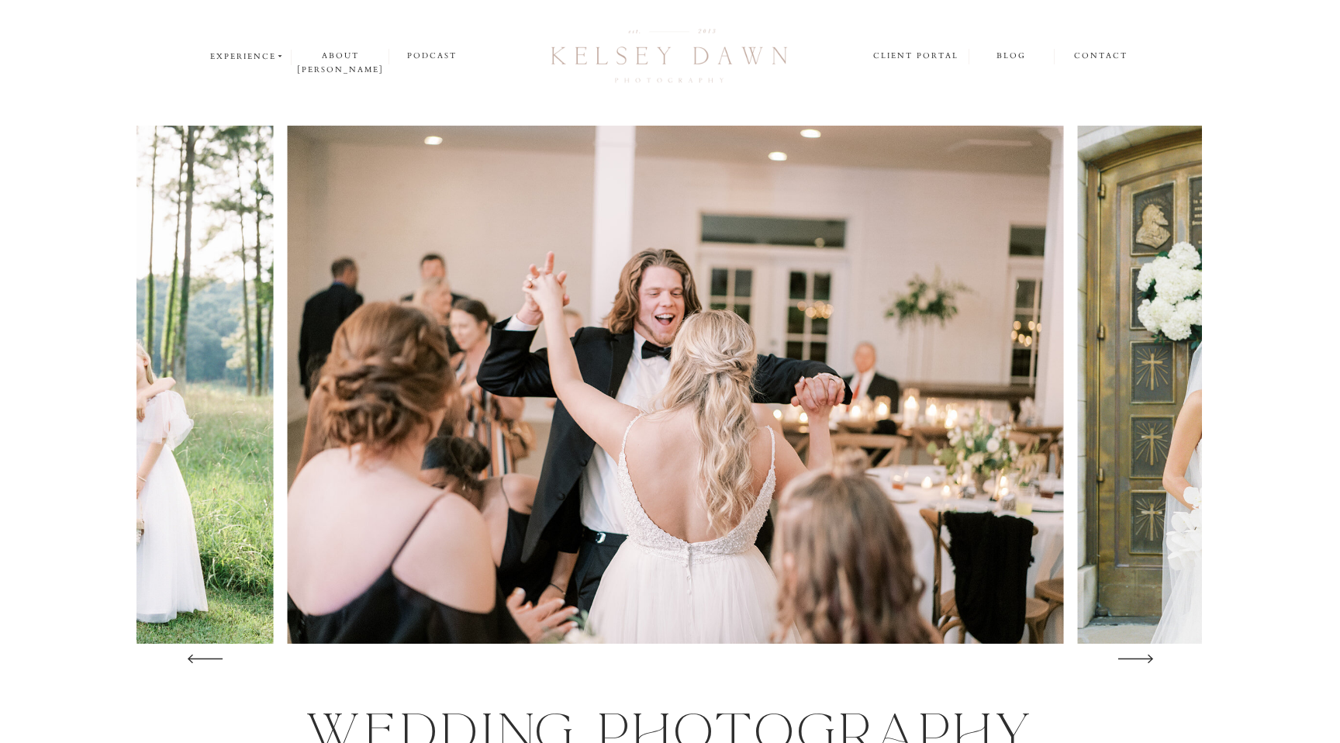
click at [1133, 662] on icon at bounding box center [1135, 659] width 49 height 46
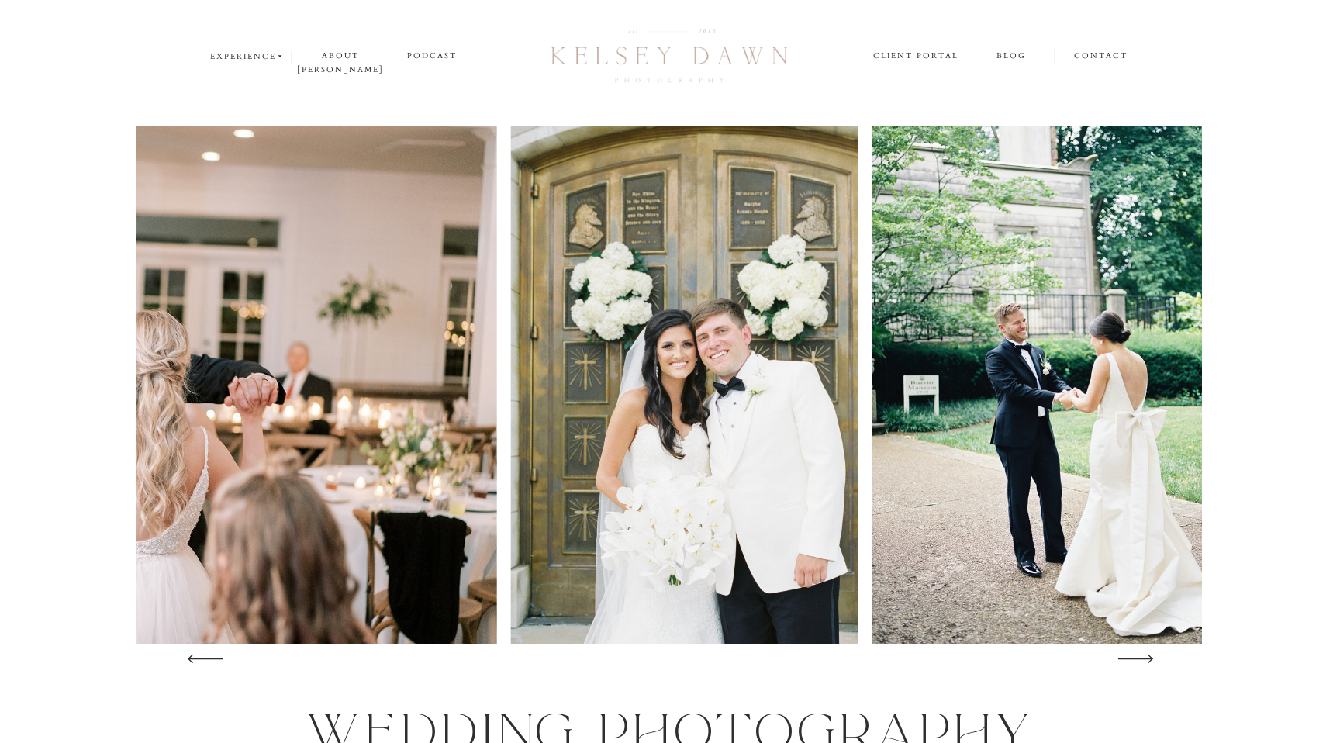
click at [1133, 662] on icon at bounding box center [1135, 659] width 49 height 46
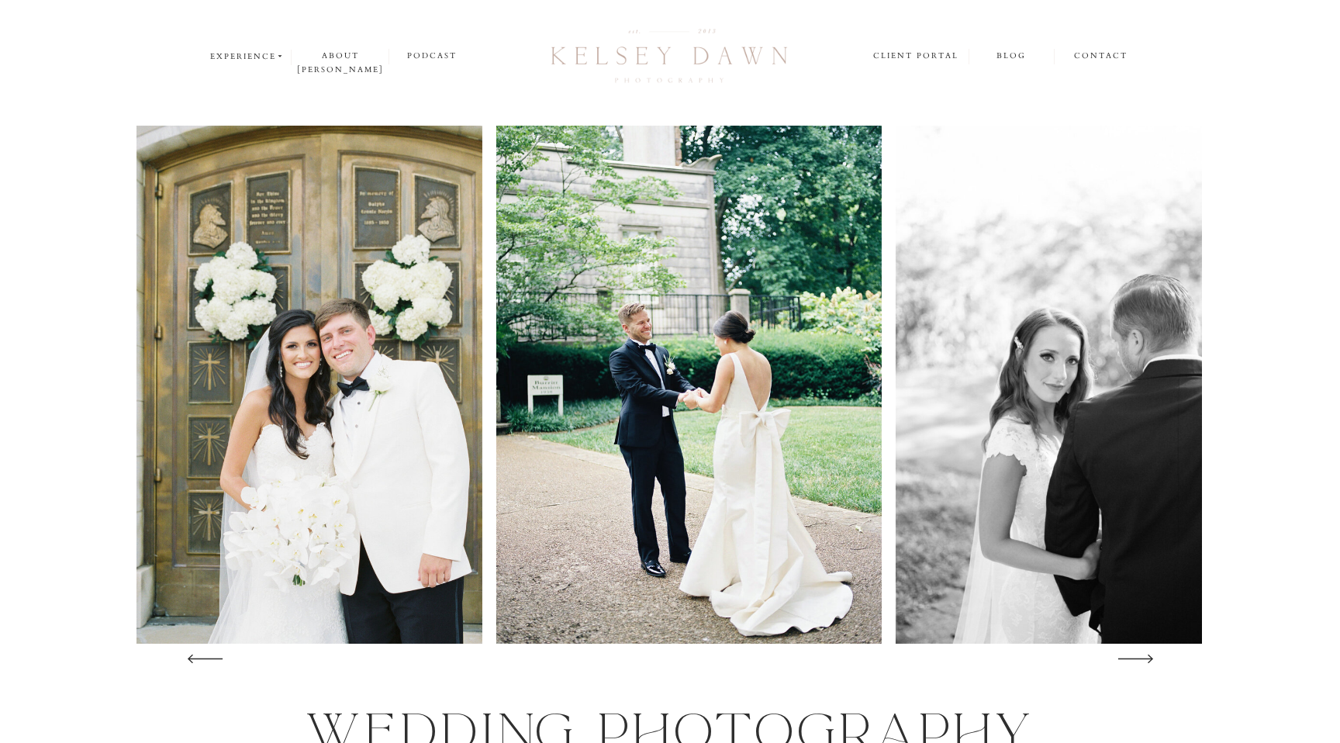
click at [1133, 662] on icon at bounding box center [1135, 659] width 49 height 46
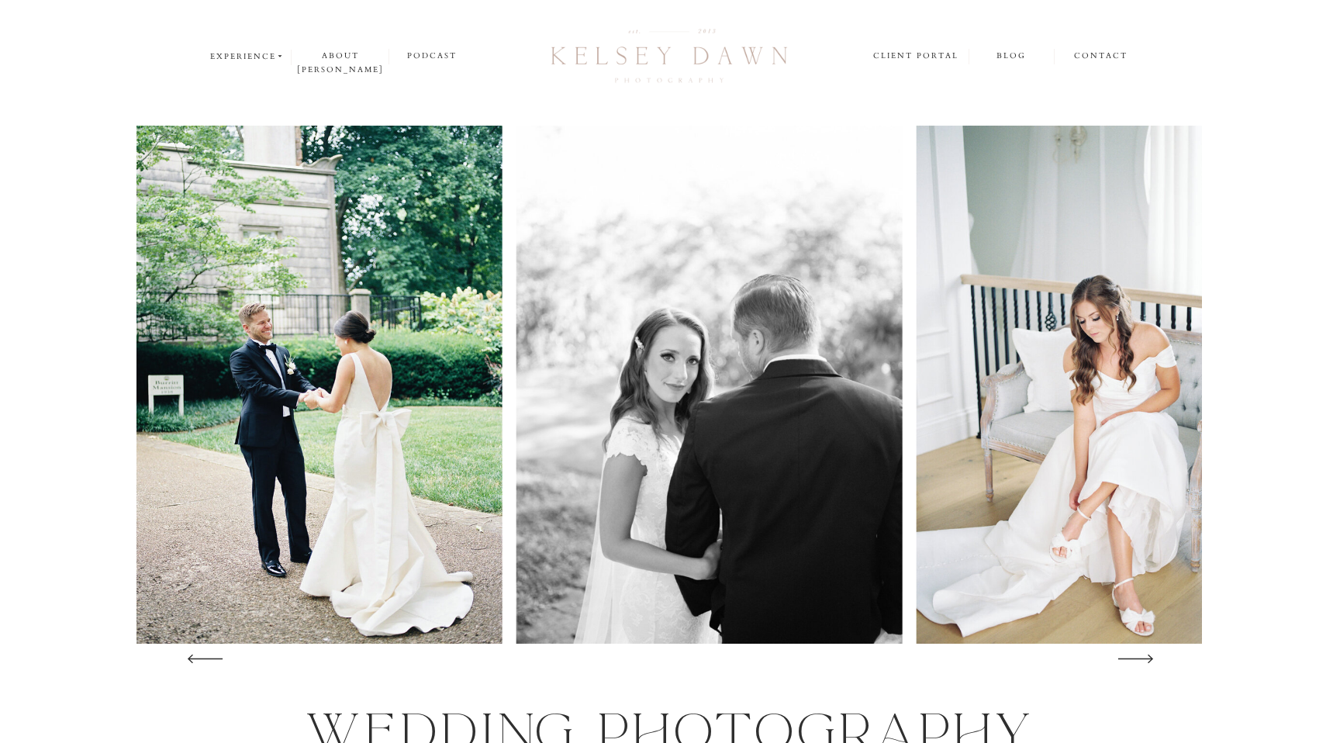
click at [1133, 662] on icon at bounding box center [1135, 659] width 49 height 46
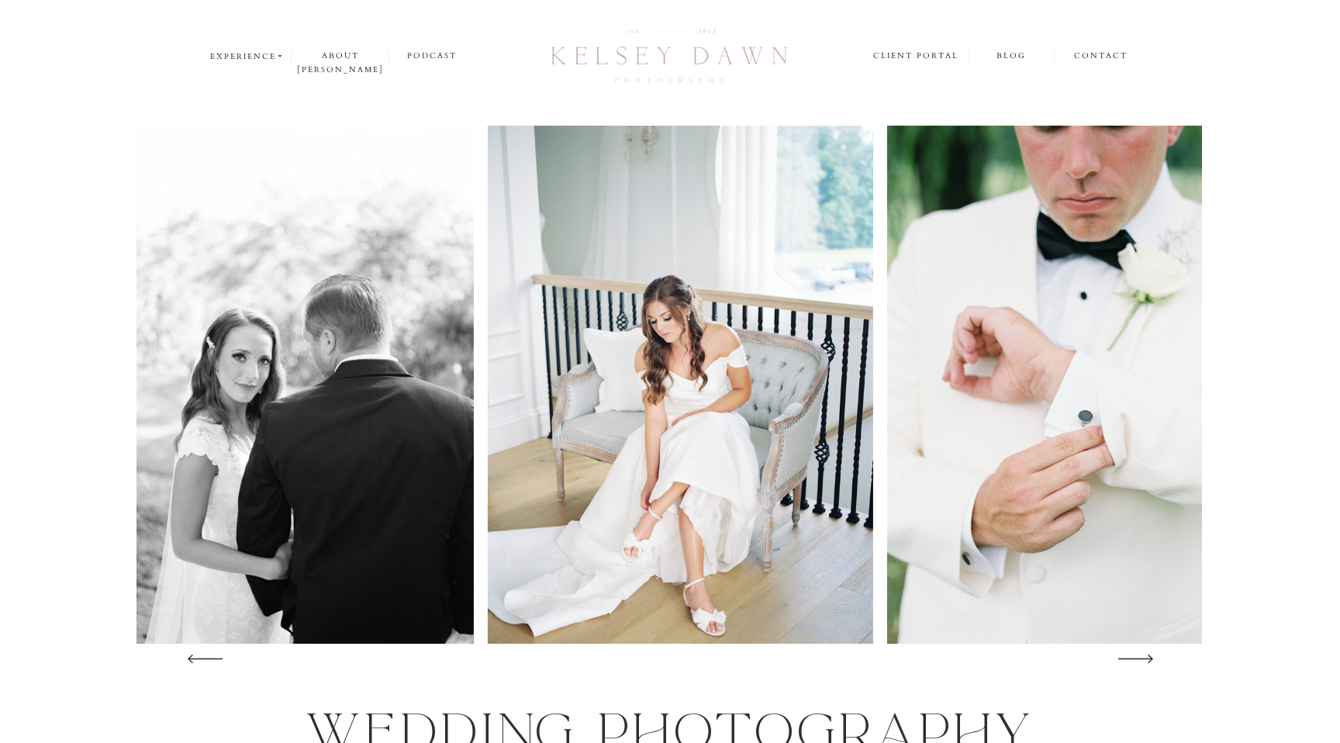
click at [1133, 662] on icon at bounding box center [1135, 659] width 49 height 46
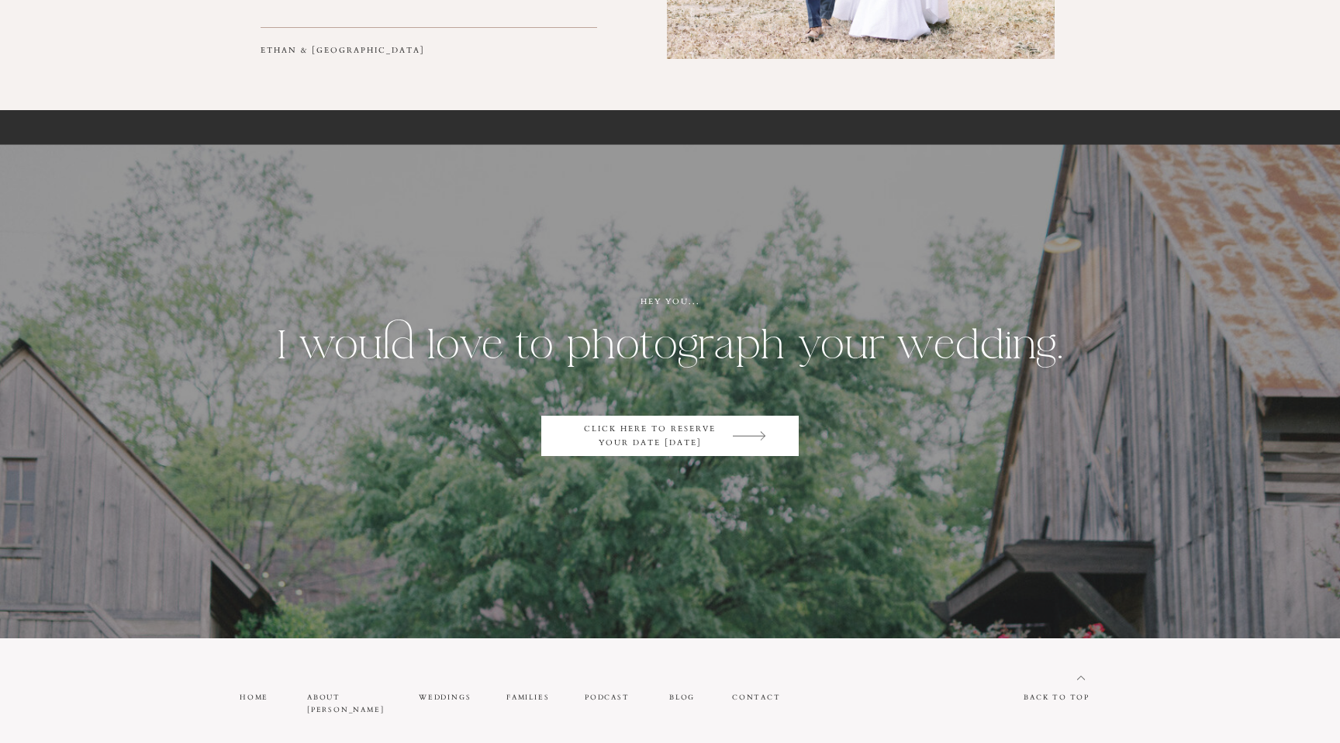
scroll to position [7933, 0]
